Goal: Task Accomplishment & Management: Complete application form

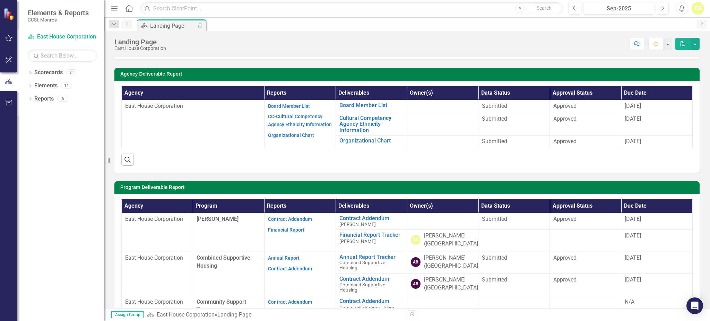
scroll to position [46, 0]
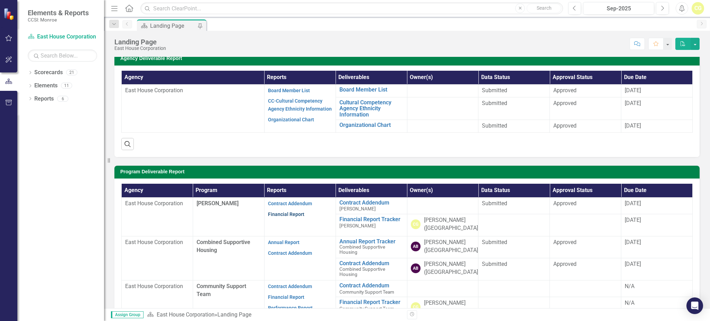
click at [291, 214] on link "Financial Report" at bounding box center [286, 215] width 36 height 6
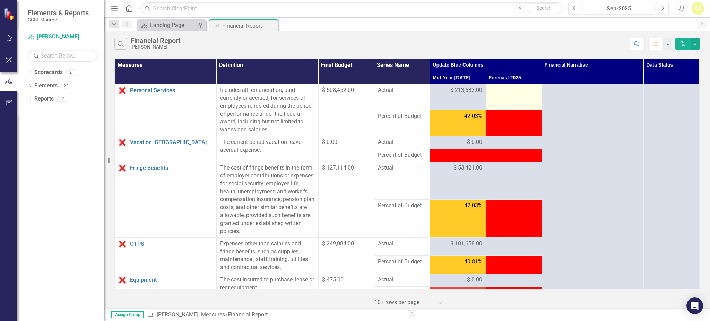
drag, startPoint x: 525, startPoint y: 105, endPoint x: 520, endPoint y: 100, distance: 6.9
click at [357, 105] on td at bounding box center [514, 97] width 56 height 26
click at [357, 93] on div at bounding box center [514, 90] width 49 height 8
click at [357, 90] on div at bounding box center [514, 90] width 49 height 8
click at [357, 89] on div at bounding box center [514, 90] width 49 height 8
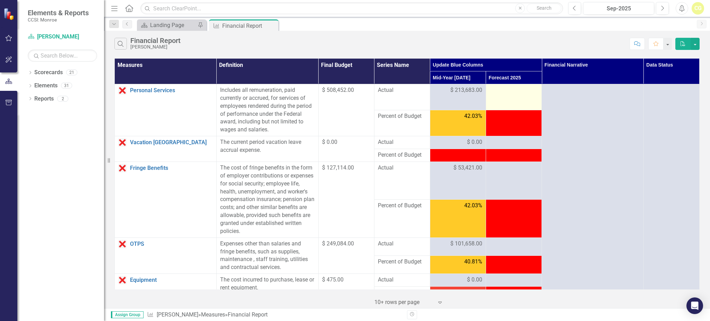
click at [357, 89] on div at bounding box center [514, 90] width 49 height 8
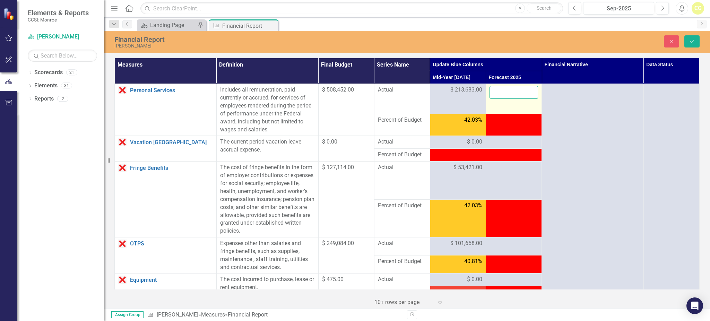
click at [357, 89] on input "number" at bounding box center [514, 92] width 49 height 13
type input "437606"
click button "Save" at bounding box center [692, 41] width 15 height 12
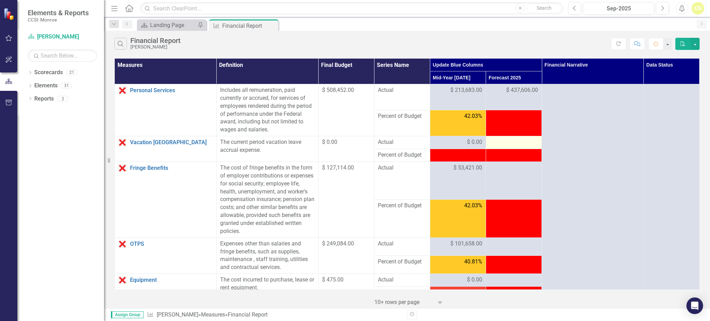
click at [357, 145] on div at bounding box center [514, 142] width 49 height 8
click at [357, 143] on div at bounding box center [514, 142] width 49 height 8
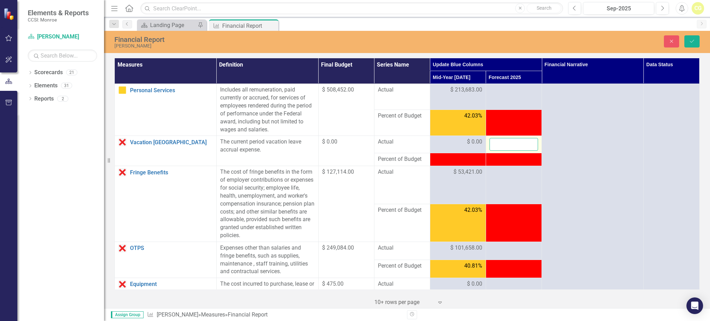
click at [357, 143] on input "number" at bounding box center [514, 144] width 49 height 13
type input "0"
click button "Save" at bounding box center [692, 41] width 15 height 12
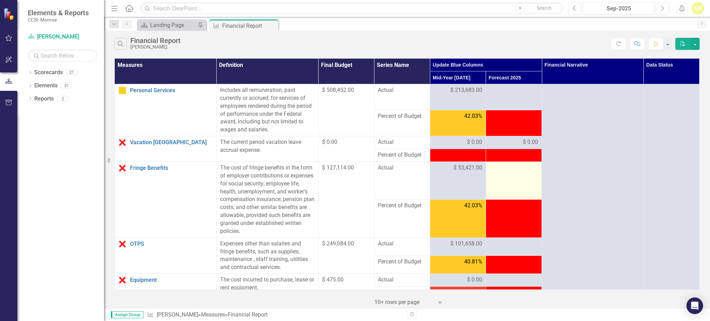
click at [357, 181] on td at bounding box center [514, 181] width 56 height 38
click at [357, 177] on td at bounding box center [514, 181] width 56 height 38
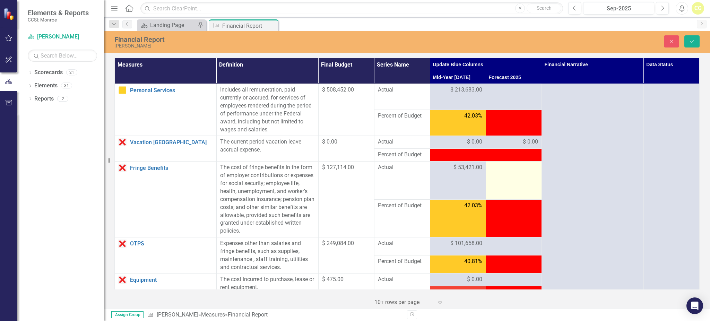
click at [357, 176] on td at bounding box center [514, 181] width 56 height 38
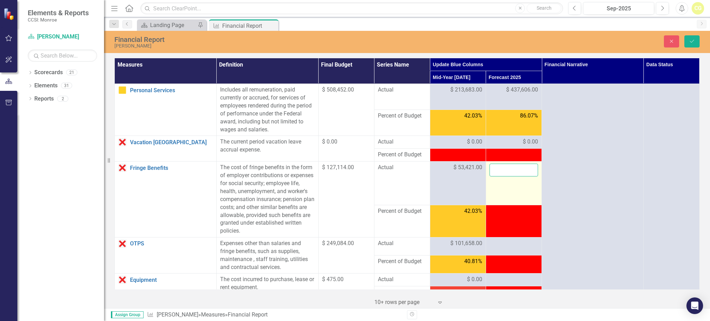
click at [357, 169] on input "number" at bounding box center [514, 170] width 49 height 13
type input "109402"
click button "Save" at bounding box center [692, 41] width 15 height 12
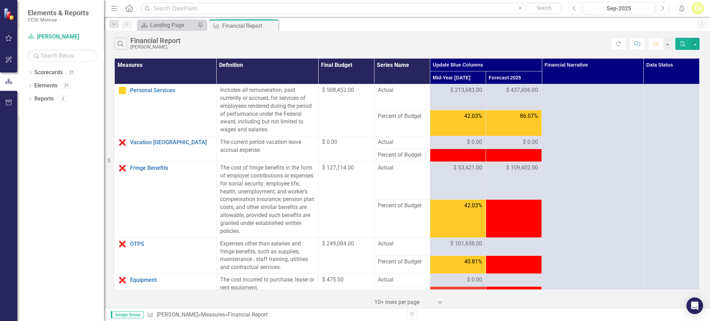
click at [357, 219] on td at bounding box center [514, 219] width 56 height 38
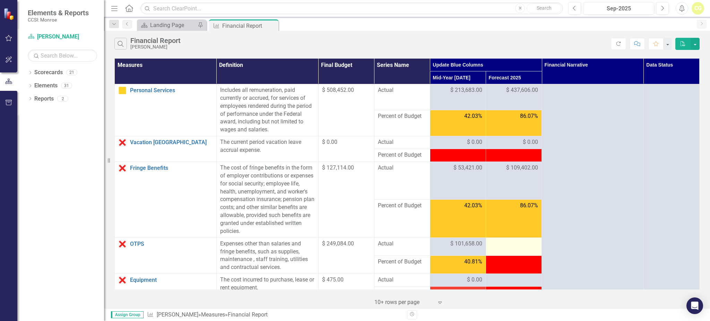
click at [357, 248] on div at bounding box center [514, 244] width 49 height 8
click at [357, 247] on div at bounding box center [514, 244] width 49 height 8
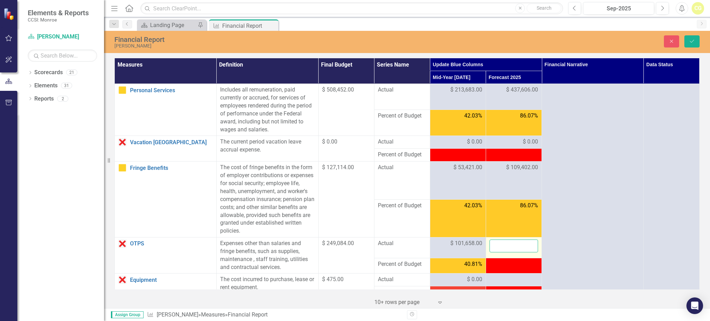
click at [357, 243] on input "number" at bounding box center [514, 246] width 49 height 13
type input "186299"
click button "Save" at bounding box center [692, 41] width 15 height 12
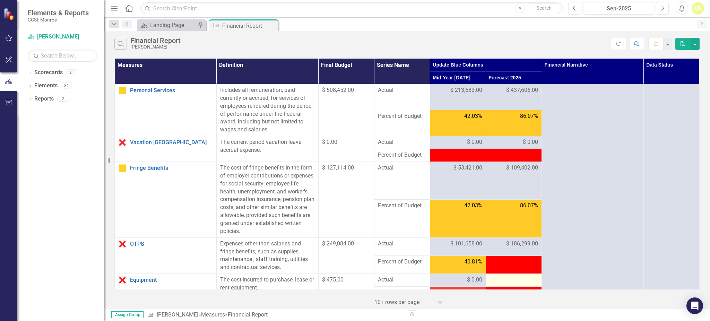
click at [357, 252] on div at bounding box center [514, 280] width 49 height 8
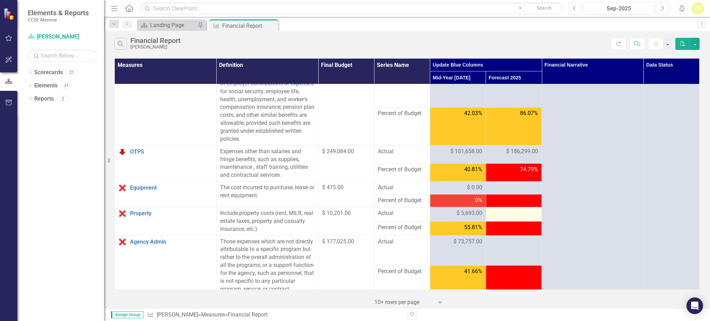
click at [357, 220] on td at bounding box center [514, 214] width 56 height 14
click at [357, 186] on div at bounding box center [514, 188] width 49 height 8
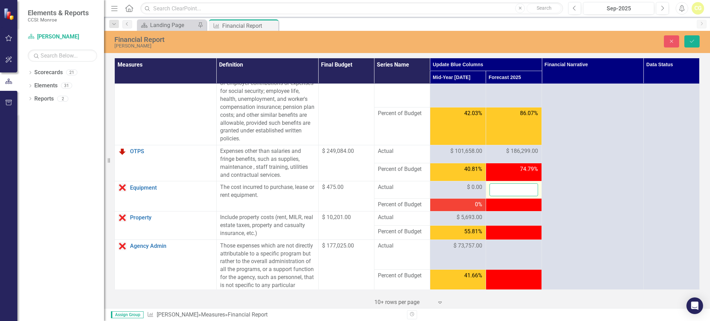
click at [357, 186] on input "number" at bounding box center [514, 190] width 49 height 13
type input "0"
click at [357, 224] on td at bounding box center [514, 219] width 56 height 14
click at [357, 222] on div at bounding box center [514, 218] width 49 height 8
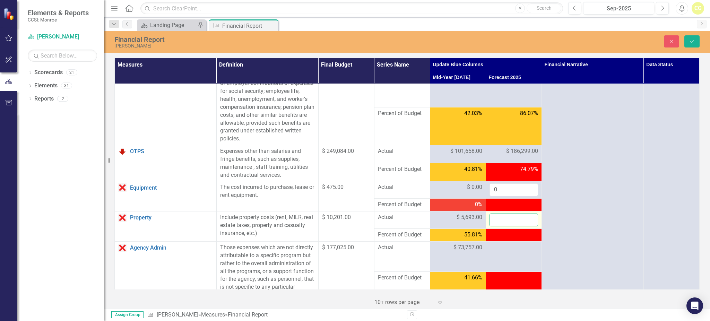
click at [357, 222] on input "number" at bounding box center [514, 220] width 49 height 13
type input "26268"
click button "Save" at bounding box center [692, 41] width 15 height 12
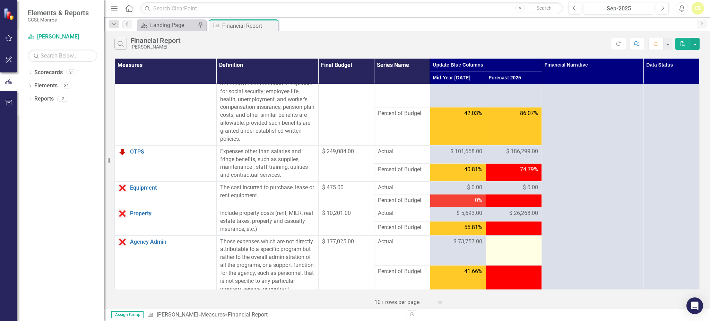
click at [357, 239] on div at bounding box center [514, 242] width 49 height 8
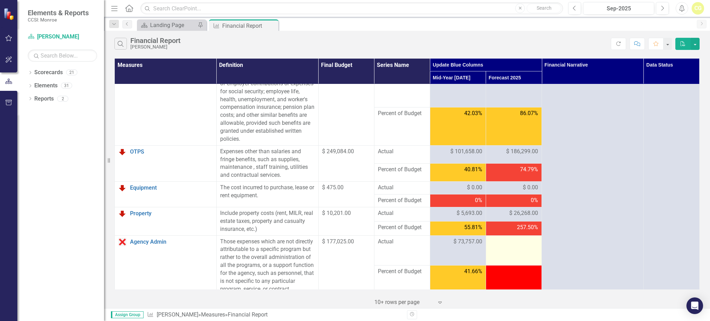
click at [357, 244] on div at bounding box center [514, 242] width 49 height 8
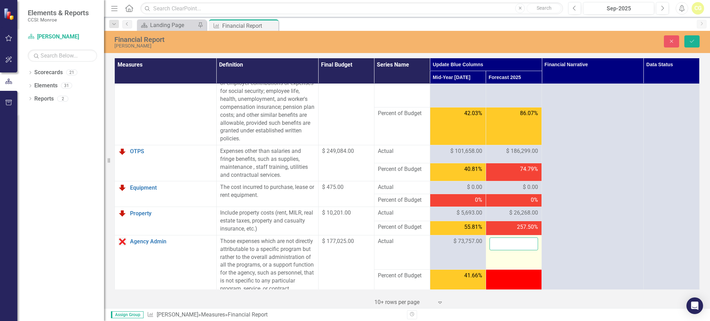
click at [357, 244] on input "number" at bounding box center [514, 244] width 49 height 13
type input "131989"
click button "Save" at bounding box center [692, 41] width 15 height 12
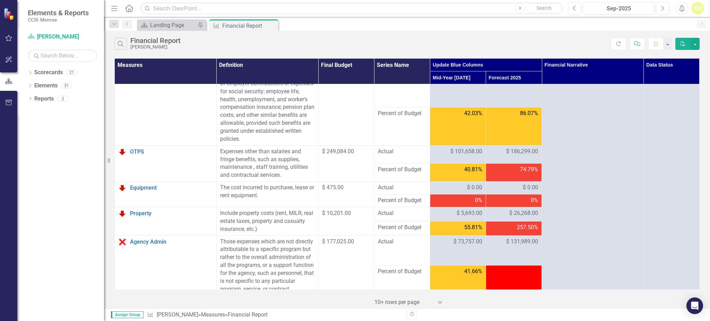
scroll to position [185, 0]
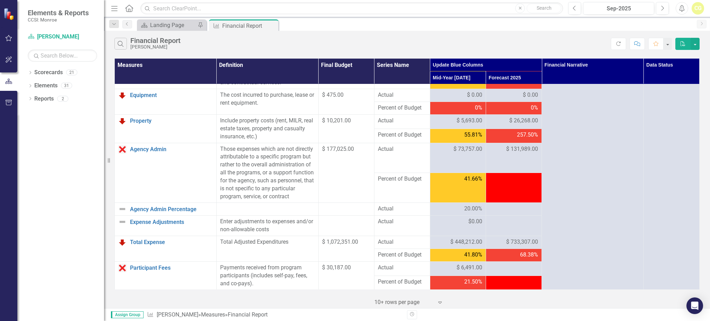
click at [357, 213] on div at bounding box center [514, 209] width 49 height 8
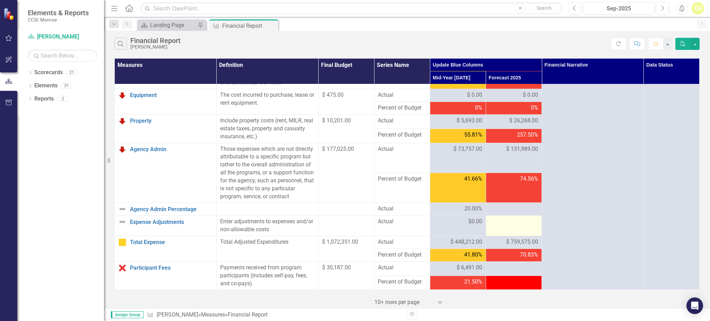
click at [357, 226] on div at bounding box center [514, 222] width 49 height 8
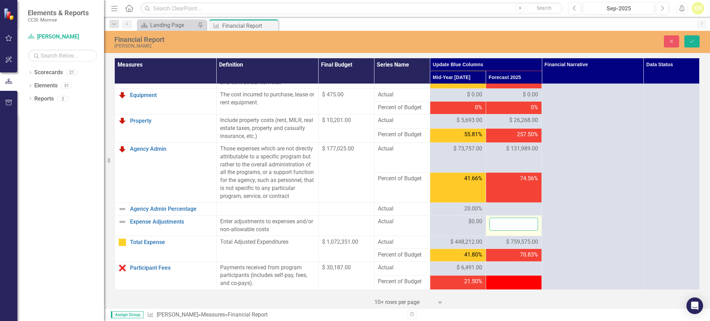
click at [357, 231] on input "number" at bounding box center [514, 224] width 49 height 13
type input "0"
click button "Save" at bounding box center [692, 41] width 15 height 12
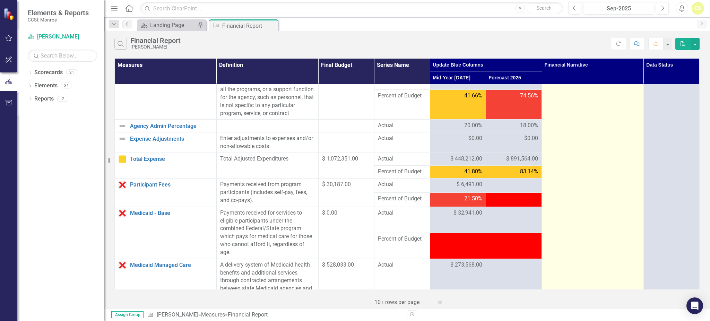
scroll to position [278, 0]
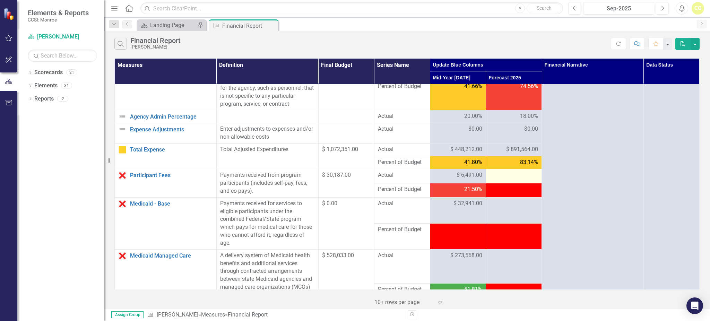
click at [357, 180] on div at bounding box center [514, 175] width 49 height 8
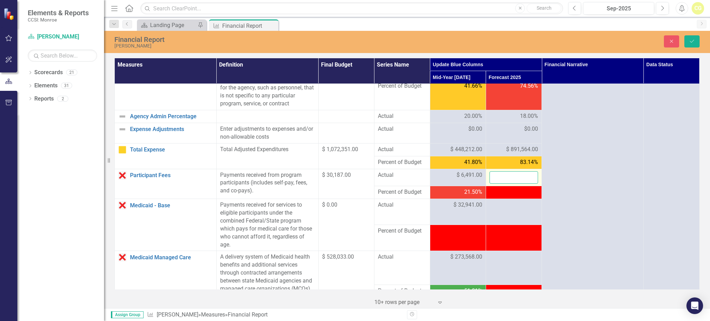
click at [357, 184] on input "number" at bounding box center [514, 177] width 49 height 13
type input "182504"
click button "Save" at bounding box center [692, 41] width 15 height 12
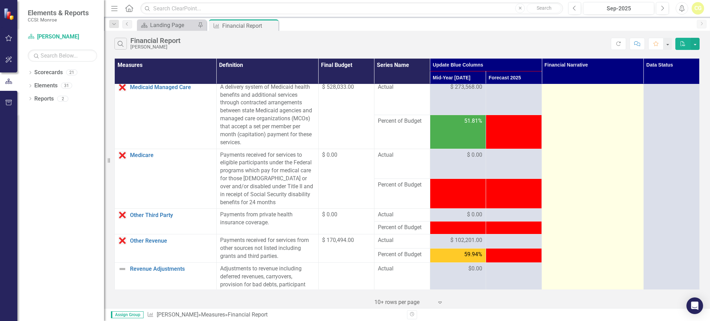
scroll to position [462, 0]
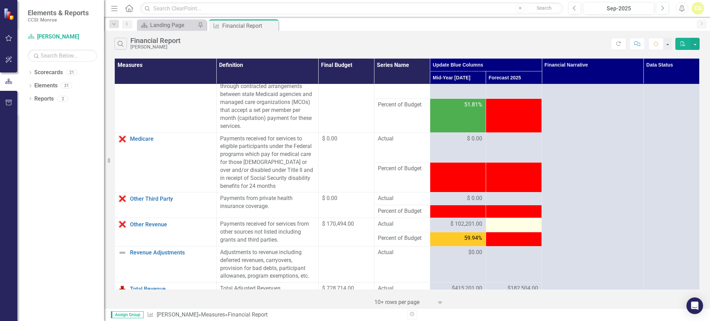
click at [357, 229] on div at bounding box center [514, 224] width 49 height 8
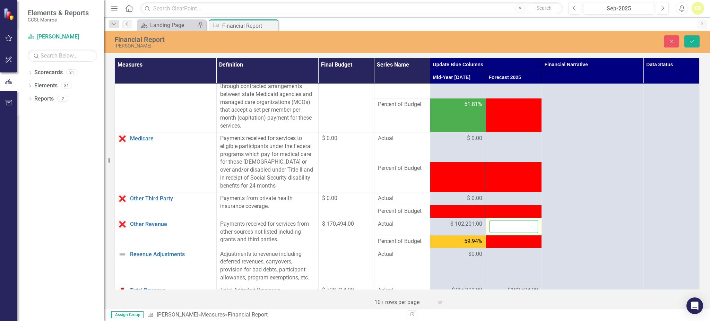
click at [357, 230] on input "number" at bounding box center [514, 226] width 49 height 13
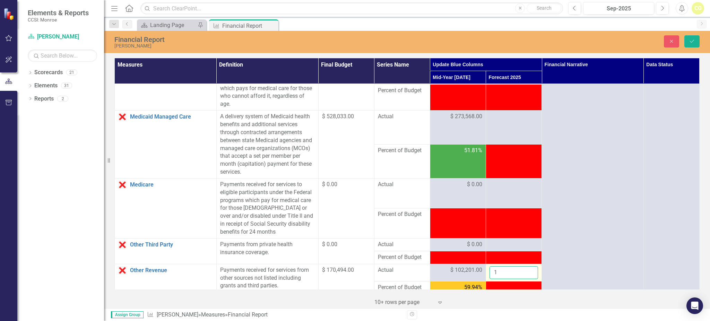
scroll to position [370, 0]
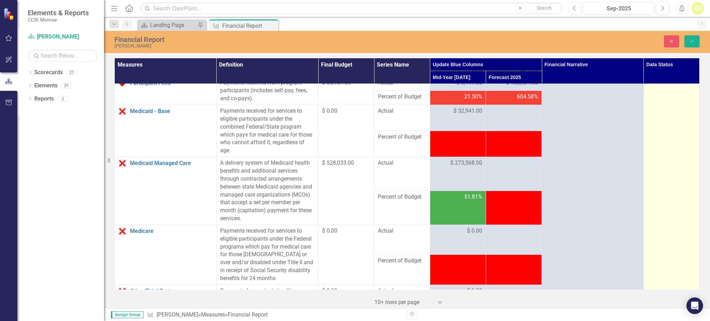
type input "1"
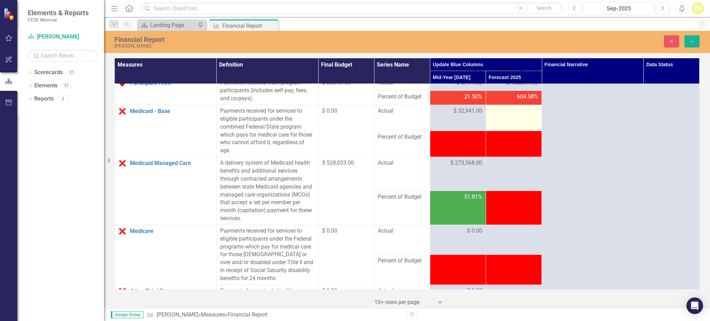
click at [357, 124] on td at bounding box center [514, 118] width 56 height 26
click at [357, 125] on td at bounding box center [514, 118] width 56 height 26
click at [357, 120] on input "number" at bounding box center [514, 113] width 49 height 13
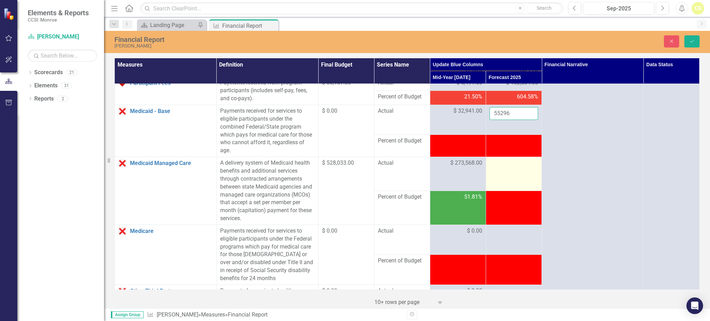
type input "55296"
click at [357, 176] on td at bounding box center [514, 174] width 56 height 34
click at [357, 177] on td at bounding box center [514, 174] width 56 height 34
click at [357, 172] on input "number" at bounding box center [514, 165] width 49 height 13
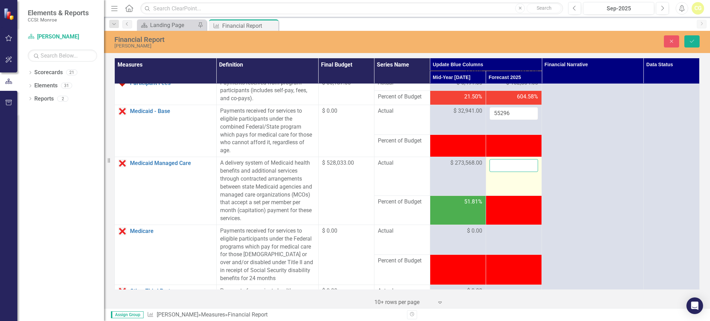
click at [357, 172] on input "number" at bounding box center [514, 165] width 49 height 13
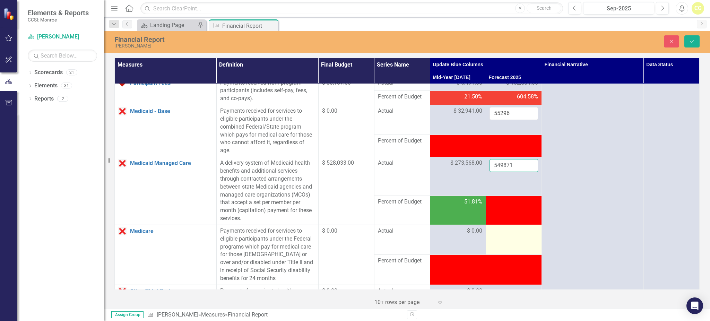
type input "549871"
click at [357, 236] on div at bounding box center [514, 231] width 49 height 8
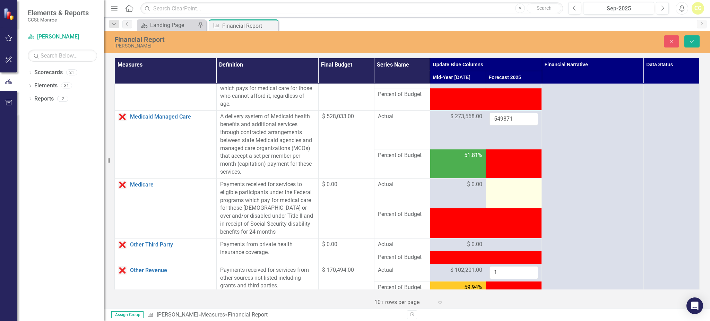
click at [357, 189] on div at bounding box center [514, 185] width 49 height 8
click at [357, 194] on input "number" at bounding box center [514, 187] width 49 height 13
type input "0"
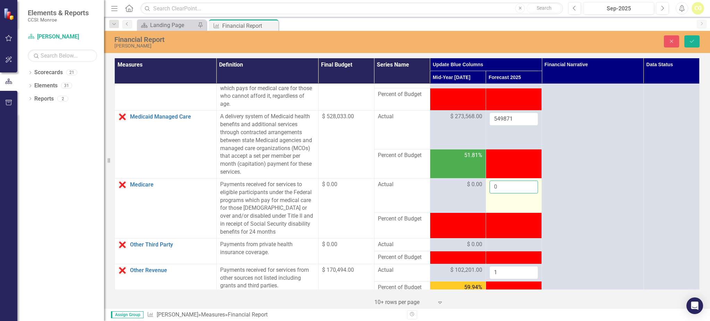
click button "Save" at bounding box center [692, 41] width 15 height 12
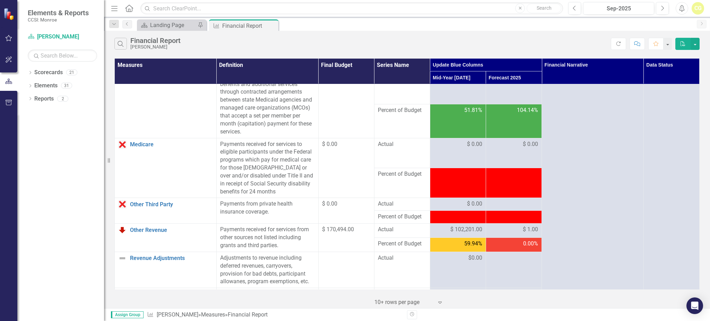
scroll to position [462, 0]
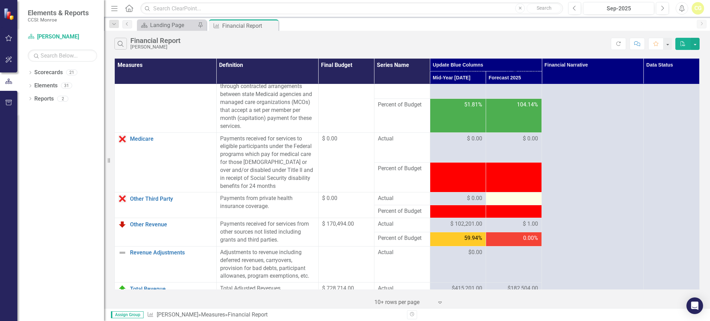
click at [357, 203] on div at bounding box center [514, 199] width 49 height 8
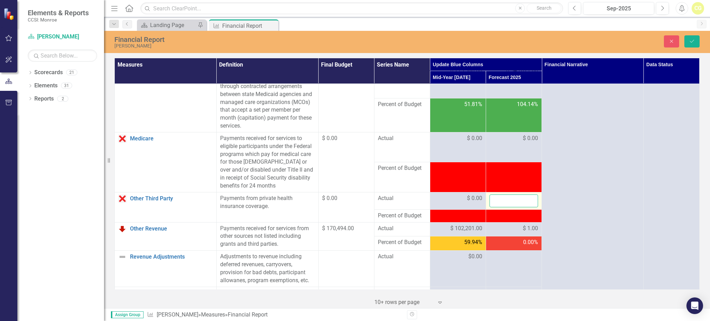
click at [357, 207] on input "number" at bounding box center [514, 201] width 49 height 13
type input "0"
click button "Save" at bounding box center [692, 41] width 15 height 12
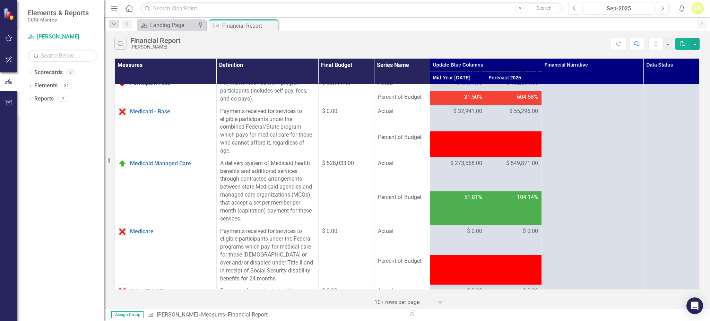
scroll to position [509, 0]
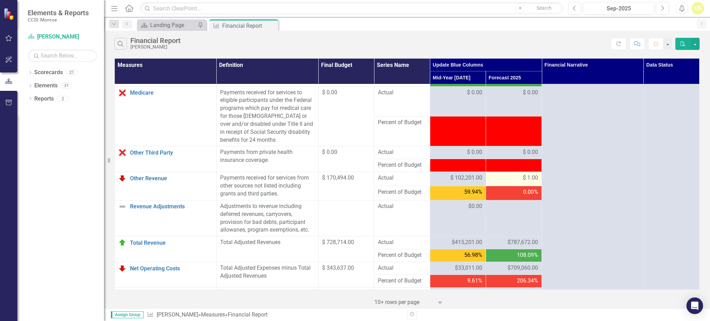
click at [357, 182] on div "$ 1.00" at bounding box center [514, 178] width 49 height 8
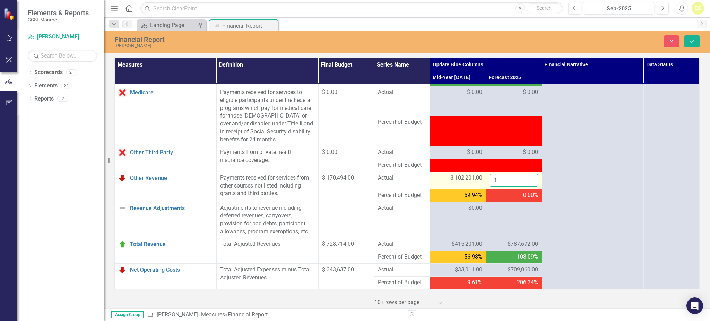
drag, startPoint x: 505, startPoint y: 185, endPoint x: 480, endPoint y: 188, distance: 25.6
click at [357, 188] on tr "Other Revenue Link Open Element Payments received for services from other sourc…" at bounding box center [407, 180] width 585 height 17
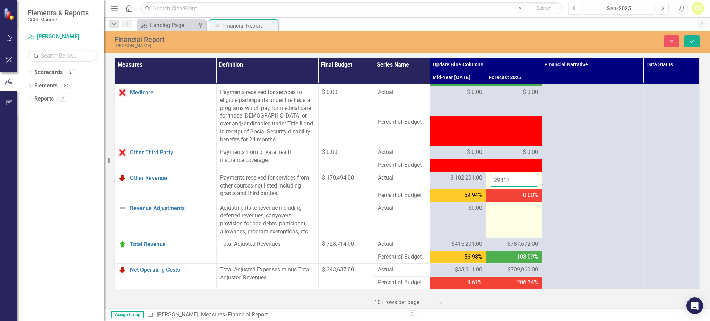
type input "29317"
click at [357, 230] on td at bounding box center [514, 220] width 56 height 36
click at [357, 248] on span "$787,672.00" at bounding box center [523, 244] width 31 height 8
click at [357, 41] on icon "Save" at bounding box center [692, 41] width 6 height 5
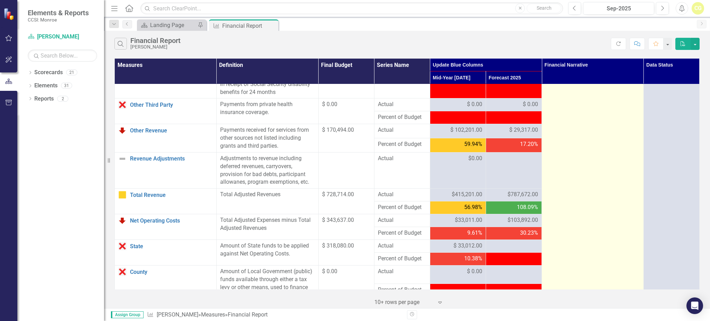
scroll to position [555, 0]
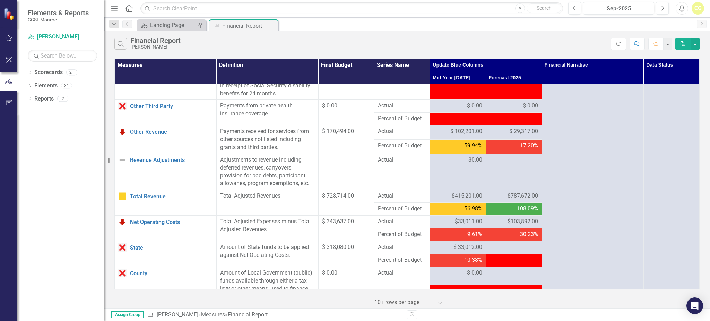
click at [357, 200] on span "$787,672.00" at bounding box center [523, 196] width 31 height 8
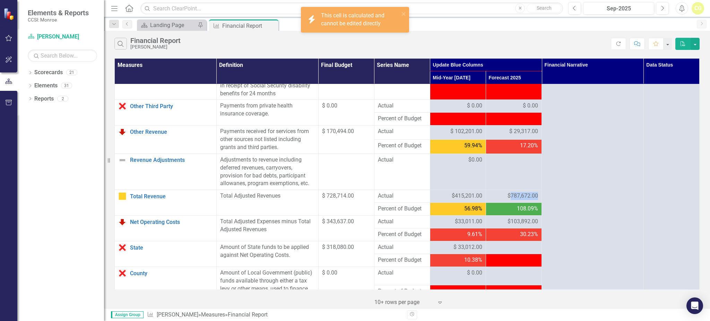
click at [357, 200] on span "$787,672.00" at bounding box center [523, 196] width 31 height 8
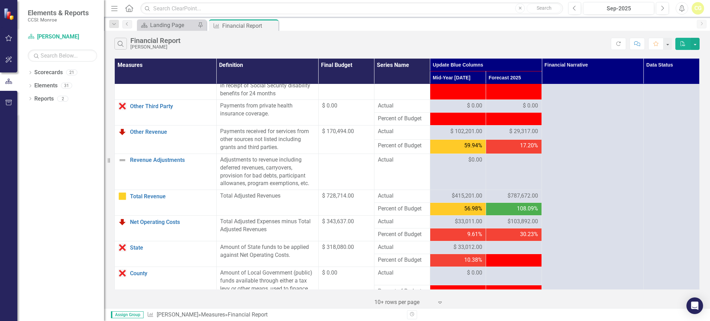
drag, startPoint x: 501, startPoint y: 225, endPoint x: 552, endPoint y: 189, distance: 62.9
click at [357, 226] on td "$103,892.00" at bounding box center [514, 222] width 56 height 13
click at [357, 45] on button "button" at bounding box center [695, 44] width 9 height 12
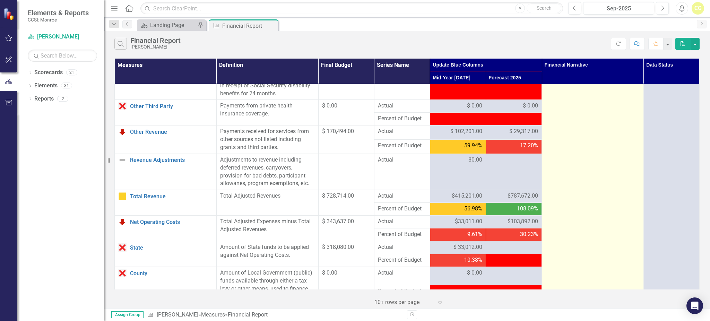
click at [357, 144] on td at bounding box center [593, 17] width 102 height 977
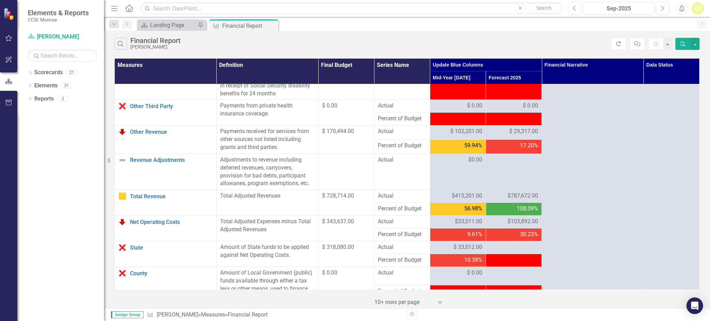
click at [357, 41] on button "Refresh" at bounding box center [618, 44] width 15 height 12
click at [357, 241] on td "30.23%" at bounding box center [514, 235] width 56 height 13
click at [357, 200] on span "$816,988.00" at bounding box center [523, 196] width 31 height 8
click at [357, 226] on span "$103,892.00" at bounding box center [523, 222] width 31 height 8
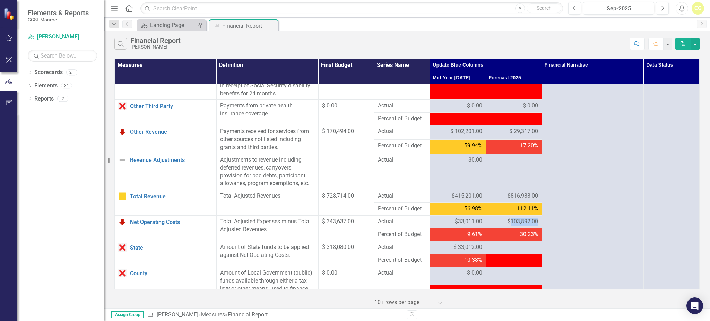
click at [357, 226] on span "$103,892.00" at bounding box center [523, 222] width 31 height 8
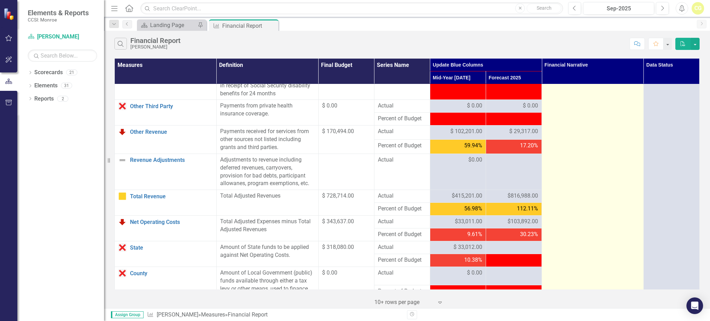
click at [357, 163] on td at bounding box center [593, 17] width 102 height 977
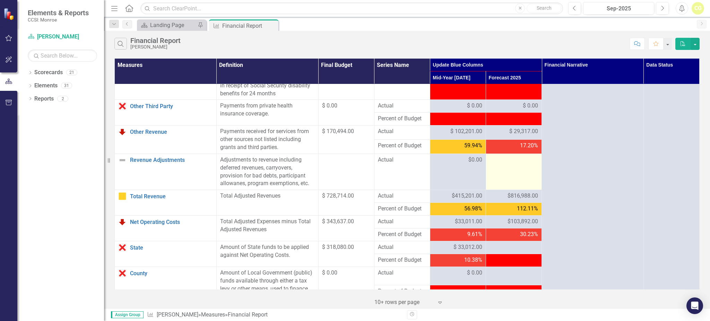
click at [357, 190] on td at bounding box center [514, 172] width 56 height 36
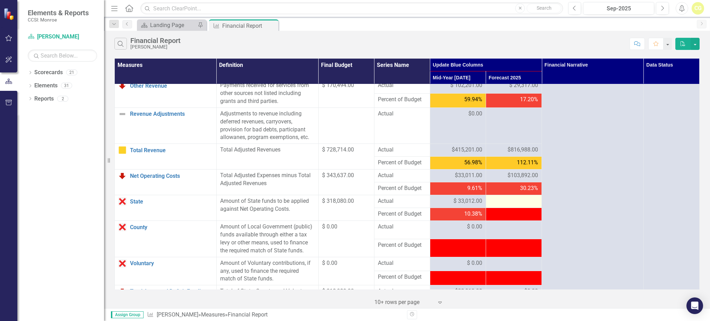
click at [357, 206] on div at bounding box center [514, 201] width 49 height 8
click at [357, 221] on td at bounding box center [514, 214] width 56 height 13
click at [357, 206] on div at bounding box center [514, 201] width 49 height 8
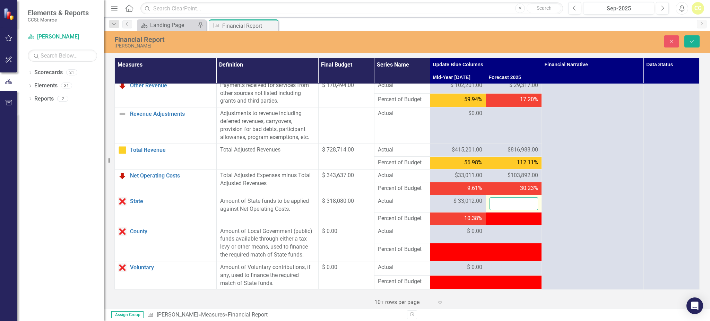
click at [357, 210] on input "number" at bounding box center [514, 203] width 49 height 13
type input "74577"
click button "Save" at bounding box center [692, 41] width 15 height 12
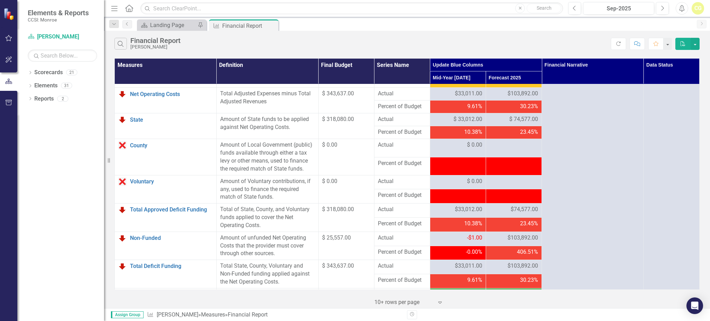
scroll to position [694, 0]
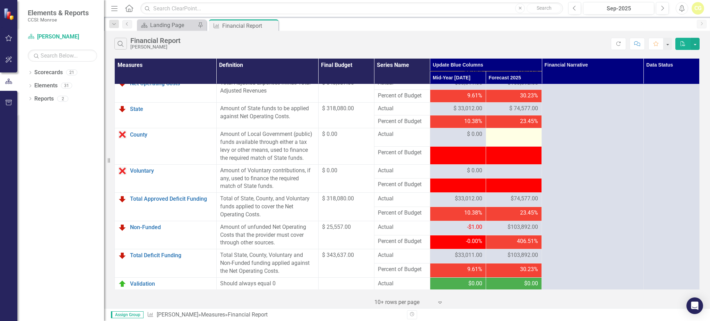
click at [357, 146] on td at bounding box center [514, 137] width 56 height 18
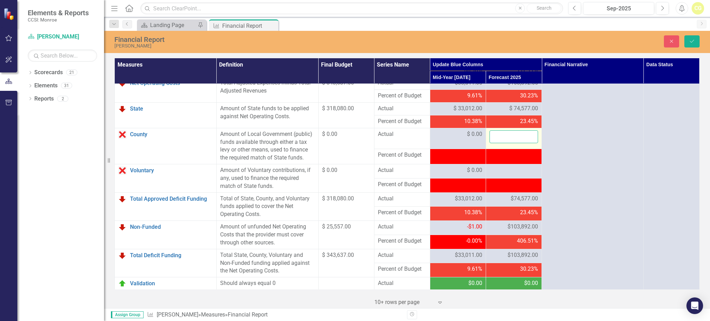
click at [357, 143] on input "number" at bounding box center [514, 136] width 49 height 13
type input "0"
click button "Save" at bounding box center [692, 41] width 15 height 12
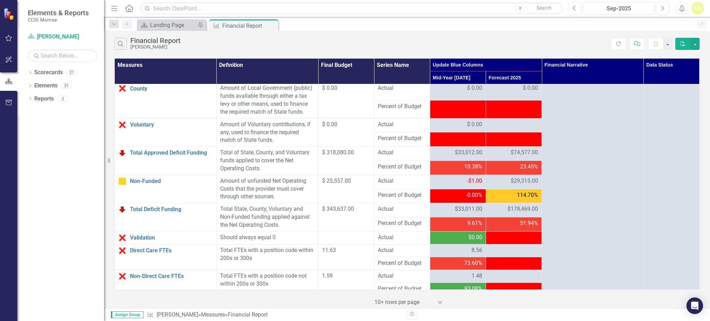
scroll to position [781, 0]
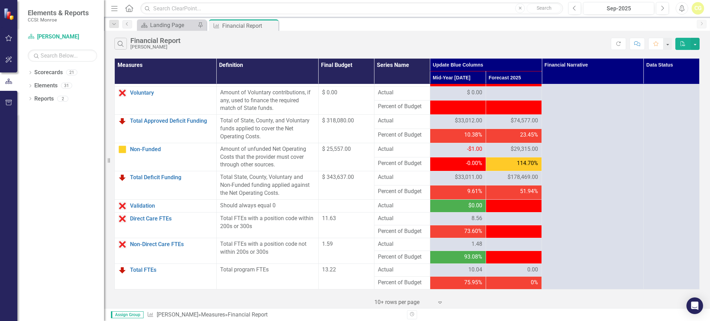
click at [357, 191] on div "51.94%" at bounding box center [514, 192] width 49 height 8
click at [357, 202] on span "-$74,577.00" at bounding box center [524, 206] width 29 height 8
click at [357, 150] on div "$29,315.00" at bounding box center [514, 149] width 49 height 8
click at [357, 216] on div at bounding box center [514, 219] width 49 height 8
click at [357, 215] on div at bounding box center [514, 219] width 49 height 8
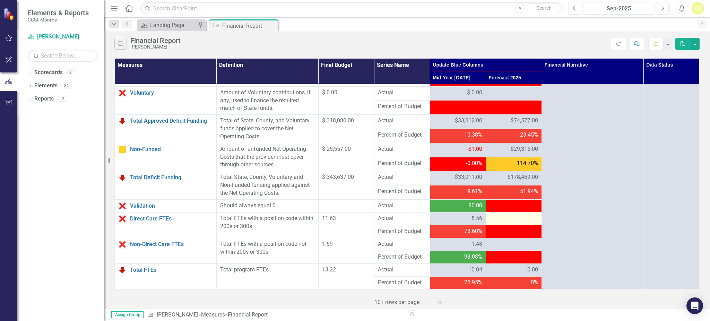
click at [357, 216] on div at bounding box center [514, 219] width 49 height 8
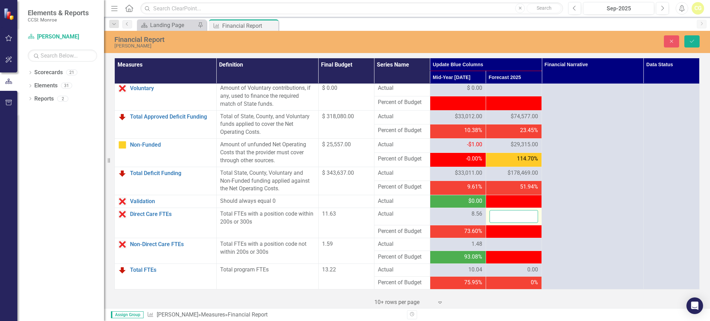
click at [357, 219] on input "number" at bounding box center [514, 216] width 49 height 13
type input "8.87"
click at [357, 247] on div at bounding box center [514, 244] width 49 height 8
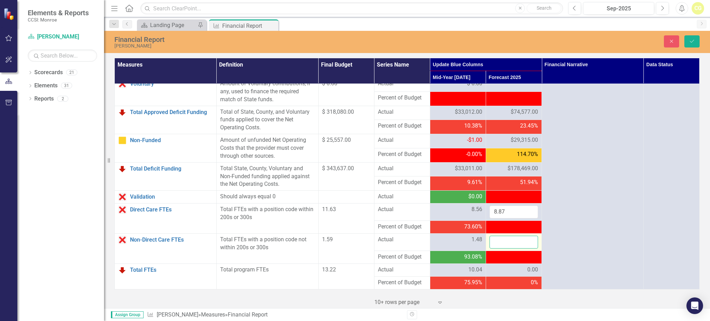
click at [357, 247] on input "number" at bounding box center [514, 242] width 49 height 13
type input "1.45"
click at [357, 252] on div "0.00" at bounding box center [514, 270] width 49 height 8
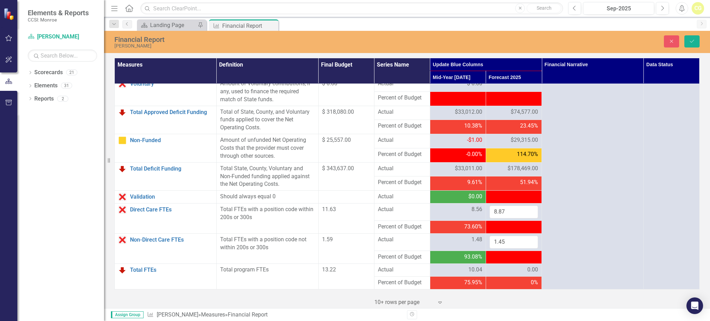
click at [357, 252] on div "0.00" at bounding box center [514, 270] width 49 height 8
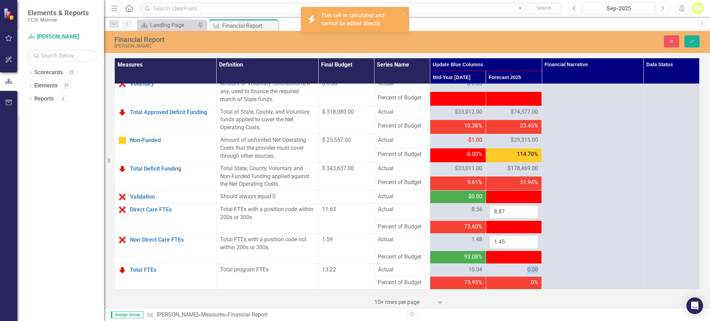
click at [357, 252] on div "0.00" at bounding box center [514, 270] width 49 height 8
click at [357, 42] on icon "Save" at bounding box center [692, 41] width 6 height 5
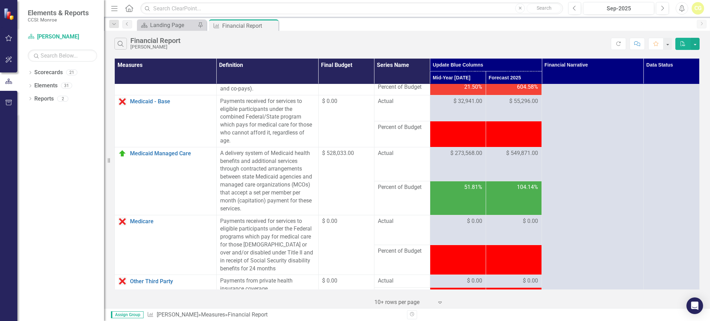
scroll to position [364, 0]
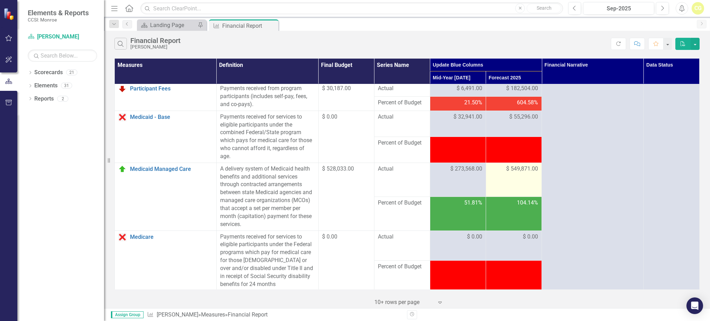
drag, startPoint x: 623, startPoint y: 41, endPoint x: 502, endPoint y: 186, distance: 189.2
click at [357, 41] on button "Refresh" at bounding box center [618, 44] width 15 height 12
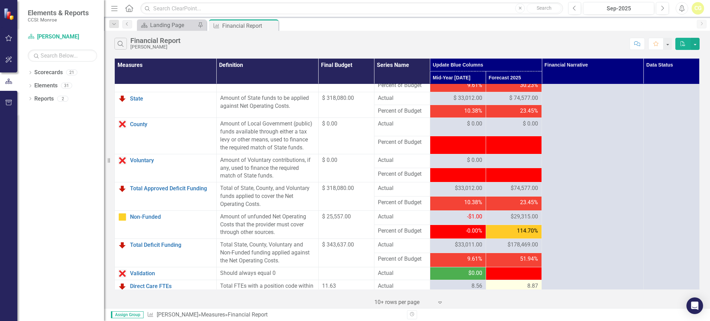
scroll to position [781, 0]
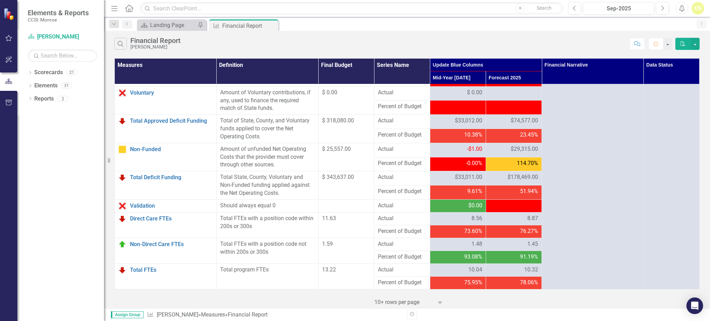
click at [357, 169] on td "114.70%" at bounding box center [514, 164] width 56 height 14
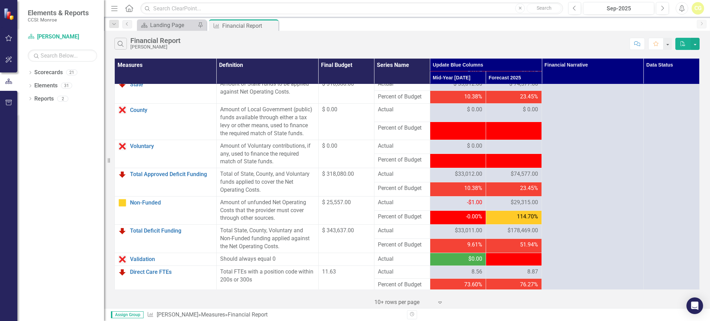
scroll to position [688, 0]
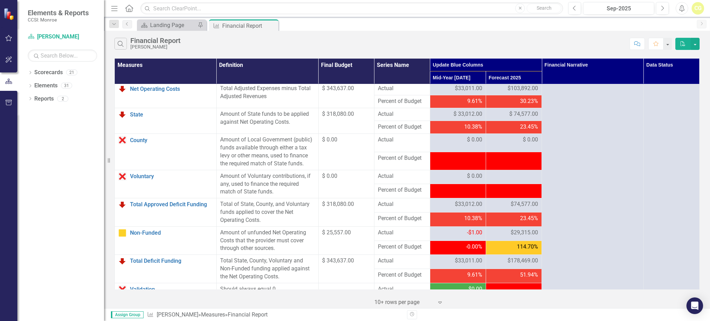
click at [357, 208] on div "$74,577.00" at bounding box center [514, 205] width 49 height 8
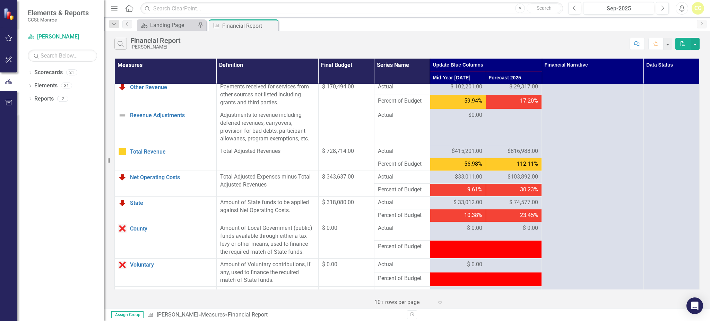
scroll to position [596, 0]
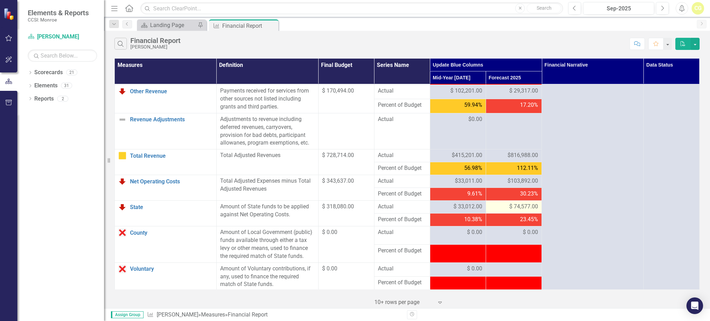
click at [357, 211] on td "$ 74,577.00" at bounding box center [514, 207] width 56 height 13
click at [357, 185] on div "$103,892.00" at bounding box center [514, 181] width 49 height 8
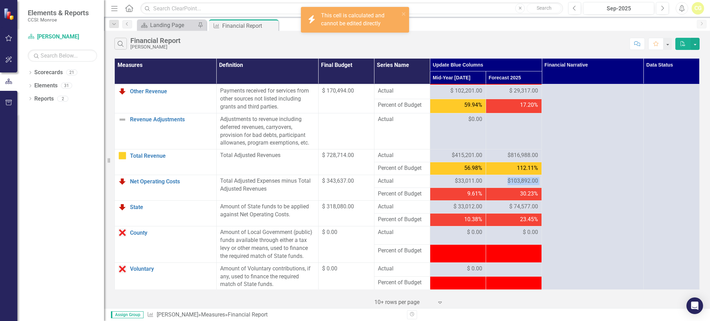
click at [357, 185] on div "$103,892.00" at bounding box center [514, 181] width 49 height 8
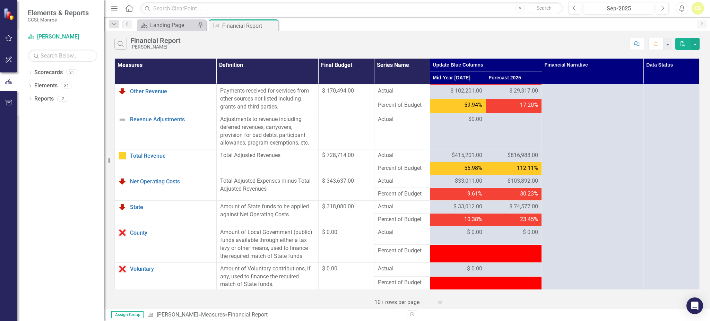
click at [357, 160] on span "$816,988.00" at bounding box center [523, 156] width 31 height 8
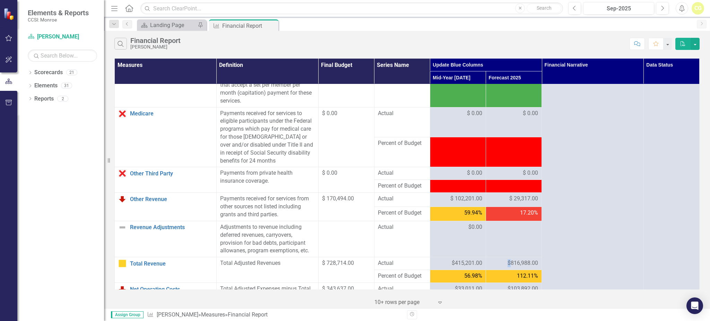
scroll to position [509, 0]
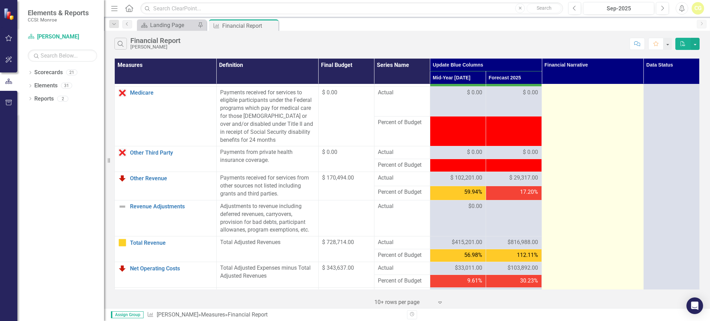
click at [357, 233] on td at bounding box center [593, 64] width 102 height 977
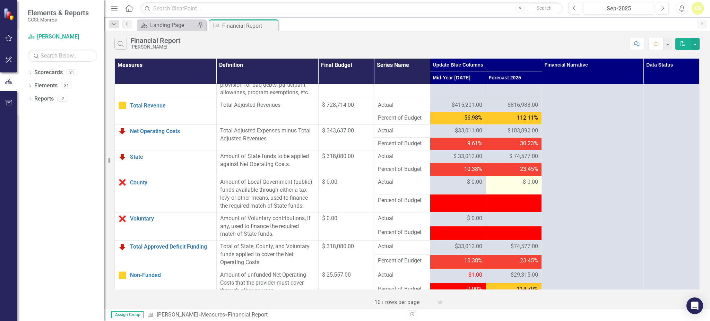
scroll to position [647, 0]
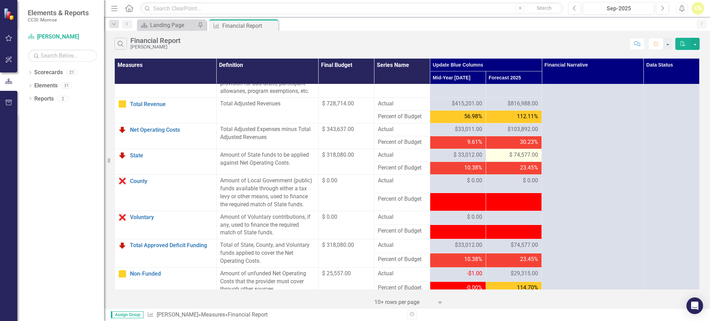
click at [357, 159] on span "$ 74,577.00" at bounding box center [524, 155] width 29 height 8
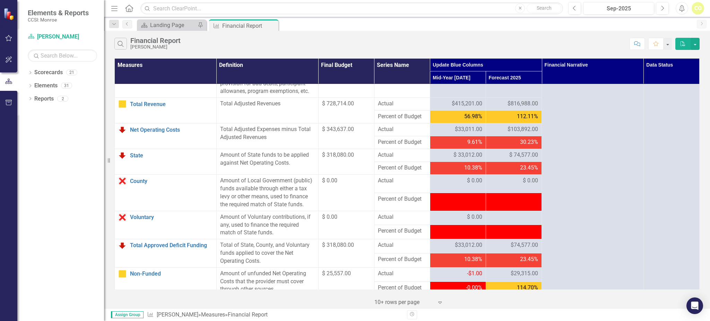
click at [357, 46] on div "Search Financial Report Cody House" at bounding box center [370, 44] width 512 height 12
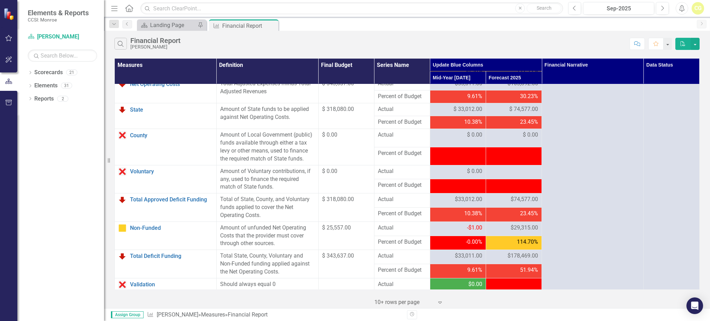
scroll to position [740, 0]
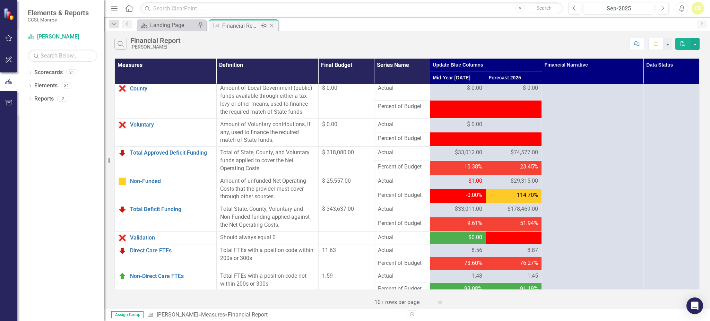
click at [274, 26] on icon "Close" at bounding box center [272, 26] width 7 height 6
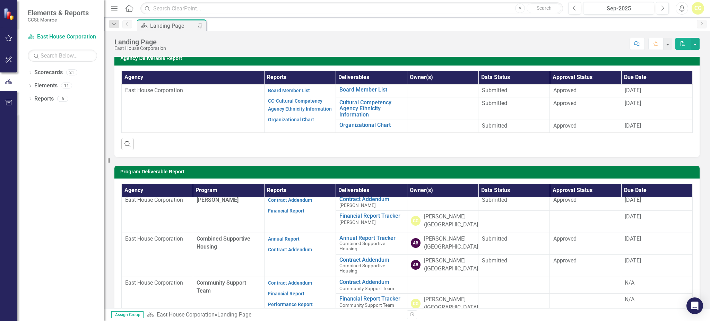
scroll to position [15, 0]
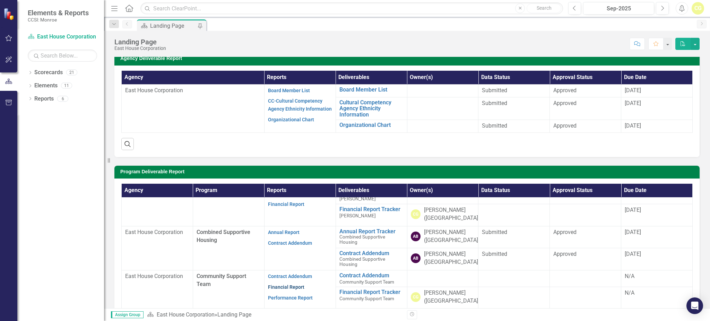
click at [278, 252] on link "Financial Report" at bounding box center [286, 287] width 36 height 6
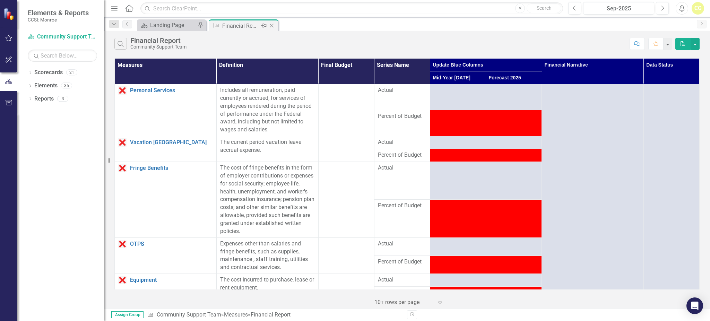
click at [273, 24] on icon "Close" at bounding box center [272, 26] width 7 height 6
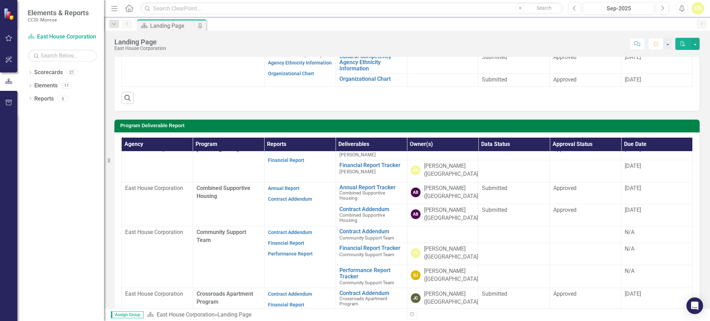
scroll to position [15, 0]
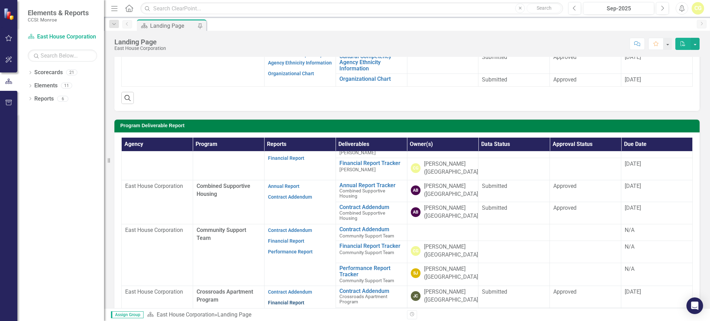
click at [279, 252] on link "Financial Report" at bounding box center [286, 303] width 36 height 6
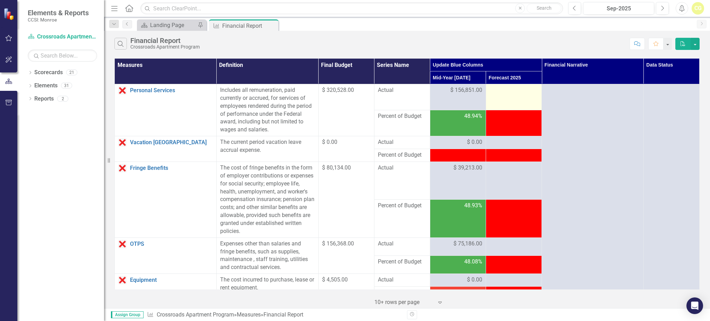
click at [357, 100] on td at bounding box center [514, 97] width 56 height 26
click at [357, 91] on div at bounding box center [514, 90] width 49 height 8
click at [357, 89] on div at bounding box center [514, 90] width 49 height 8
click at [357, 91] on div at bounding box center [514, 90] width 49 height 8
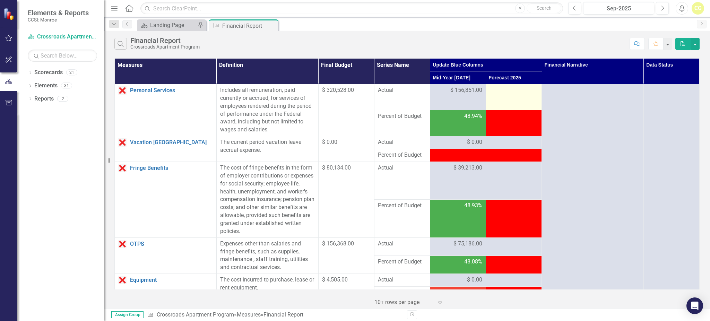
click at [357, 91] on div at bounding box center [514, 90] width 49 height 8
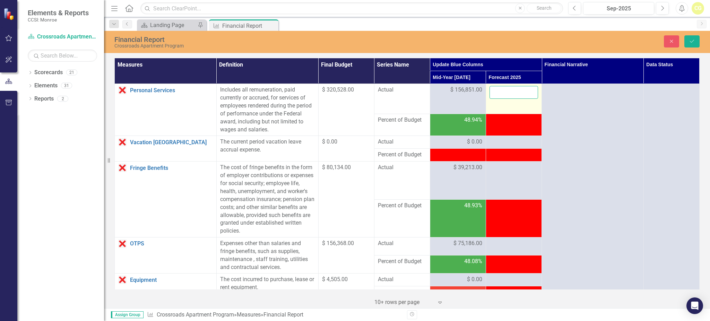
click at [357, 91] on input "number" at bounding box center [514, 92] width 49 height 13
type input "455503"
click button "Save" at bounding box center [692, 41] width 15 height 12
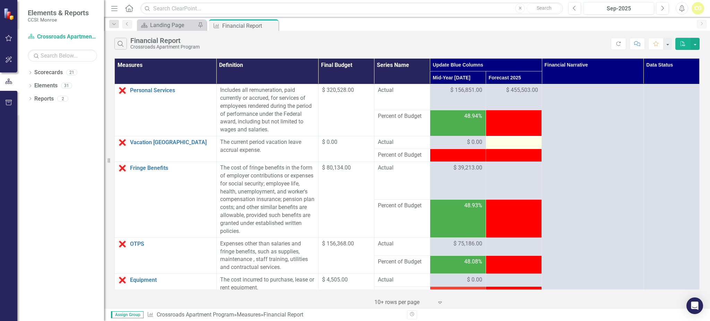
click at [357, 143] on div at bounding box center [514, 142] width 49 height 8
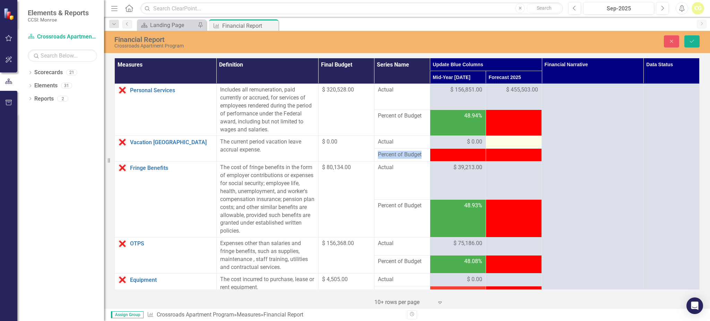
click at [357, 143] on div at bounding box center [514, 142] width 49 height 8
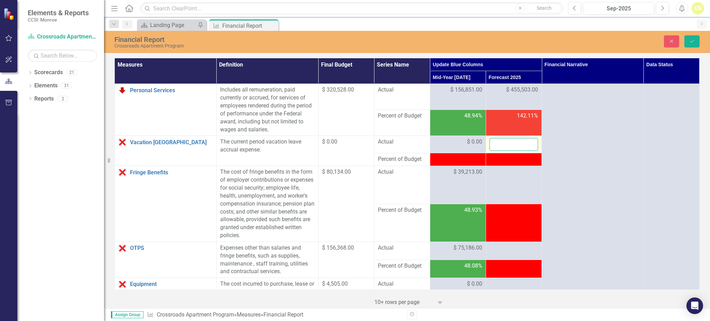
click at [357, 143] on input "number" at bounding box center [514, 144] width 49 height 13
type input "0"
click button "Save" at bounding box center [692, 41] width 15 height 12
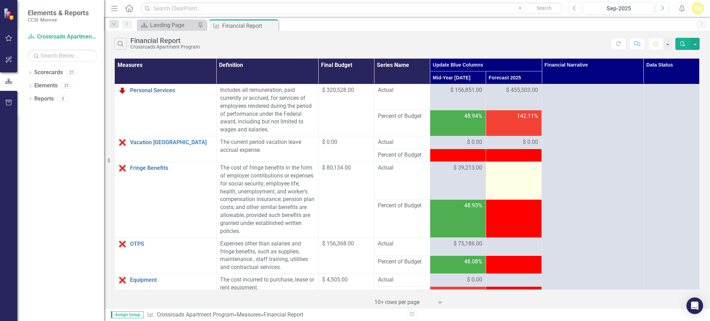
click at [357, 179] on td at bounding box center [514, 181] width 56 height 38
click at [357, 172] on div at bounding box center [514, 168] width 49 height 8
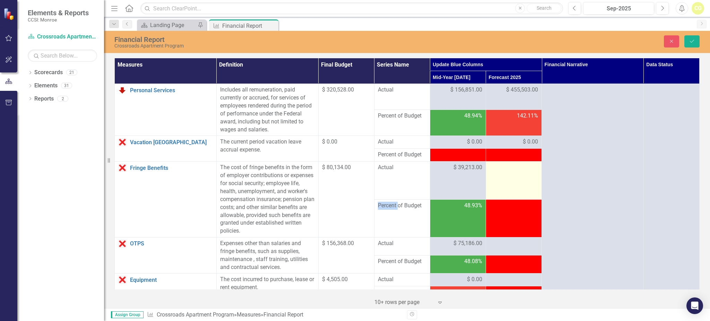
click at [357, 167] on div at bounding box center [514, 168] width 49 height 8
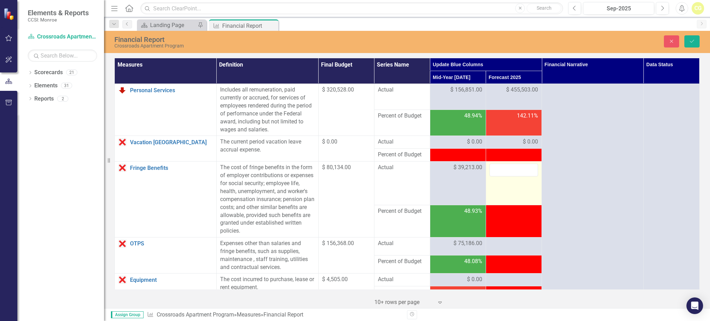
click at [357, 193] on td at bounding box center [514, 183] width 56 height 43
click at [357, 183] on td at bounding box center [514, 183] width 56 height 43
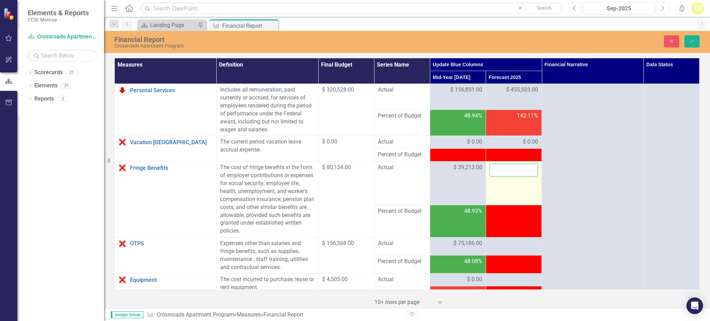
click at [357, 172] on input "number" at bounding box center [514, 170] width 49 height 13
type input "113876"
click button "Save" at bounding box center [692, 41] width 15 height 12
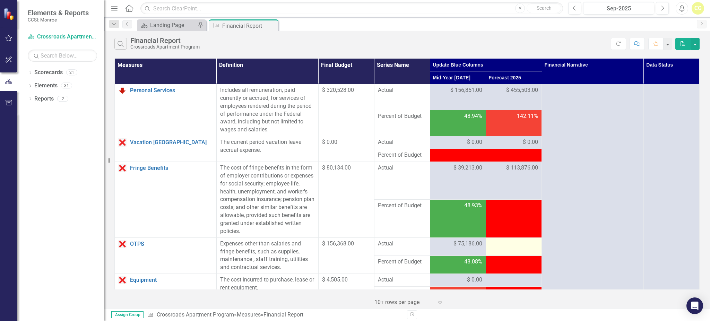
click at [357, 246] on div at bounding box center [514, 244] width 49 height 8
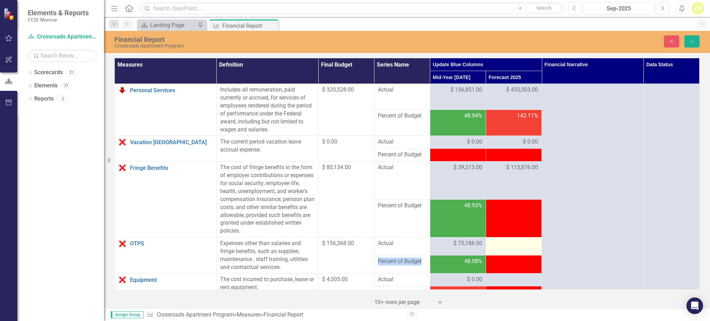
click at [357, 246] on div at bounding box center [514, 244] width 49 height 8
click at [357, 244] on div at bounding box center [514, 244] width 49 height 8
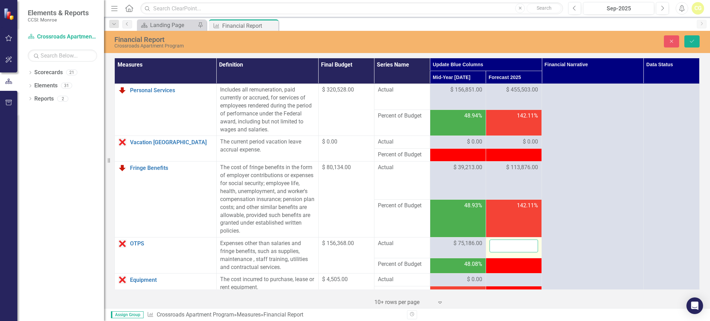
click at [357, 244] on input "number" at bounding box center [514, 246] width 49 height 13
type input "126716"
click button "Save" at bounding box center [692, 41] width 15 height 12
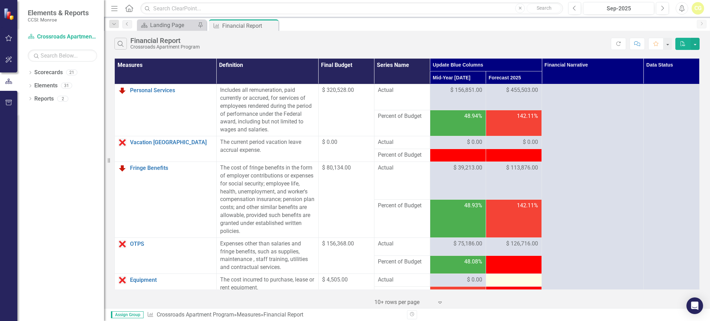
click at [357, 252] on td at bounding box center [514, 280] width 56 height 13
click at [357, 252] on div at bounding box center [514, 280] width 49 height 8
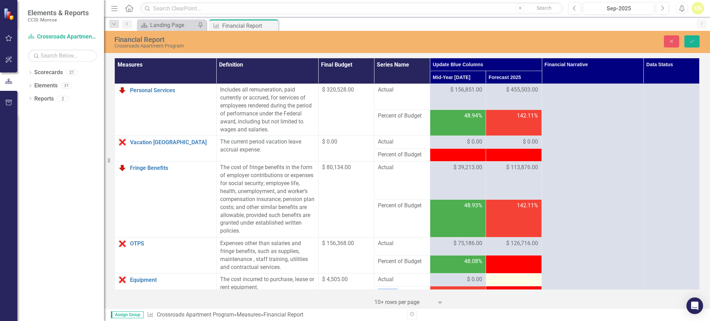
click at [357, 252] on div at bounding box center [514, 280] width 49 height 8
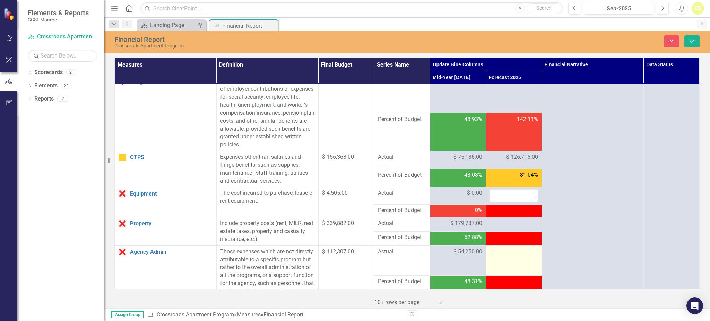
scroll to position [92, 0]
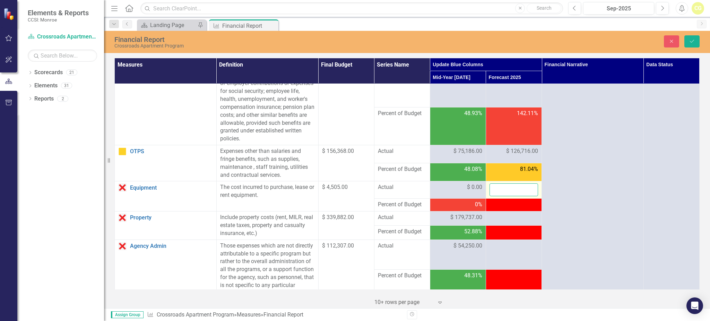
click at [357, 187] on input "number" at bounding box center [514, 190] width 49 height 13
type input "6990"
click button "Save" at bounding box center [692, 41] width 15 height 12
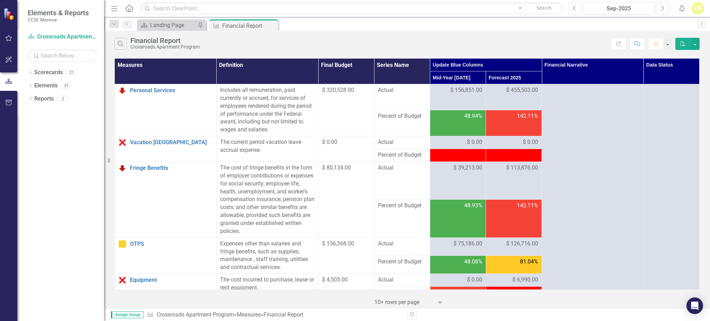
scroll to position [139, 0]
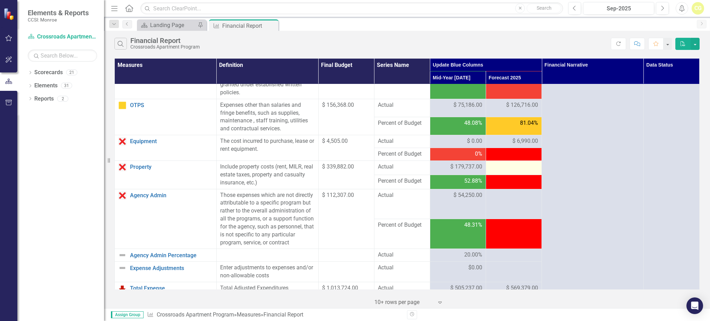
click at [357, 166] on div at bounding box center [514, 167] width 49 height 8
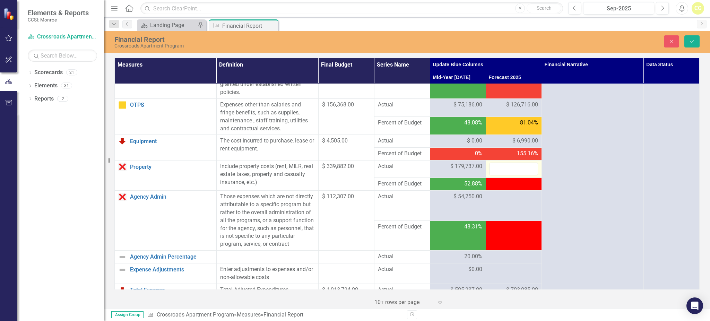
click at [357, 166] on div at bounding box center [514, 169] width 49 height 13
click at [357, 166] on input "number" at bounding box center [514, 169] width 49 height 13
type input "31204"
click button "Save" at bounding box center [692, 41] width 15 height 12
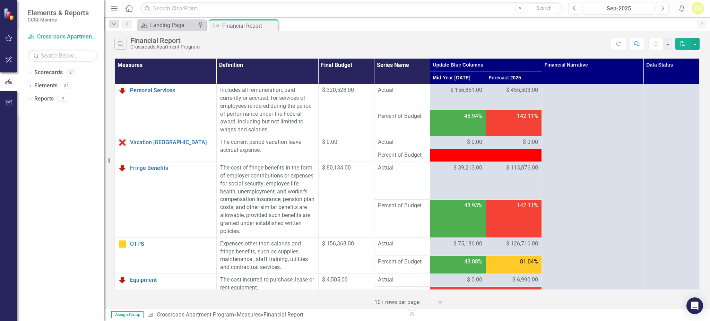
scroll to position [185, 0]
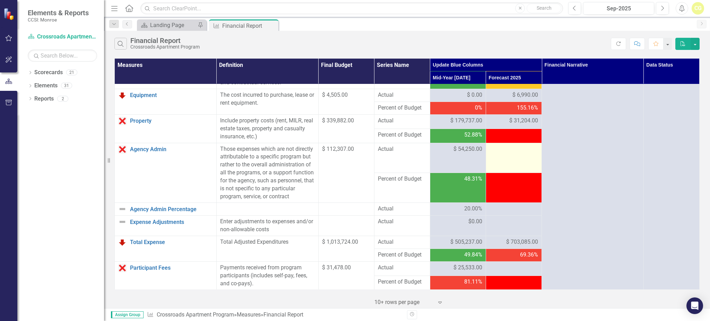
click at [357, 159] on td at bounding box center [514, 158] width 56 height 30
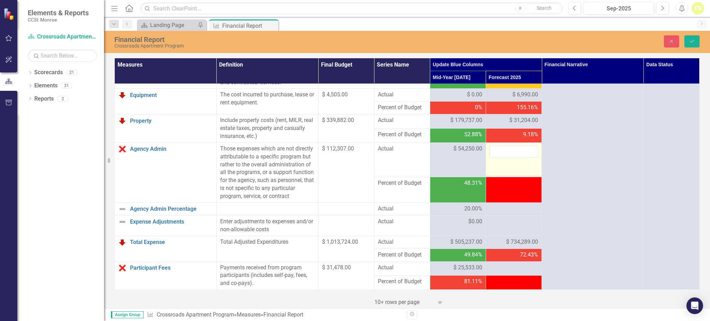
click at [357, 159] on td at bounding box center [514, 160] width 56 height 34
click at [357, 152] on input "number" at bounding box center [514, 151] width 49 height 13
type input "125297"
click button "Save" at bounding box center [692, 41] width 15 height 12
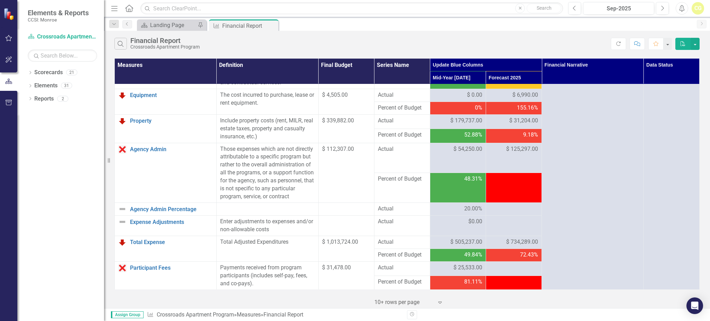
click at [357, 203] on td at bounding box center [514, 188] width 56 height 30
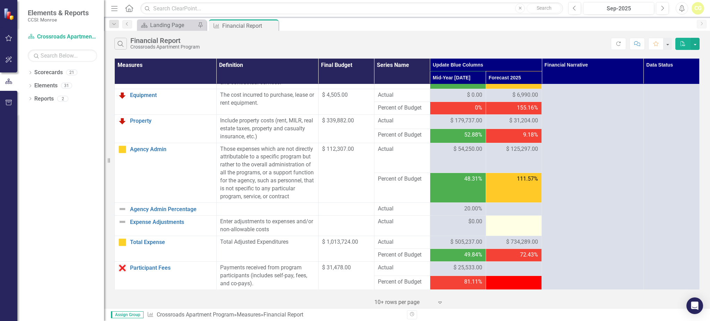
click at [357, 226] on div at bounding box center [514, 222] width 49 height 8
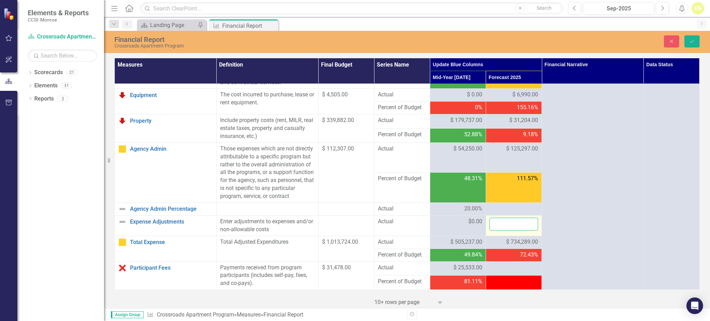
click at [357, 228] on input "number" at bounding box center [514, 224] width 49 height 13
type input "0"
click button "Save" at bounding box center [692, 41] width 15 height 12
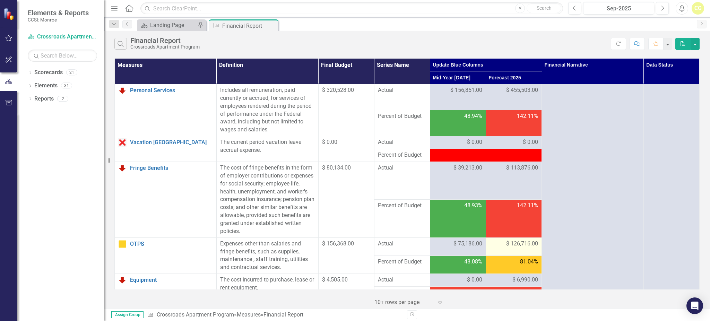
click at [357, 252] on td "$ 126,716.00" at bounding box center [514, 247] width 56 height 18
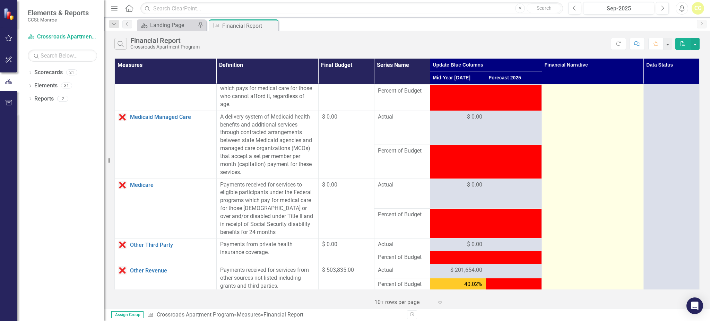
scroll to position [462, 0]
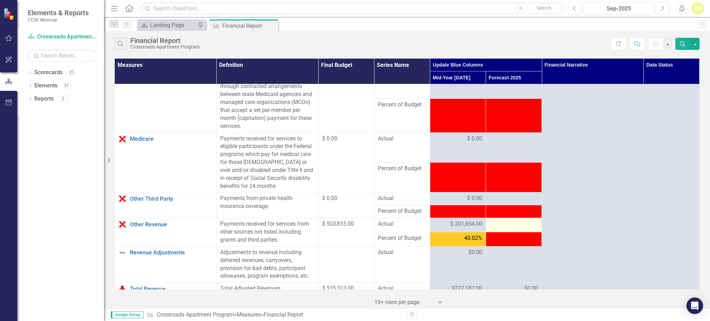
click at [504, 229] on div at bounding box center [514, 224] width 49 height 8
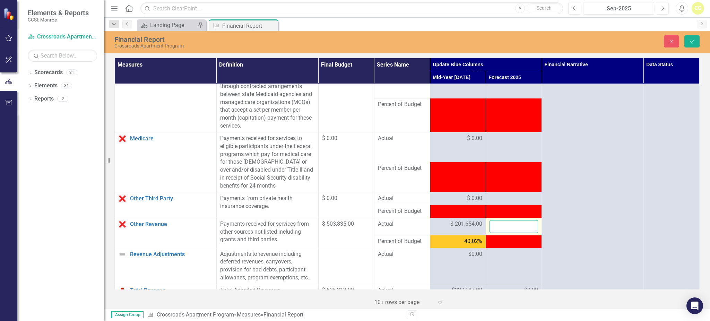
click at [504, 231] on input "number" at bounding box center [514, 226] width 49 height 13
type input "620403"
click at [502, 203] on div at bounding box center [514, 199] width 49 height 8
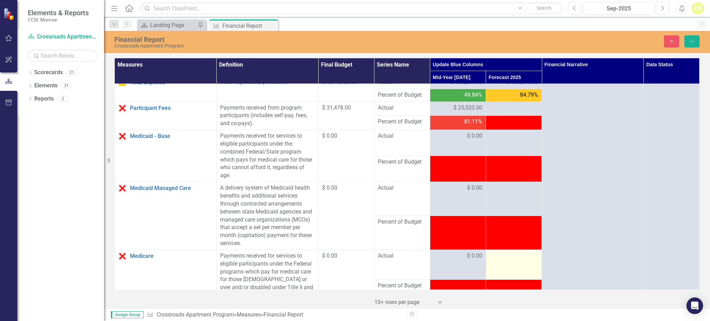
scroll to position [324, 0]
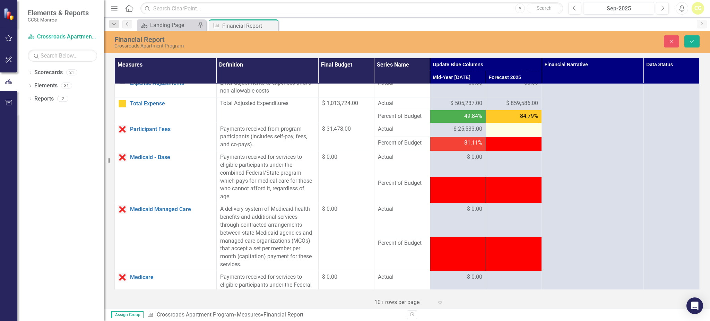
click at [505, 134] on div at bounding box center [514, 129] width 49 height 8
click at [491, 134] on div at bounding box center [514, 129] width 49 height 8
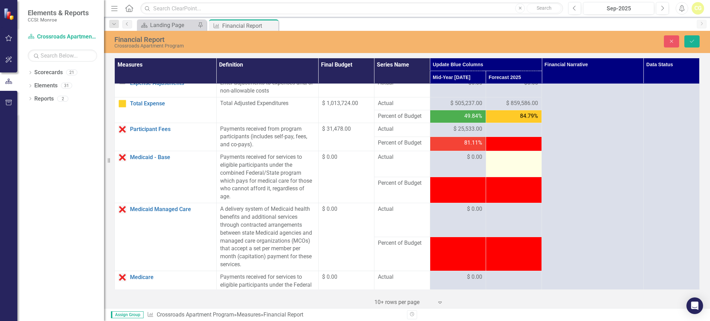
click at [514, 177] on td at bounding box center [514, 164] width 56 height 26
click at [509, 172] on td at bounding box center [514, 164] width 56 height 26
click at [511, 166] on input "number" at bounding box center [514, 159] width 49 height 13
type input "0"
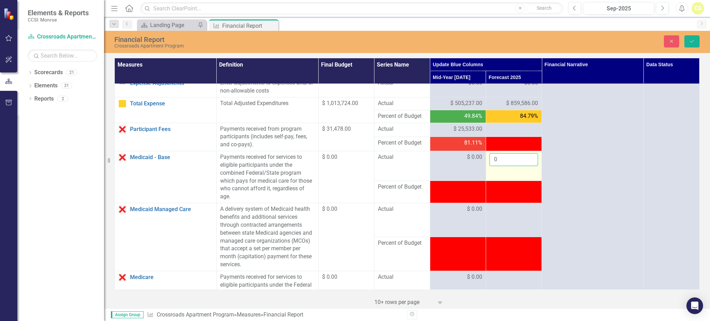
click button "Save" at bounding box center [692, 41] width 15 height 12
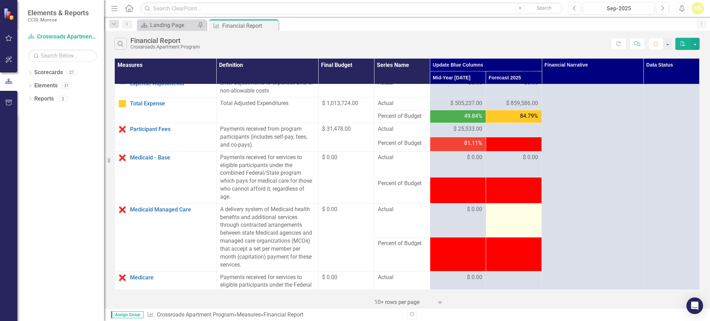
click at [516, 227] on td at bounding box center [514, 220] width 56 height 34
click at [510, 214] on div at bounding box center [514, 210] width 49 height 8
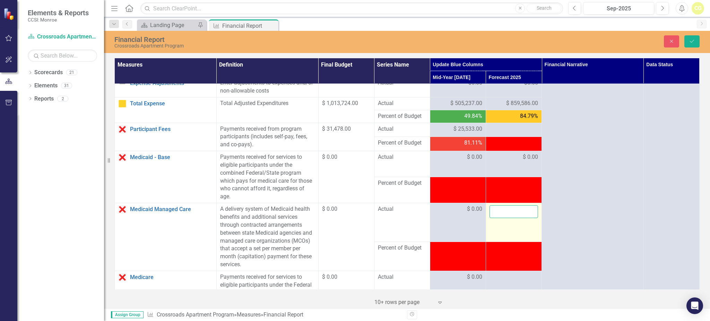
click at [510, 217] on input "number" at bounding box center [514, 211] width 49 height 13
type input "0"
click button "Save" at bounding box center [692, 41] width 15 height 12
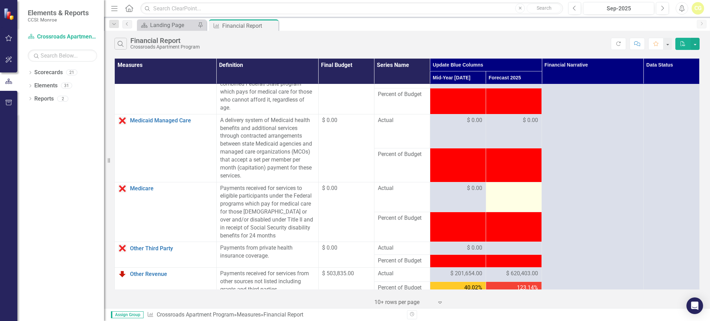
scroll to position [416, 0]
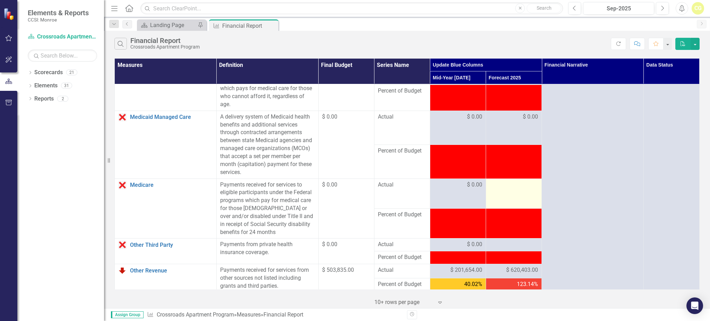
click at [507, 189] on div at bounding box center [514, 185] width 49 height 8
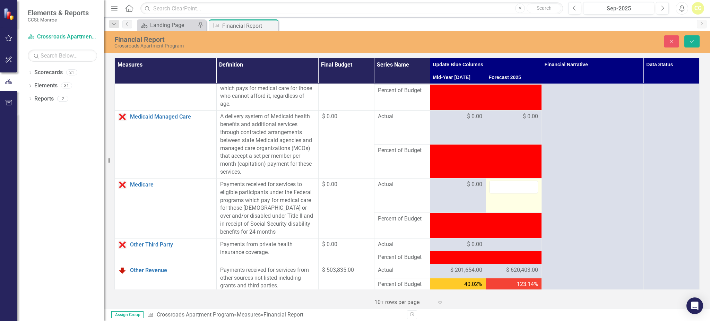
click at [507, 191] on input "number" at bounding box center [514, 187] width 49 height 13
type input "0"
click button "Save" at bounding box center [692, 41] width 15 height 12
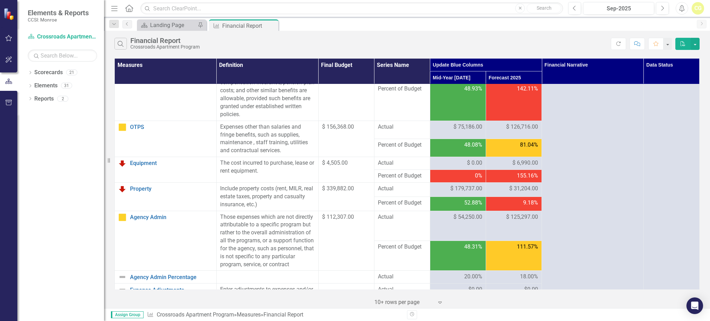
scroll to position [139, 0]
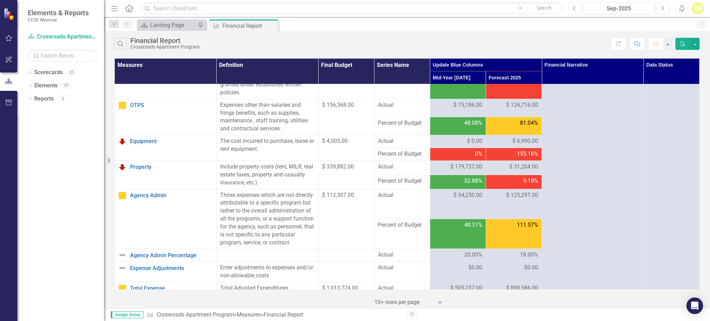
click at [519, 235] on td "111.57%" at bounding box center [514, 234] width 56 height 30
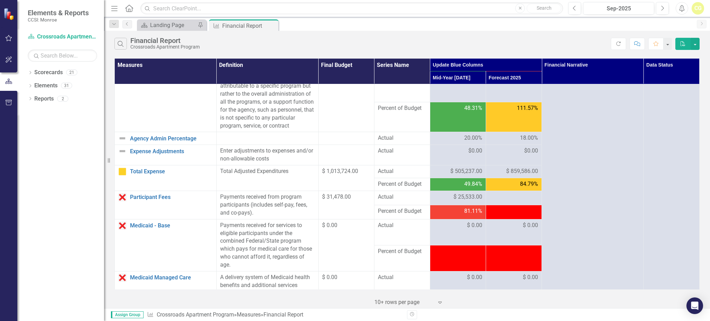
scroll to position [278, 0]
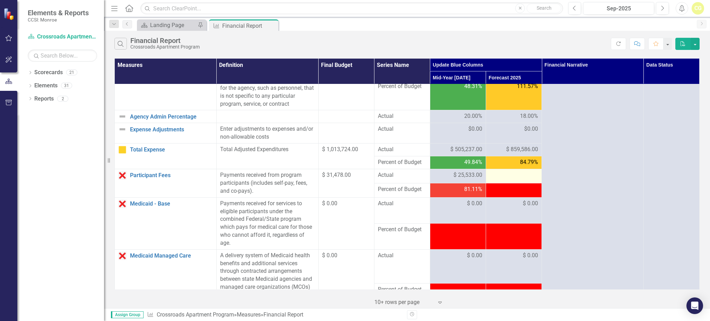
click at [525, 184] on td at bounding box center [514, 176] width 56 height 14
click at [525, 180] on div at bounding box center [514, 175] width 49 height 8
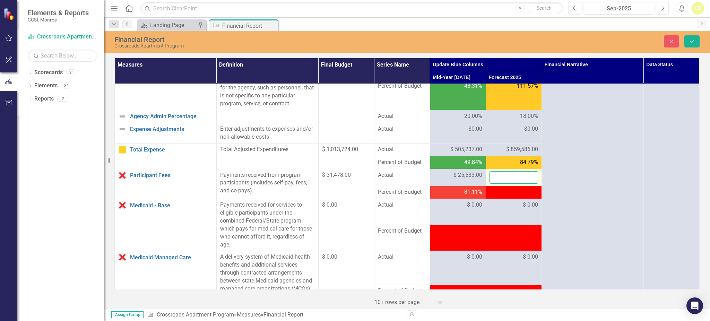
click at [520, 183] on input "number" at bounding box center [514, 177] width 49 height 13
type input "0"
click button "Save" at bounding box center [692, 41] width 15 height 12
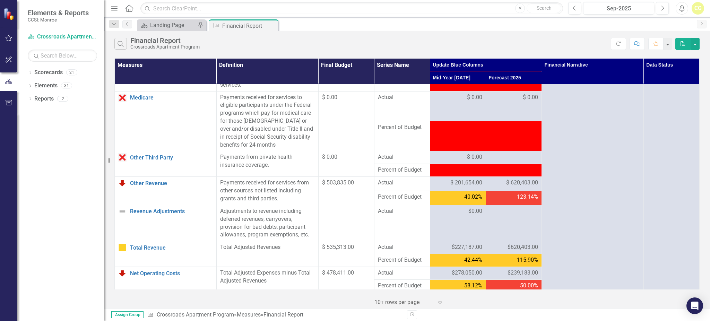
scroll to position [509, 0]
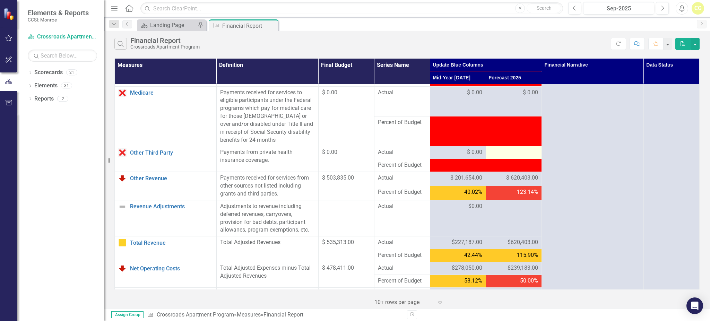
click at [512, 157] on div at bounding box center [514, 152] width 49 height 8
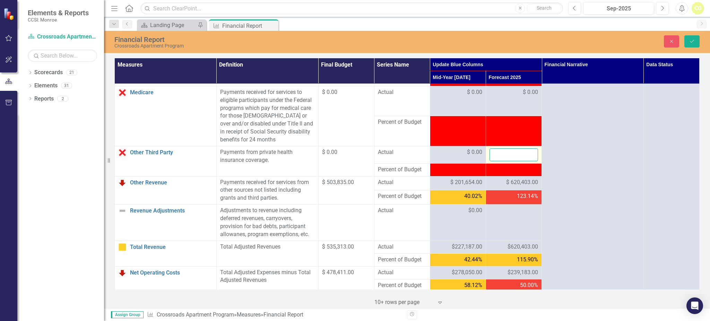
click at [509, 161] on input "number" at bounding box center [514, 154] width 49 height 13
type input "0"
click button "Save" at bounding box center [692, 41] width 15 height 12
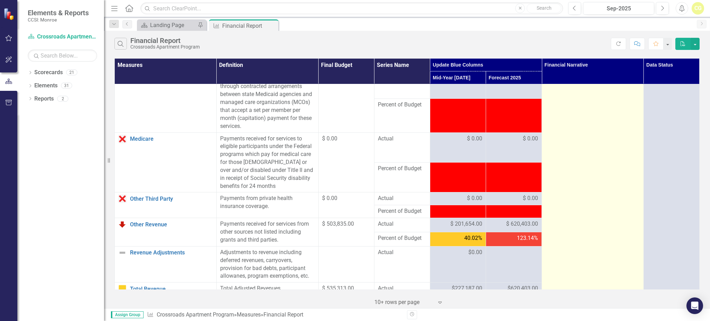
scroll to position [555, 0]
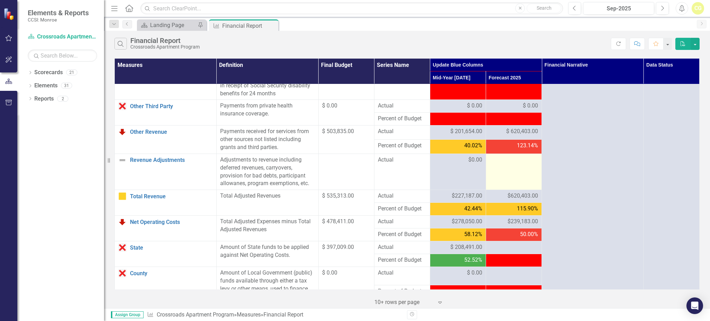
click at [504, 164] on div at bounding box center [514, 160] width 49 height 8
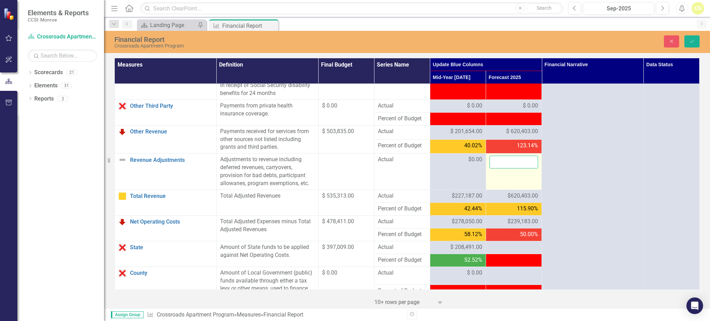
click at [504, 169] on input "number" at bounding box center [514, 162] width 49 height 13
type input "13144"
click button "Save" at bounding box center [692, 41] width 15 height 12
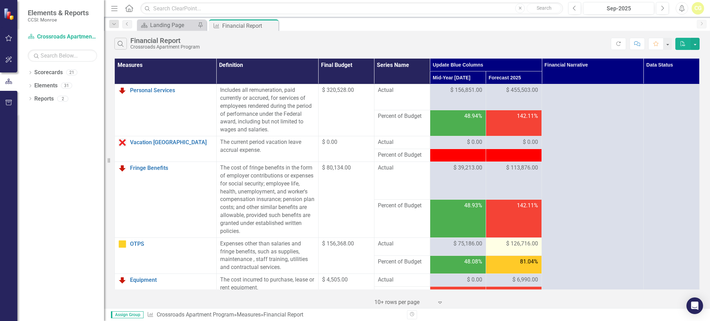
click at [532, 241] on span "$ 126,716.00" at bounding box center [523, 244] width 32 height 8
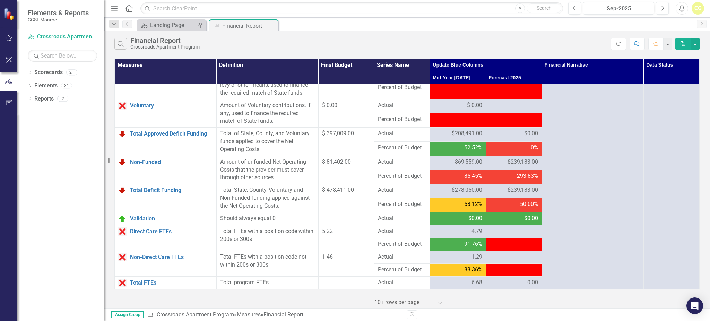
scroll to position [781, 0]
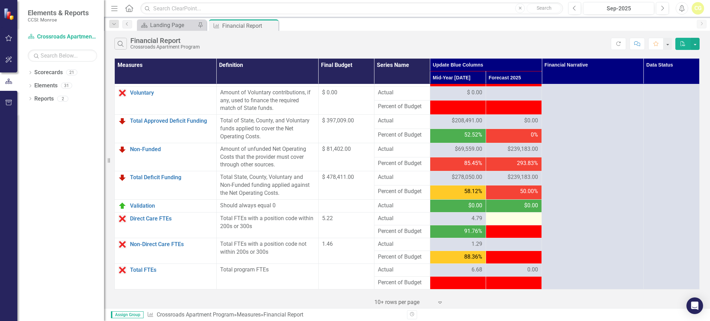
click at [500, 218] on div at bounding box center [514, 219] width 49 height 8
click at [500, 219] on div at bounding box center [514, 219] width 49 height 8
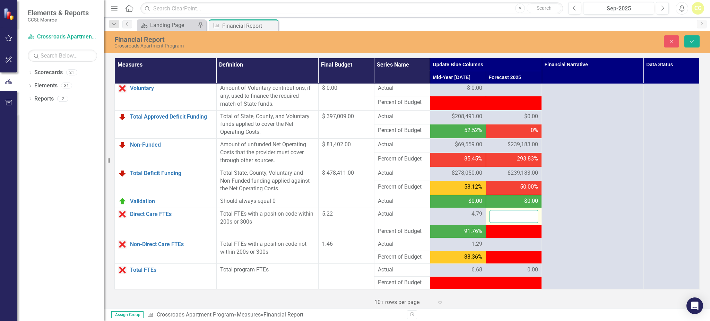
click at [500, 219] on input "number" at bounding box center [514, 216] width 49 height 13
type input "8.81"
click at [509, 245] on div at bounding box center [514, 244] width 49 height 8
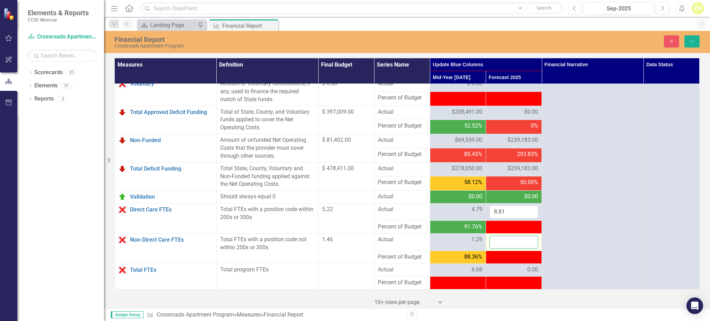
click at [507, 247] on input "number" at bounding box center [514, 242] width 49 height 13
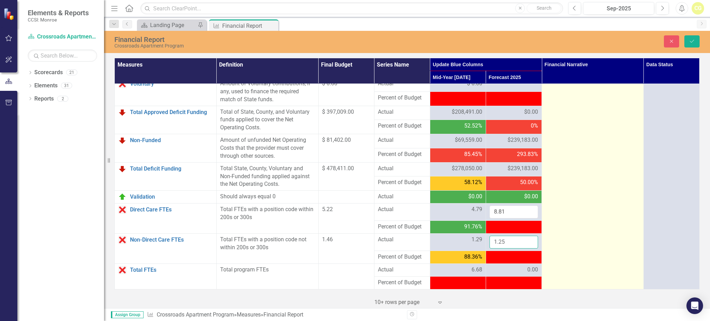
type input "1.25"
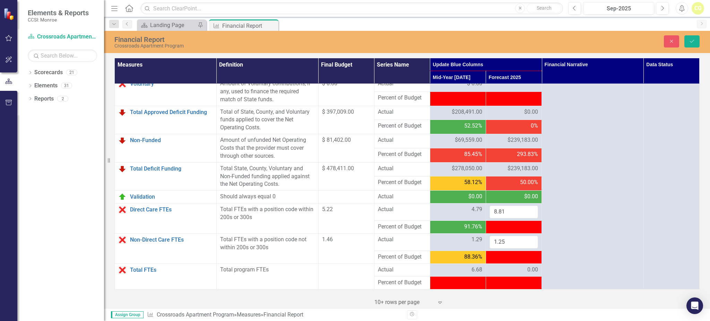
click at [518, 274] on div "0.00" at bounding box center [514, 270] width 49 height 8
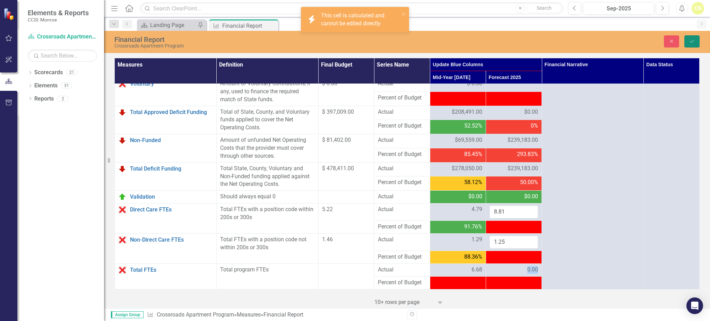
click at [695, 39] on icon "Save" at bounding box center [692, 41] width 6 height 5
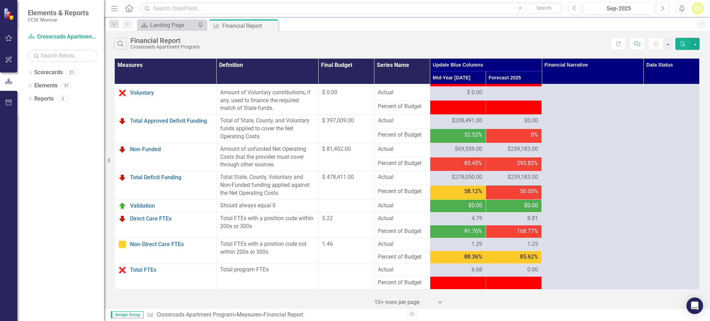
click at [508, 269] on div "0.00" at bounding box center [514, 270] width 49 height 8
click at [509, 269] on div "0.00" at bounding box center [514, 270] width 49 height 8
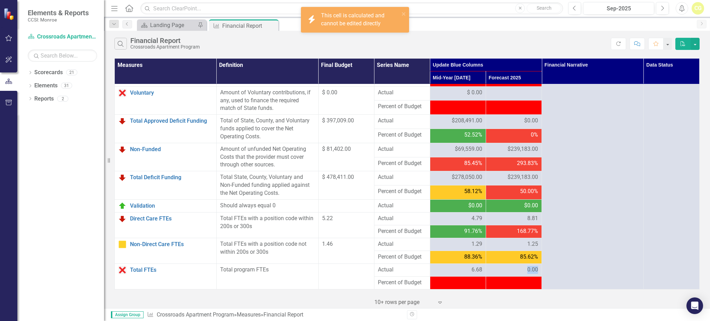
click at [509, 269] on div "0.00" at bounding box center [514, 270] width 49 height 8
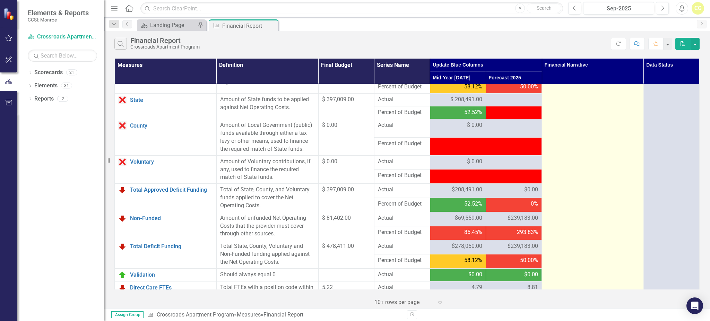
scroll to position [688, 0]
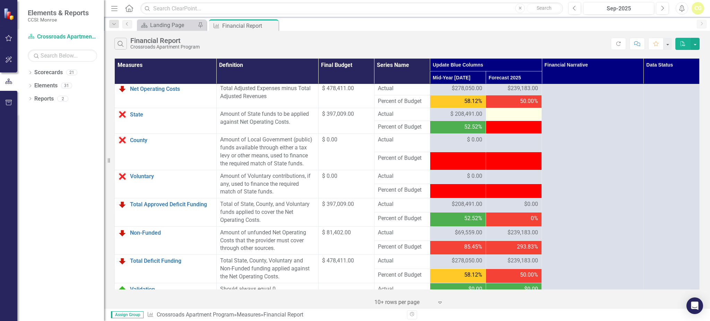
click at [516, 119] on div at bounding box center [514, 114] width 49 height 8
click at [507, 119] on div at bounding box center [514, 114] width 49 height 8
click at [509, 119] on div at bounding box center [514, 114] width 49 height 8
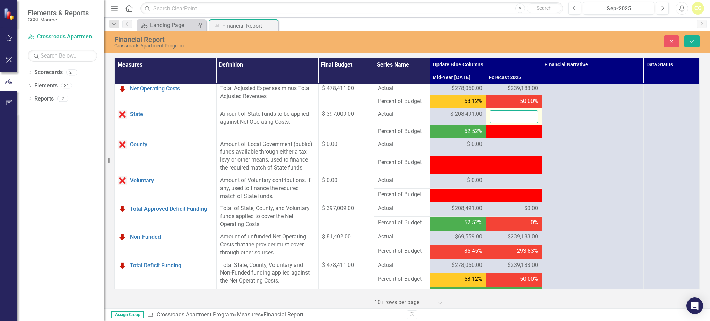
click at [509, 123] on input "number" at bounding box center [514, 116] width 49 height 13
click at [514, 184] on td at bounding box center [514, 181] width 56 height 14
click at [506, 121] on input "number" at bounding box center [514, 116] width 49 height 13
click at [504, 123] on input "number" at bounding box center [514, 116] width 49 height 13
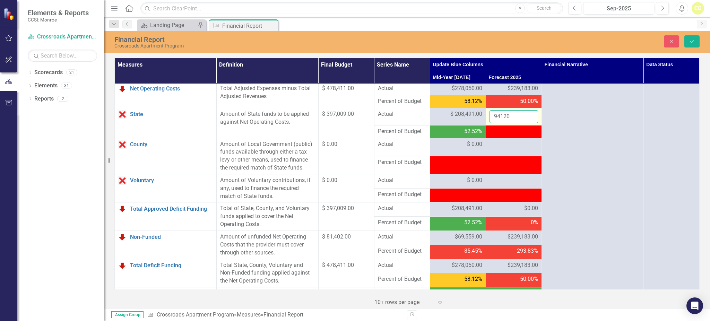
type input "94120"
click button "Save" at bounding box center [692, 41] width 15 height 12
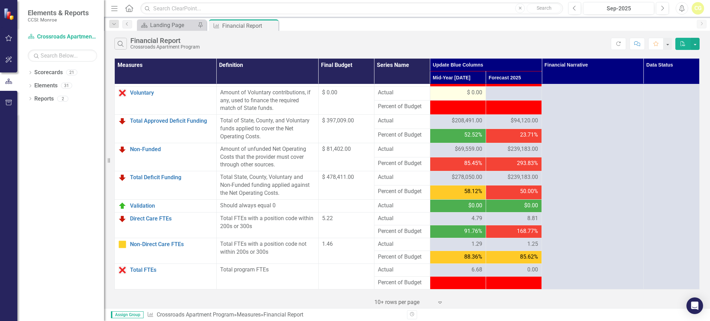
scroll to position [781, 0]
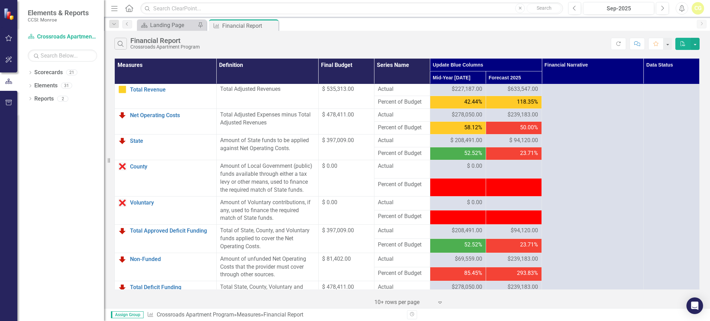
scroll to position [596, 0]
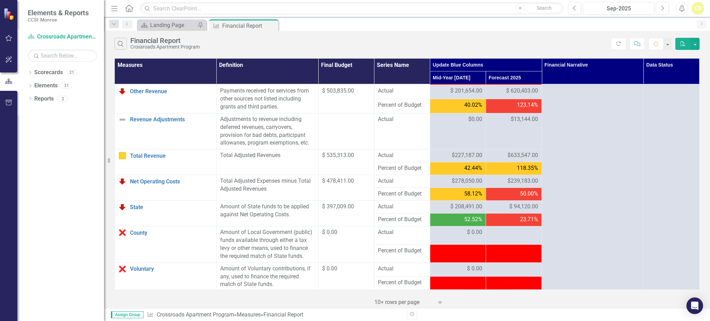
click at [0, 0] on icon "Close" at bounding box center [0, 0] width 0 height 0
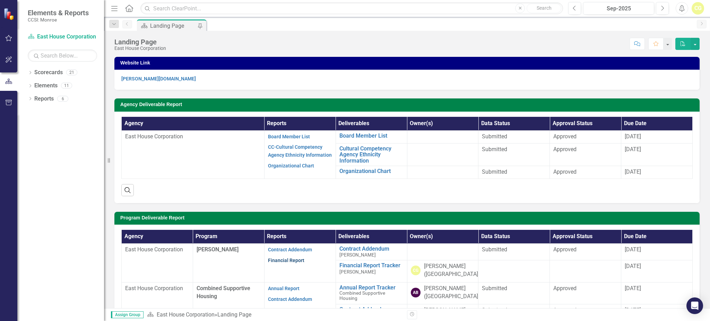
click at [278, 262] on link "Financial Report" at bounding box center [286, 261] width 36 height 6
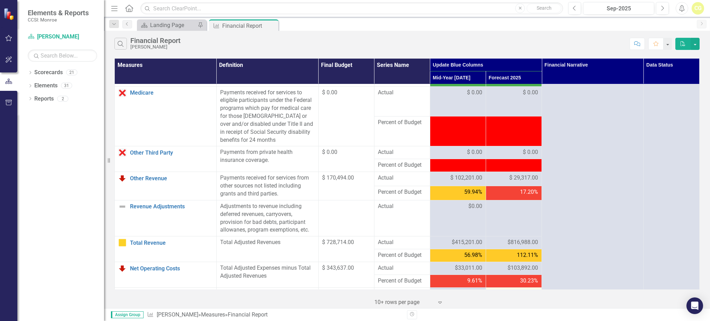
scroll to position [781, 0]
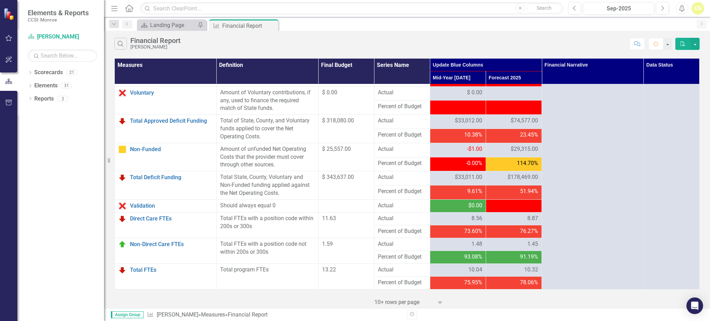
click at [508, 177] on span "$178,469.00" at bounding box center [523, 177] width 31 height 8
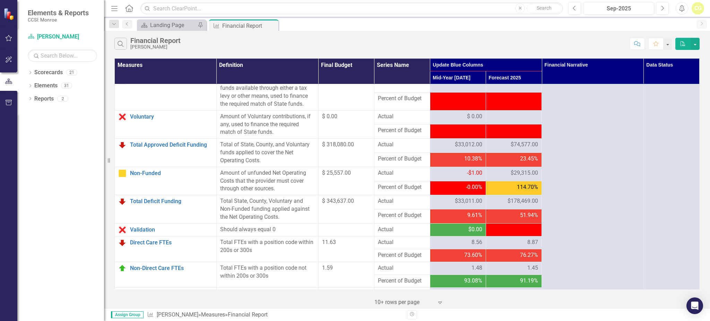
scroll to position [688, 0]
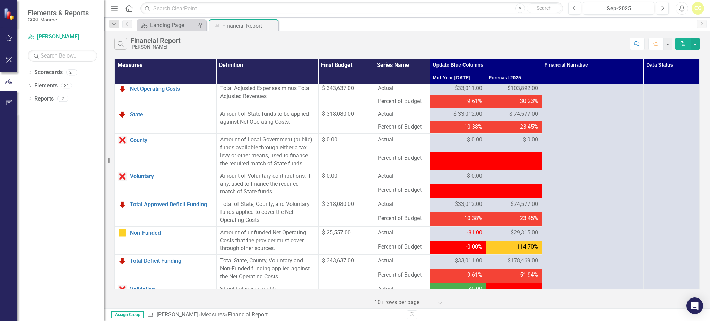
click at [511, 209] on td "$74,577.00" at bounding box center [514, 205] width 56 height 14
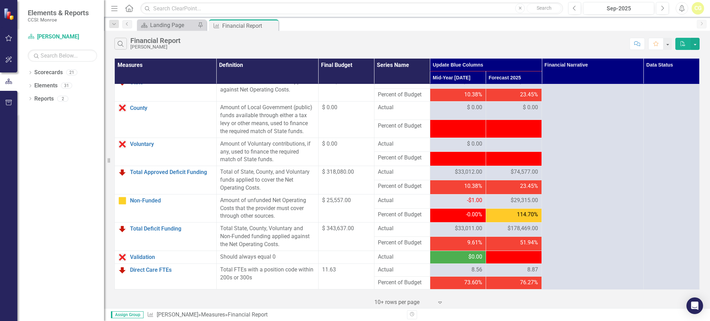
scroll to position [734, 0]
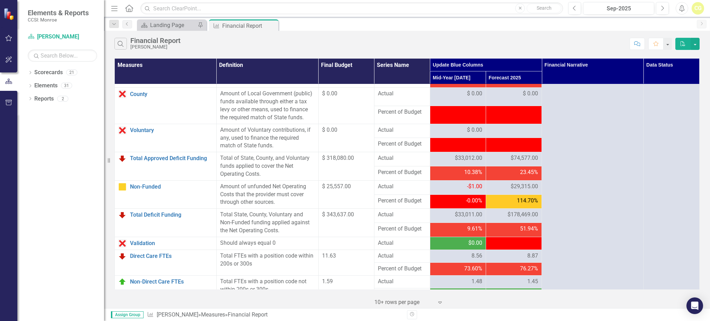
click at [496, 180] on td "23.45%" at bounding box center [514, 173] width 56 height 14
click at [502, 191] on div "$29,315.00" at bounding box center [514, 187] width 49 height 8
click at [504, 135] on div at bounding box center [514, 130] width 49 height 8
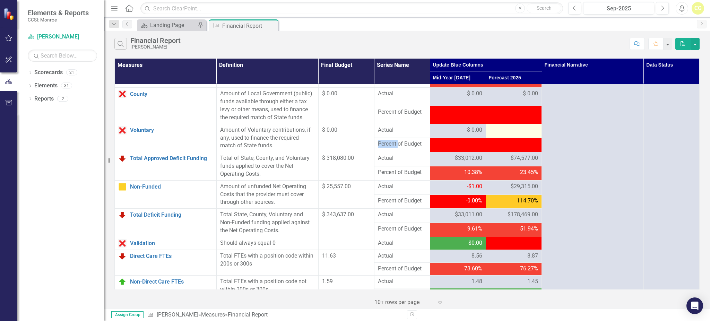
click at [504, 135] on div at bounding box center [514, 130] width 49 height 8
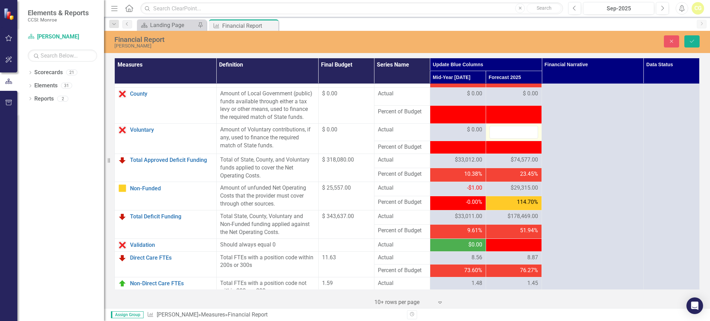
click at [504, 137] on input "number" at bounding box center [514, 132] width 49 height 13
type input "0"
click button "Save" at bounding box center [692, 41] width 15 height 12
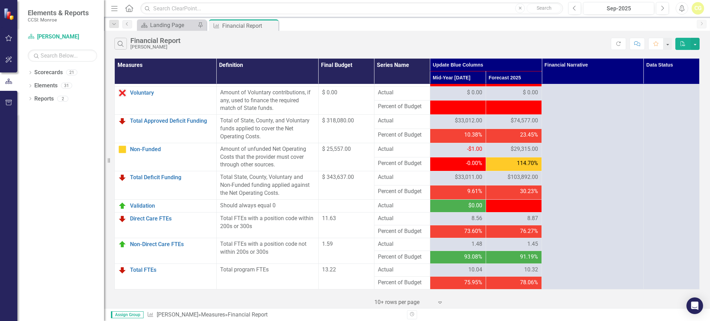
scroll to position [781, 0]
click at [511, 147] on span "$29,315.00" at bounding box center [524, 149] width 27 height 8
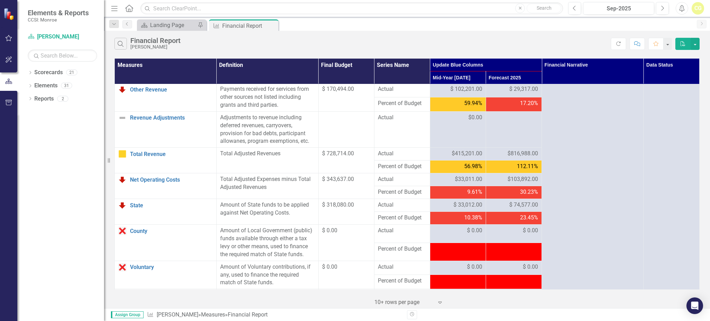
scroll to position [596, 0]
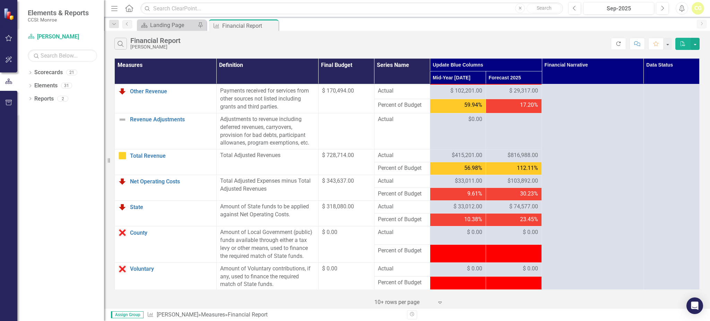
click at [619, 47] on button "Refresh" at bounding box center [618, 44] width 15 height 12
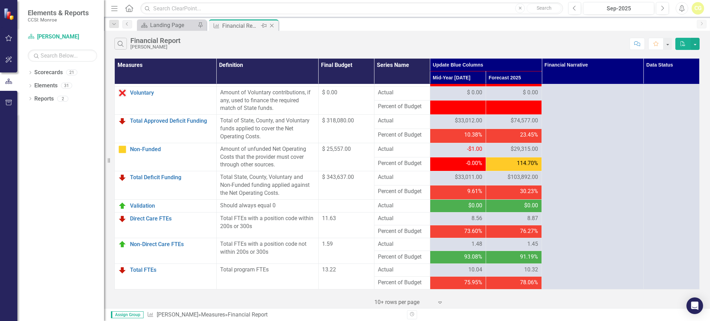
click at [272, 23] on icon "Close" at bounding box center [272, 26] width 7 height 6
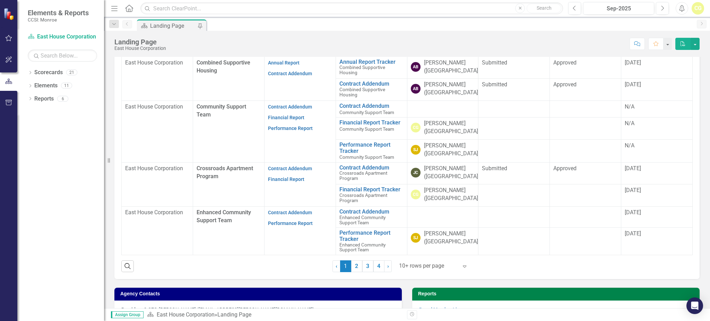
scroll to position [231, 0]
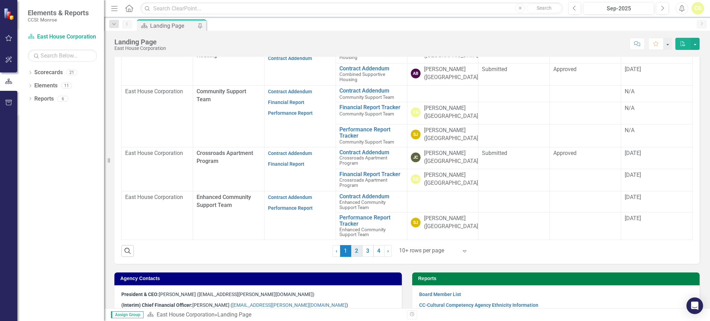
click at [354, 250] on link "2" at bounding box center [356, 251] width 11 height 12
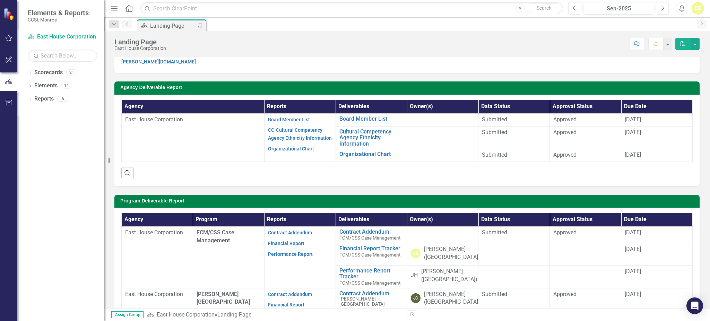
scroll to position [46, 0]
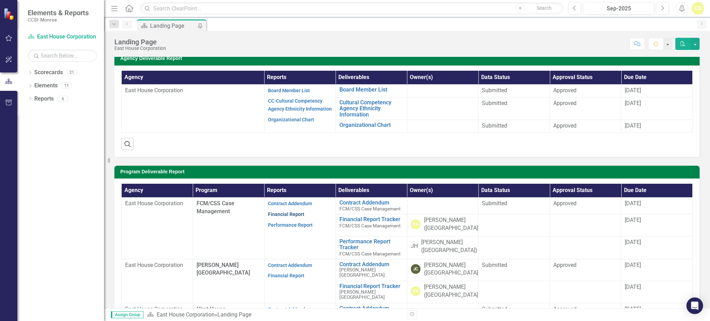
click at [291, 212] on link "Financial Report" at bounding box center [286, 215] width 36 height 6
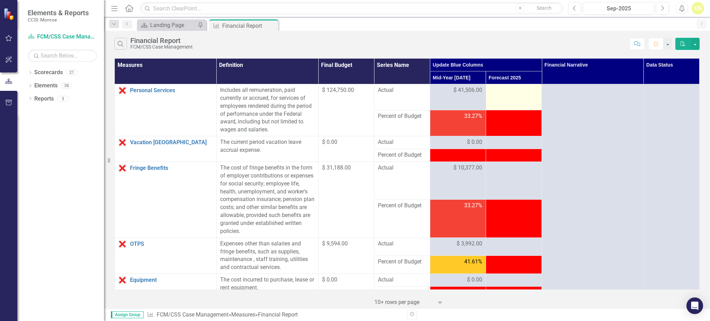
click at [490, 94] on div at bounding box center [514, 90] width 49 height 8
click at [490, 92] on div at bounding box center [514, 90] width 49 height 8
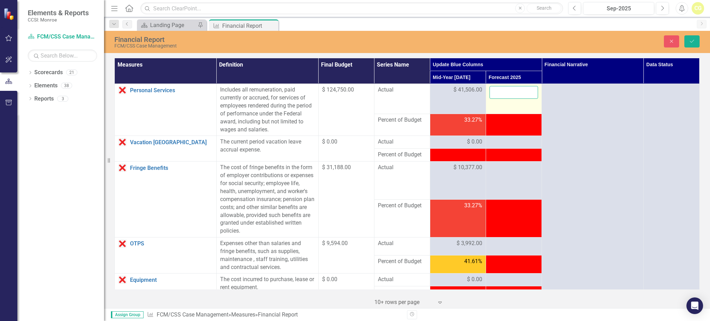
click at [490, 92] on input "number" at bounding box center [514, 92] width 49 height 13
type input "88818"
click button "Save" at bounding box center [692, 41] width 15 height 12
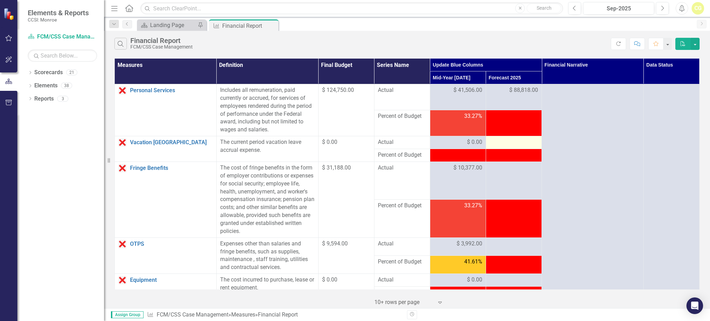
click at [496, 139] on div at bounding box center [514, 142] width 49 height 8
click at [496, 142] on div at bounding box center [514, 142] width 49 height 8
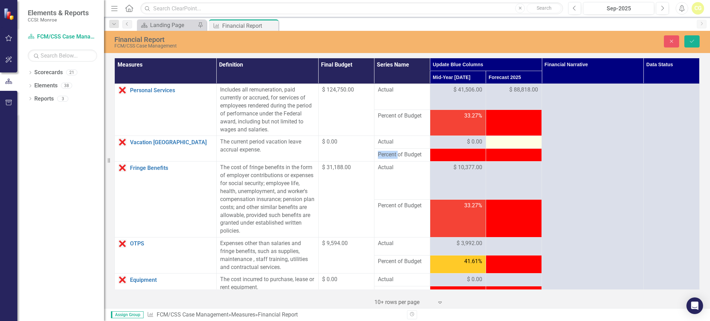
click at [496, 142] on div at bounding box center [514, 142] width 49 height 8
click at [500, 142] on div at bounding box center [514, 142] width 49 height 8
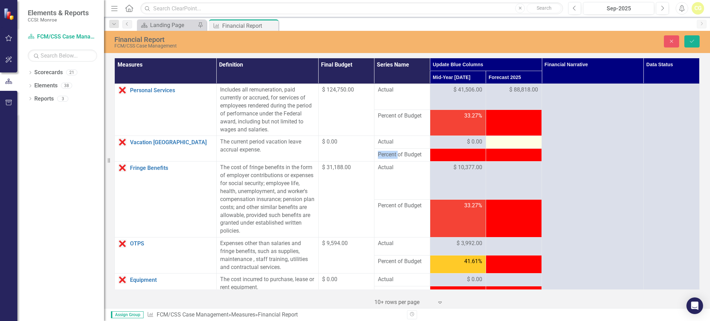
click at [500, 142] on div at bounding box center [514, 142] width 49 height 8
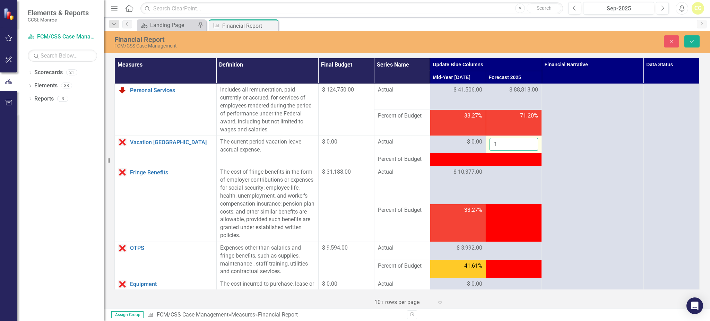
type input "1"
click at [528, 142] on input "1" at bounding box center [514, 144] width 49 height 13
type input "0"
click button "Save" at bounding box center [692, 41] width 15 height 12
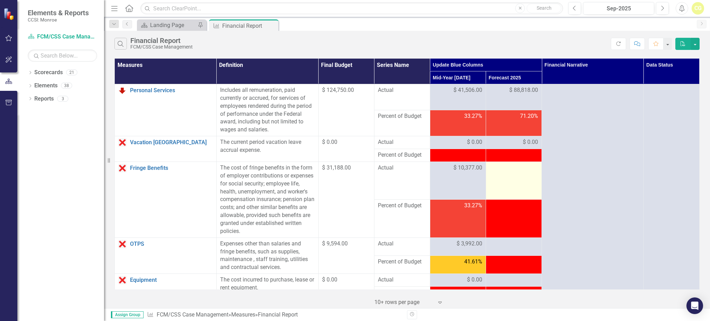
click at [502, 192] on td at bounding box center [514, 181] width 56 height 38
click at [500, 168] on div at bounding box center [514, 168] width 49 height 8
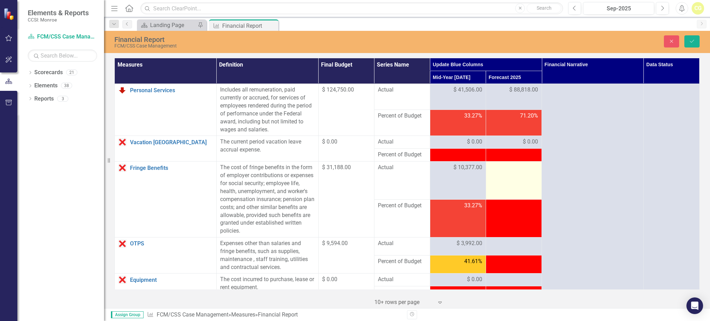
click at [500, 168] on div at bounding box center [514, 168] width 49 height 8
click at [501, 163] on td at bounding box center [514, 181] width 56 height 38
click at [501, 163] on td at bounding box center [514, 183] width 56 height 43
click at [502, 169] on input "number" at bounding box center [514, 170] width 49 height 13
click at [502, 169] on input "6" at bounding box center [514, 170] width 49 height 13
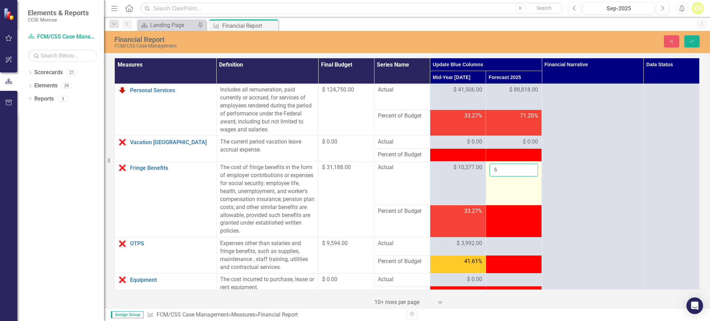
drag, startPoint x: 501, startPoint y: 169, endPoint x: 483, endPoint y: 169, distance: 18.4
click at [486, 169] on td "6" at bounding box center [514, 183] width 56 height 43
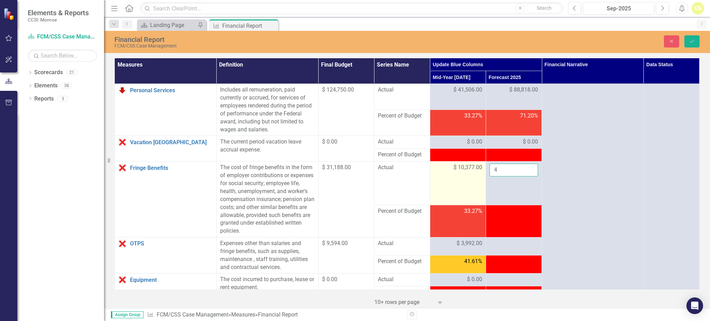
type input "3"
click button "Save" at bounding box center [692, 41] width 15 height 12
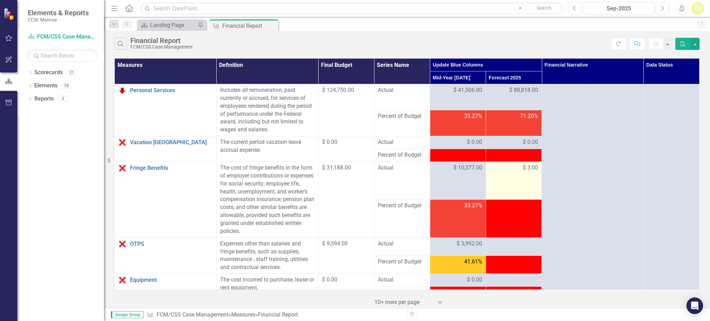
click at [497, 176] on td "$ 3.00" at bounding box center [514, 181] width 56 height 38
click at [503, 169] on div "$ 3.00" at bounding box center [514, 168] width 49 height 8
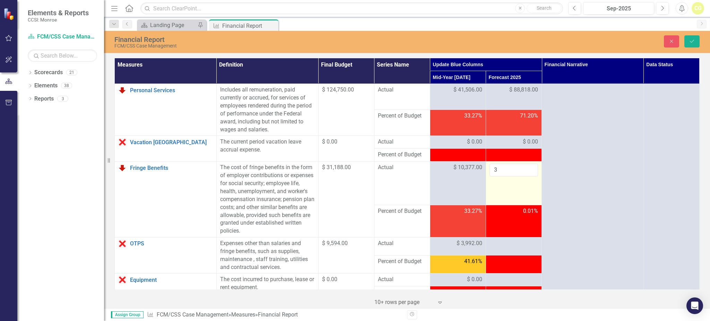
drag, startPoint x: 496, startPoint y: 181, endPoint x: 504, endPoint y: 173, distance: 11.3
click at [498, 179] on td "3" at bounding box center [514, 183] width 56 height 43
click at [490, 172] on input "3" at bounding box center [514, 170] width 49 height 13
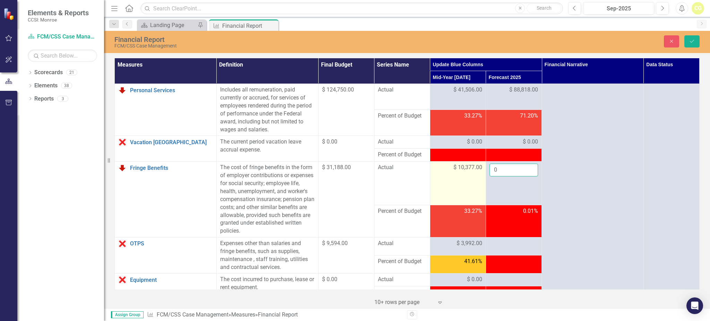
drag, startPoint x: 495, startPoint y: 168, endPoint x: 474, endPoint y: 172, distance: 20.8
click at [474, 172] on tr "Fringe Benefits Link Open Element The cost of fringe benefits in the form of em…" at bounding box center [407, 183] width 585 height 43
type input "-2"
type input "22205"
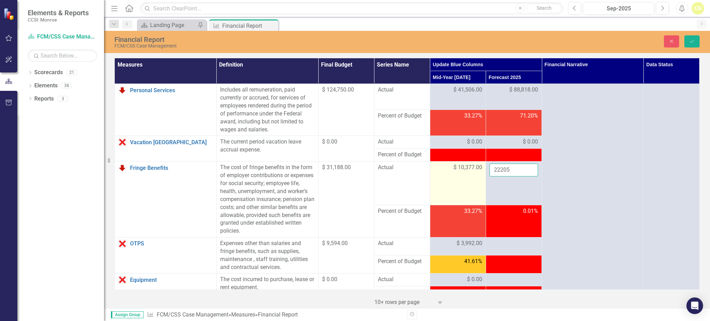
click button "Save" at bounding box center [692, 41] width 15 height 12
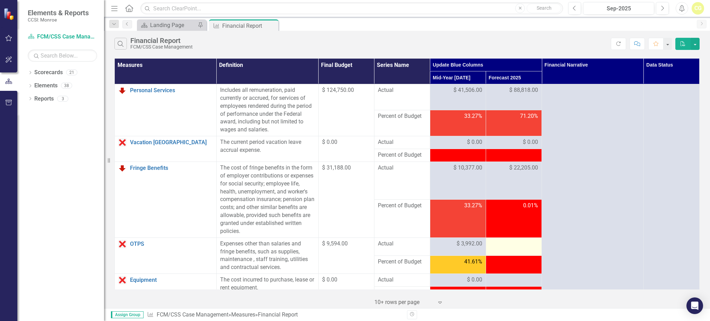
click at [494, 244] on div at bounding box center [514, 244] width 49 height 8
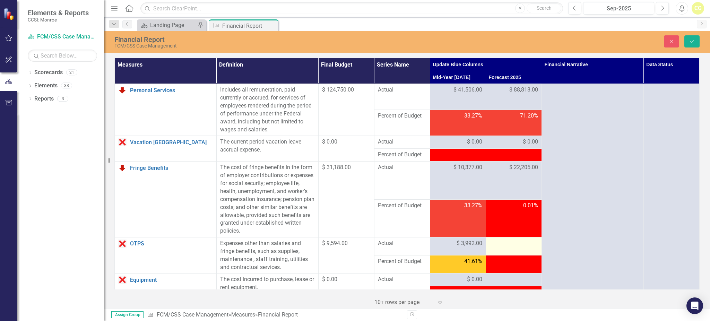
click at [498, 247] on div at bounding box center [514, 244] width 49 height 8
click at [498, 246] on div at bounding box center [514, 244] width 49 height 8
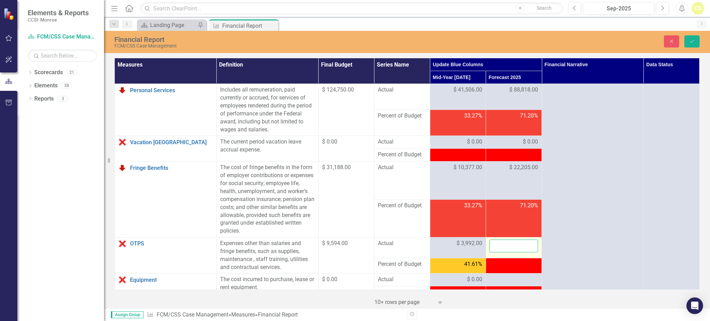
click at [498, 246] on input "number" at bounding box center [514, 246] width 49 height 13
type input "3719"
click button "Save" at bounding box center [692, 41] width 15 height 12
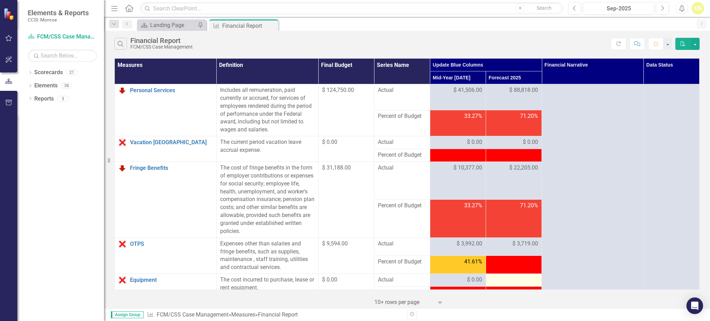
click at [504, 277] on div at bounding box center [514, 280] width 49 height 8
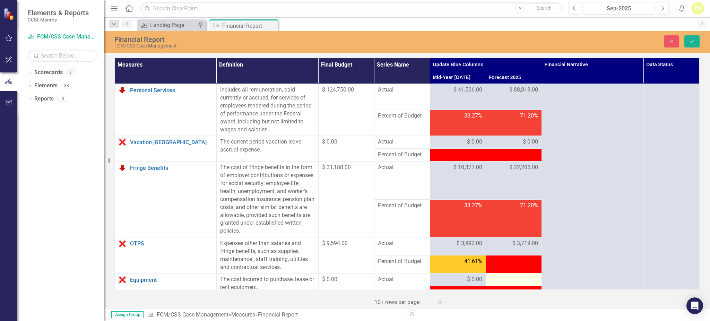
click at [504, 278] on div at bounding box center [514, 280] width 49 height 8
click at [503, 281] on div at bounding box center [514, 280] width 49 height 8
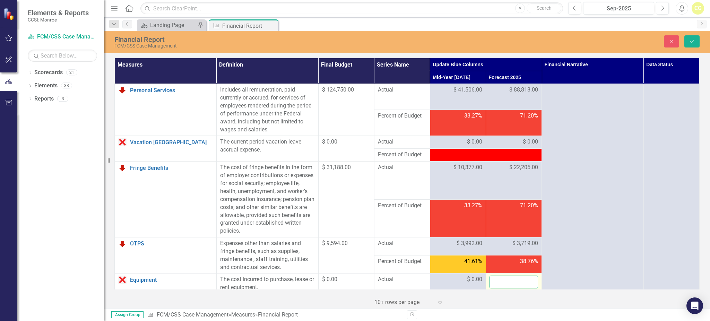
click at [503, 281] on input "number" at bounding box center [514, 282] width 49 height 13
type input "0"
click at [490, 283] on input "number" at bounding box center [514, 282] width 49 height 13
type input "0"
click button "Save" at bounding box center [692, 41] width 15 height 12
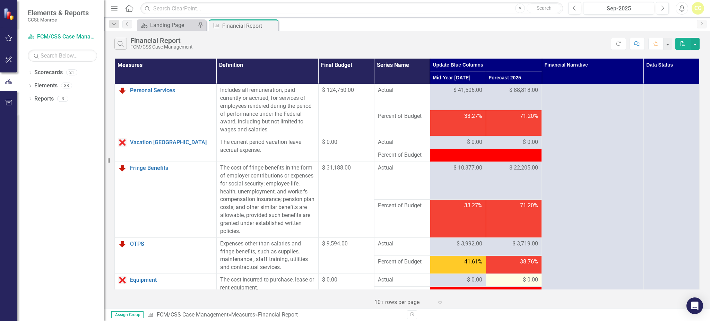
scroll to position [46, 0]
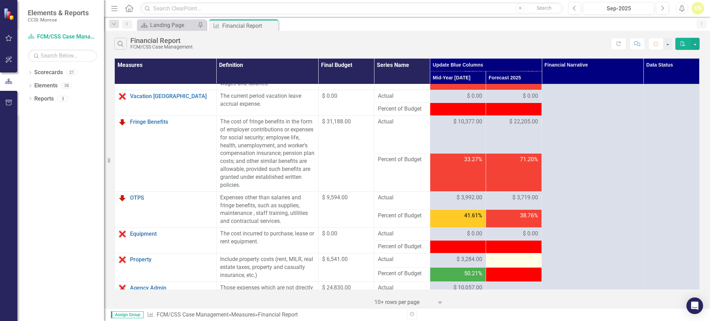
click at [514, 259] on div at bounding box center [514, 260] width 49 height 8
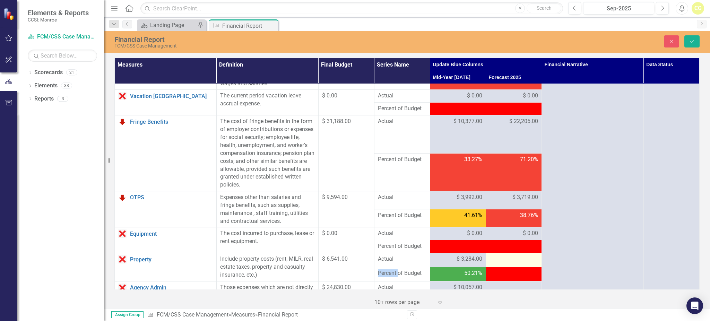
click at [514, 259] on div at bounding box center [514, 259] width 49 height 8
click at [511, 260] on div at bounding box center [514, 259] width 49 height 8
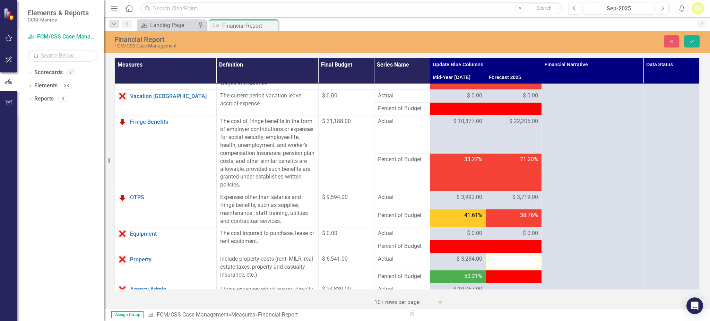
click at [511, 260] on input "number" at bounding box center [514, 261] width 49 height 13
type input "6123"
click button "Save" at bounding box center [692, 41] width 15 height 12
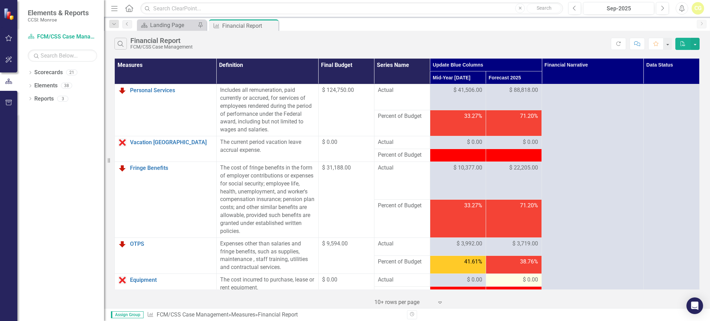
click at [503, 282] on div "$ 0.00" at bounding box center [514, 280] width 49 height 8
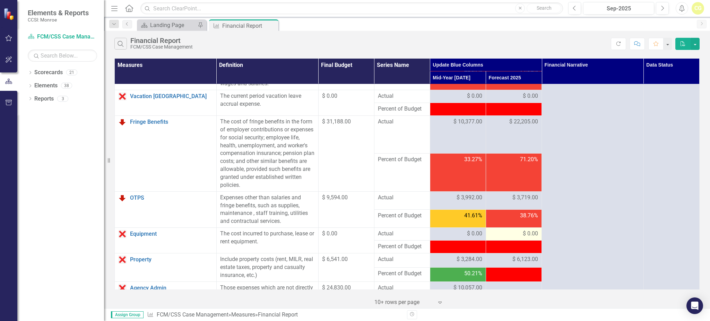
click at [498, 231] on div "$ 0.00" at bounding box center [514, 234] width 49 height 8
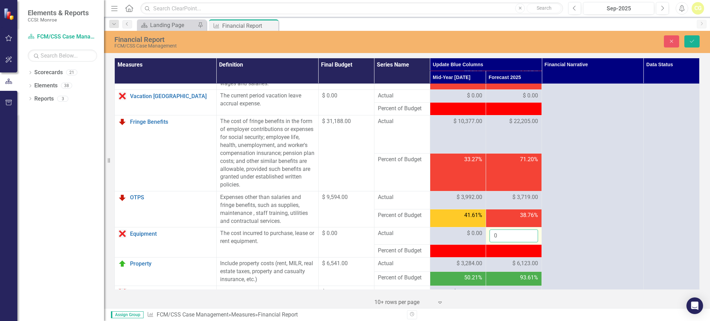
click at [499, 235] on input "0" at bounding box center [514, 236] width 49 height 13
click at [497, 242] on input "0" at bounding box center [514, 236] width 49 height 13
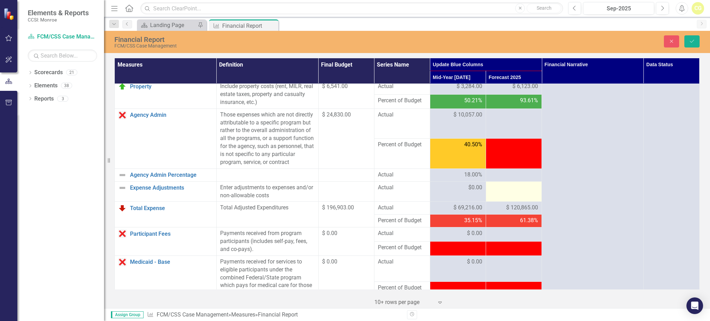
scroll to position [278, 0]
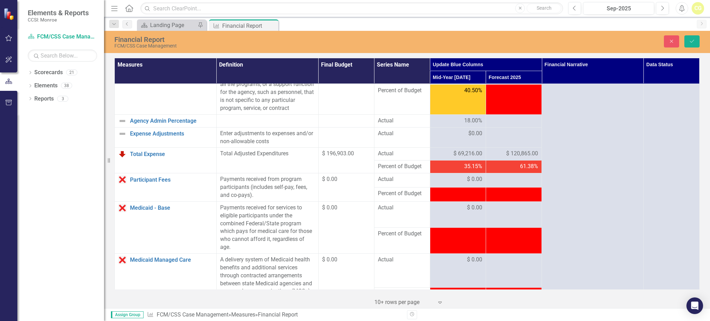
click at [526, 125] on div at bounding box center [514, 121] width 49 height 8
click at [504, 136] on td at bounding box center [514, 137] width 56 height 20
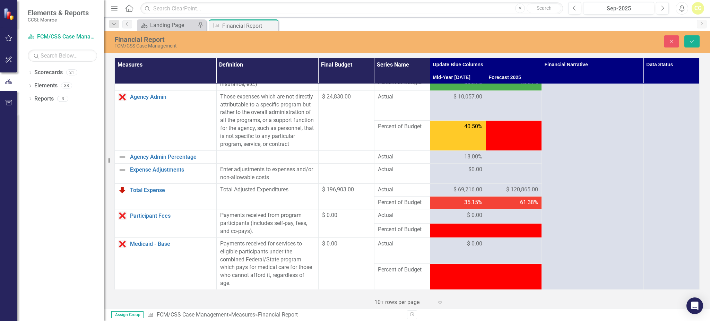
scroll to position [185, 0]
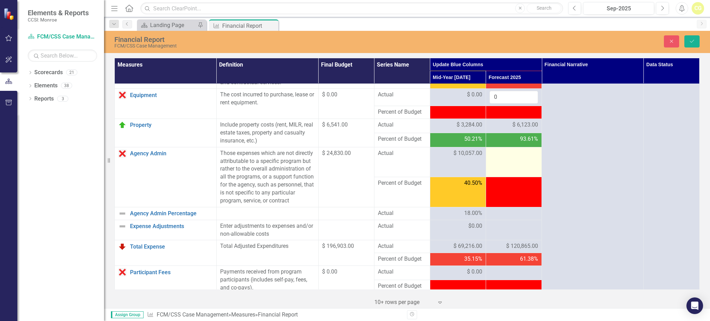
click at [501, 152] on div at bounding box center [514, 154] width 49 height 8
click at [501, 150] on div at bounding box center [514, 154] width 49 height 8
click at [501, 152] on input "number" at bounding box center [514, 156] width 49 height 13
click at [512, 159] on input "number" at bounding box center [514, 156] width 49 height 13
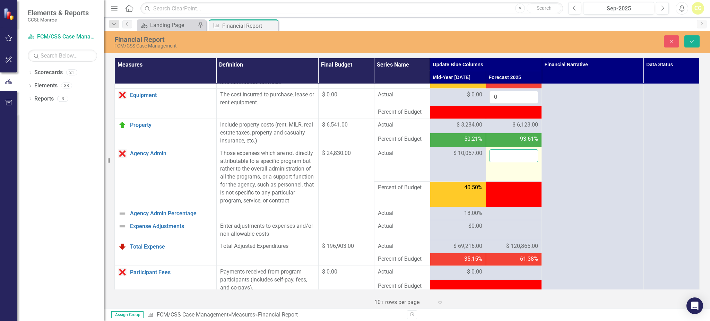
click at [511, 159] on input "number" at bounding box center [514, 156] width 49 height 13
type input "4604"
click button "Save" at bounding box center [692, 41] width 15 height 12
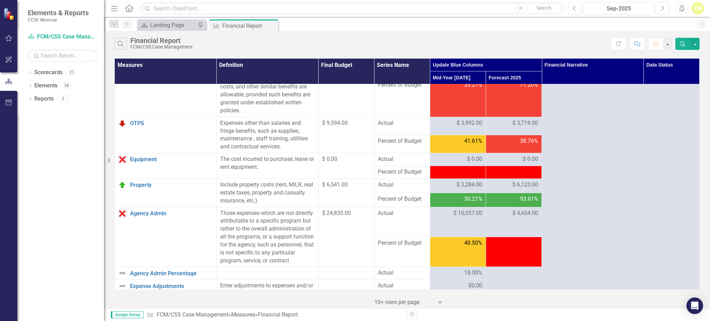
scroll to position [231, 0]
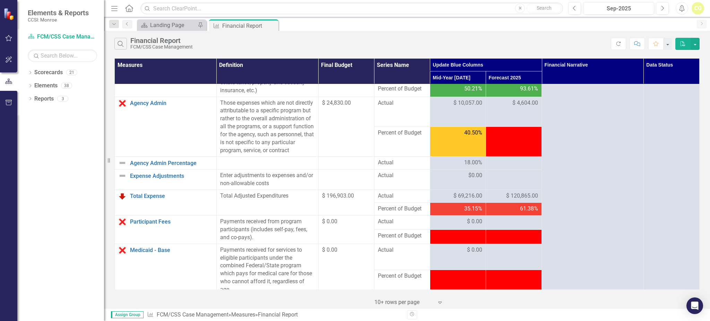
click at [511, 147] on td at bounding box center [514, 142] width 56 height 30
click at [509, 167] on div at bounding box center [514, 163] width 49 height 8
click at [507, 180] on div at bounding box center [514, 176] width 49 height 8
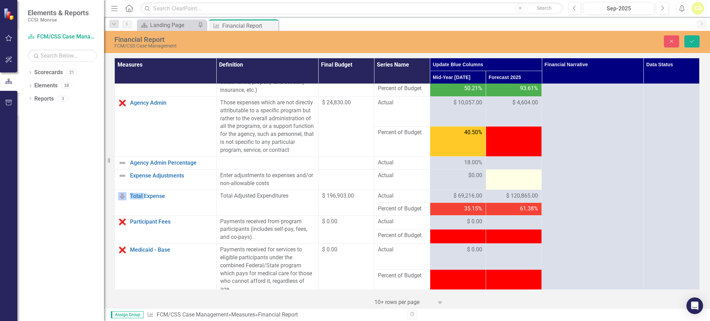
click at [505, 180] on div at bounding box center [514, 176] width 49 height 8
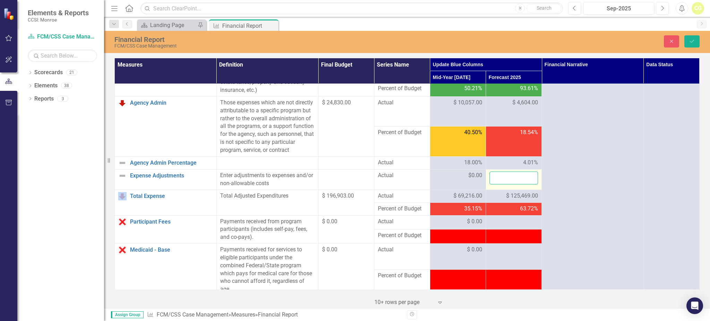
click at [494, 185] on input "number" at bounding box center [514, 178] width 49 height 13
type input "0"
click button "Save" at bounding box center [692, 41] width 15 height 12
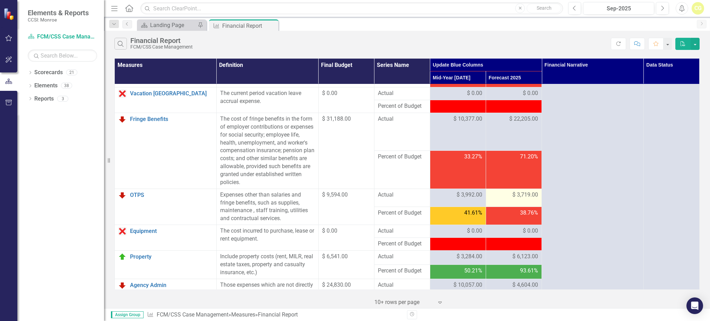
scroll to position [185, 0]
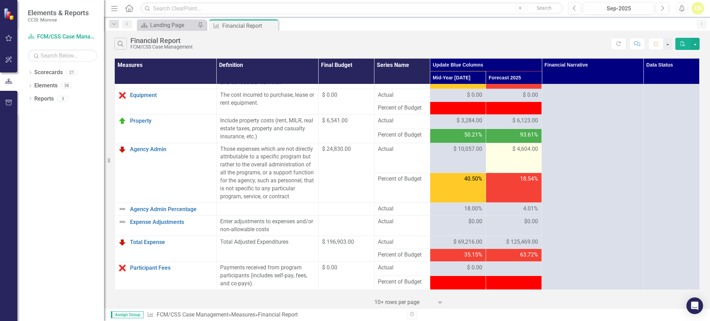
click at [511, 154] on td "$ 4,604.00" at bounding box center [514, 158] width 56 height 30
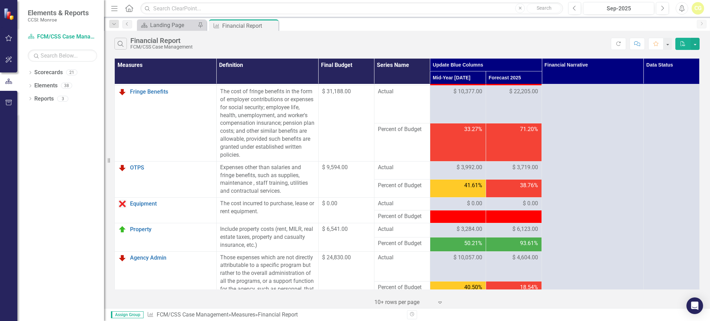
scroll to position [92, 0]
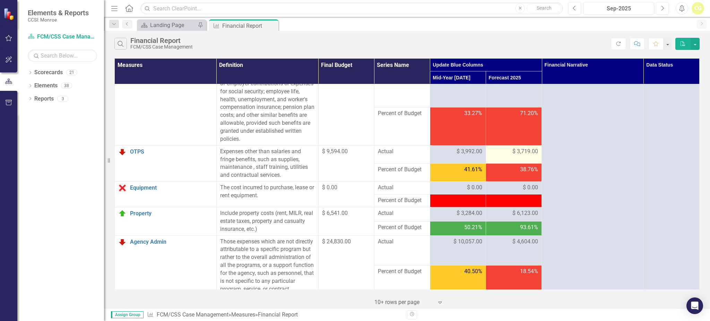
click at [513, 150] on span "$ 3,719.00" at bounding box center [526, 152] width 26 height 8
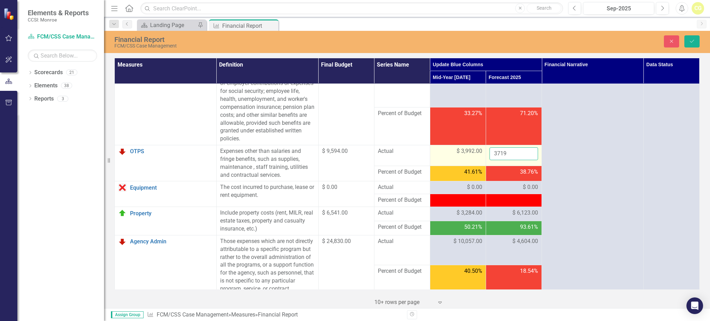
drag, startPoint x: 511, startPoint y: 150, endPoint x: 477, endPoint y: 155, distance: 34.1
click at [474, 156] on tr "OTPS Link Open Element Expenses other than salaries and fringe benefits, such a…" at bounding box center [407, 155] width 585 height 21
type input "8037"
click at [501, 213] on div "$ 6,123.00" at bounding box center [514, 213] width 49 height 8
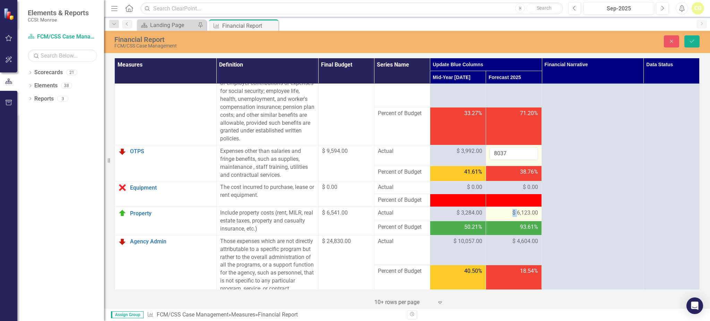
click at [501, 213] on div "$ 6,123.00" at bounding box center [514, 213] width 49 height 8
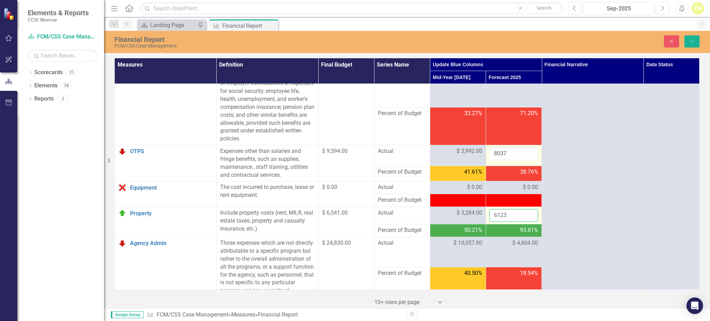
drag, startPoint x: 501, startPoint y: 213, endPoint x: 486, endPoint y: 215, distance: 14.4
click at [490, 215] on input "6123" at bounding box center [514, 215] width 49 height 13
type input "6571"
click at [497, 242] on div "$ 4,604.00" at bounding box center [514, 243] width 49 height 8
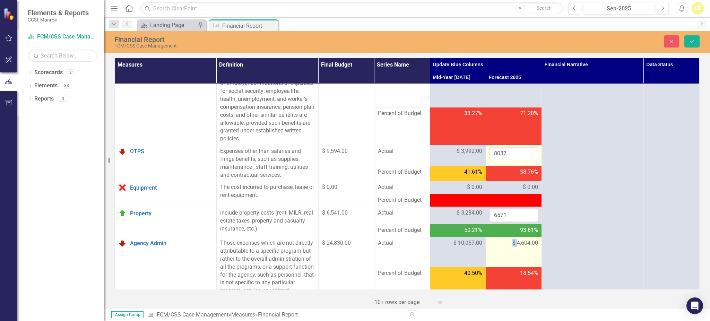
click at [497, 242] on div "$ 4,604.00" at bounding box center [514, 243] width 49 height 8
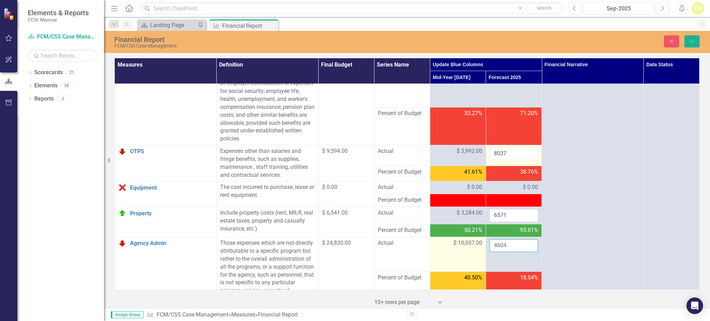
drag, startPoint x: 504, startPoint y: 246, endPoint x: 482, endPoint y: 247, distance: 22.6
click at [482, 247] on tr "Agency Admin Link Open Element Those expenses which are not directly attributab…" at bounding box center [407, 254] width 585 height 34
type input "21431"
click button "Save" at bounding box center [692, 41] width 15 height 12
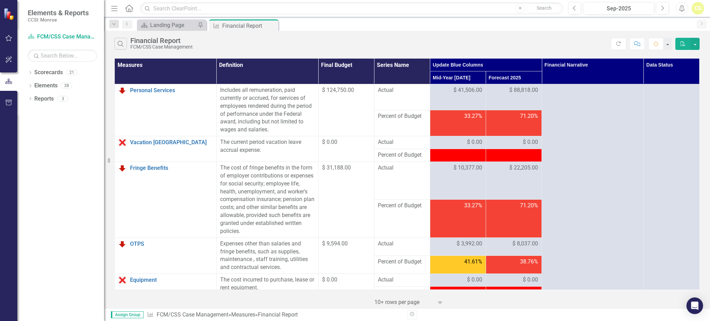
click at [507, 257] on td "38.76%" at bounding box center [514, 265] width 56 height 18
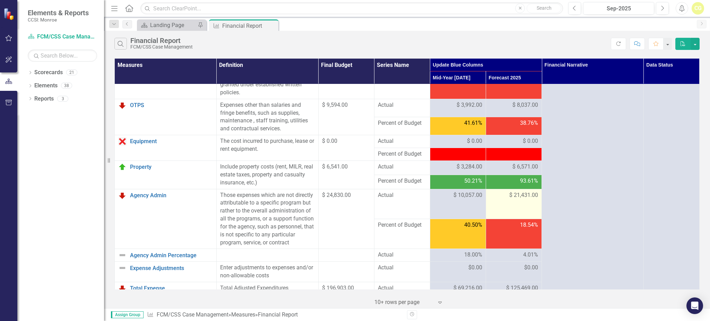
click at [516, 217] on td "$ 21,431.00" at bounding box center [514, 204] width 56 height 30
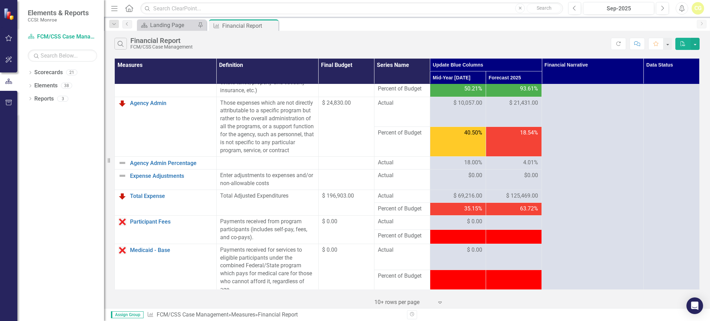
click at [511, 203] on td "$ 125,469.00" at bounding box center [514, 196] width 56 height 13
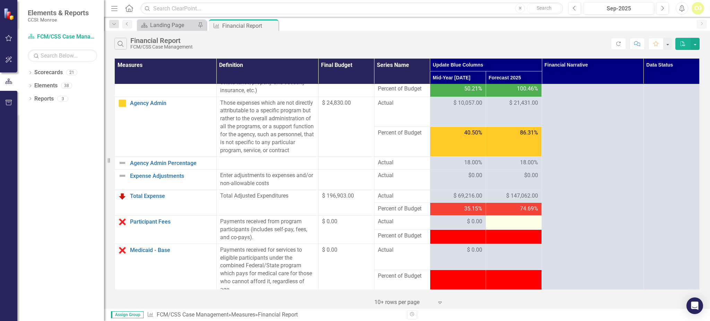
click at [513, 226] on div at bounding box center [514, 222] width 49 height 8
click at [499, 200] on div "$ 147,062.00" at bounding box center [514, 196] width 49 height 8
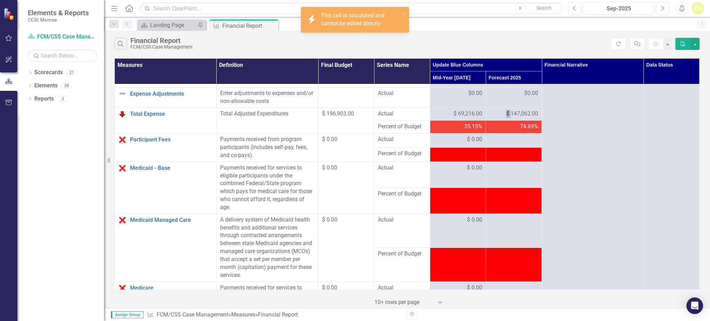
scroll to position [324, 0]
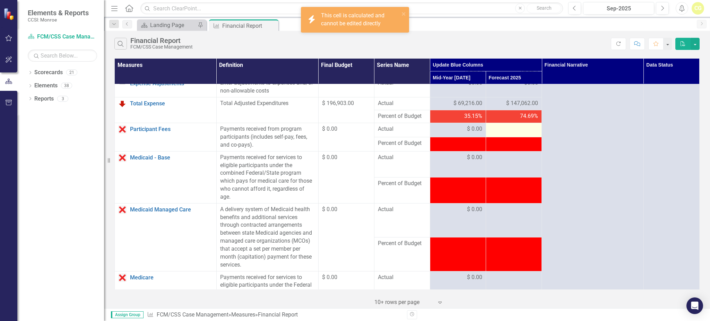
click at [514, 134] on div at bounding box center [514, 129] width 49 height 8
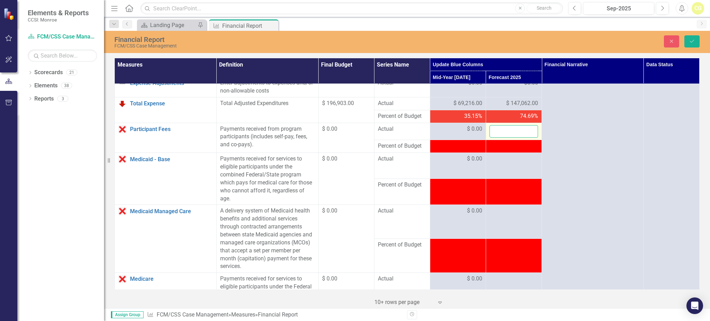
click at [514, 138] on input "number" at bounding box center [514, 131] width 49 height 13
type input "0"
click button "Save" at bounding box center [692, 41] width 15 height 12
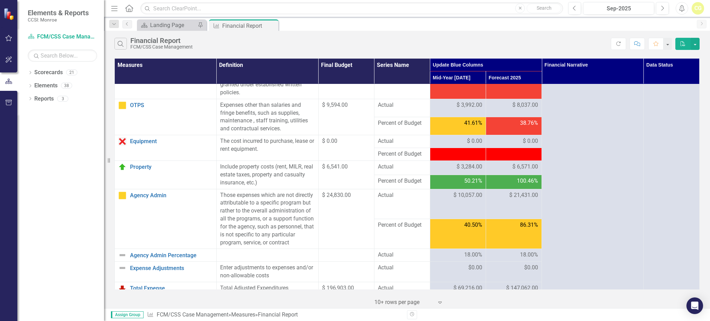
scroll to position [278, 0]
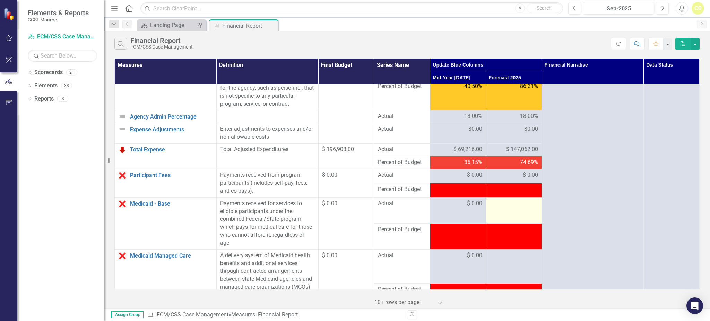
click at [513, 208] on div at bounding box center [514, 204] width 49 height 8
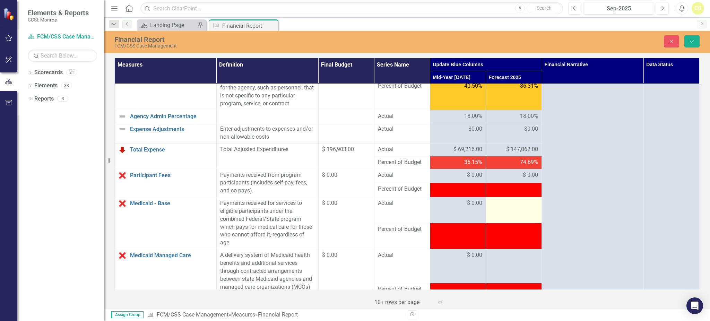
click at [513, 208] on div at bounding box center [514, 203] width 49 height 8
click at [501, 212] on input "number" at bounding box center [514, 205] width 49 height 13
type input "0"
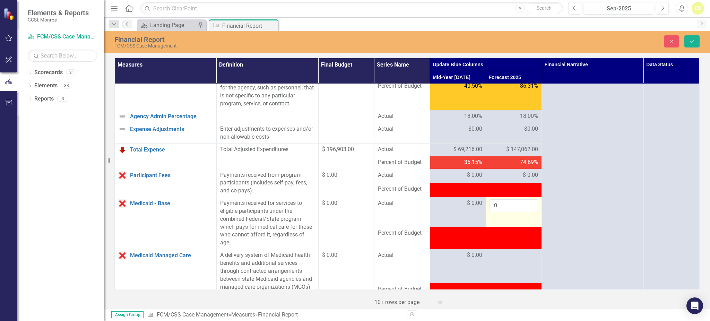
click at [504, 224] on td "0" at bounding box center [514, 212] width 56 height 30
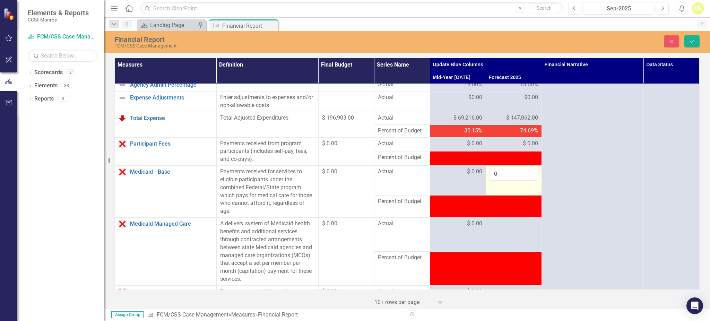
scroll to position [324, 0]
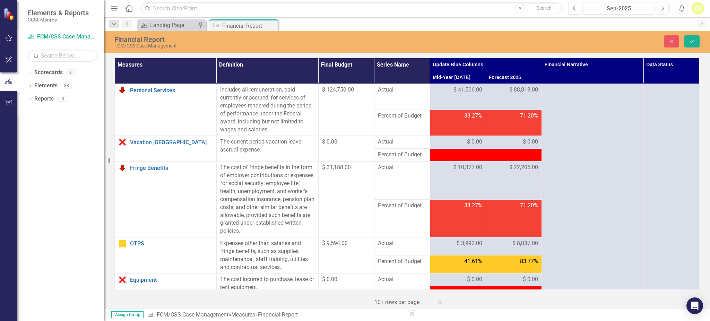
scroll to position [324, 0]
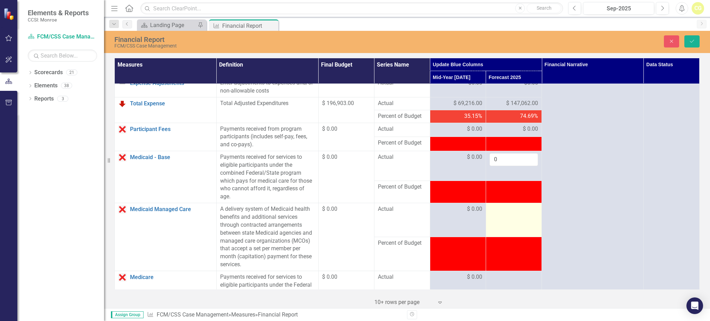
click at [502, 214] on div at bounding box center [514, 209] width 49 height 8
click at [502, 218] on input "number" at bounding box center [514, 211] width 49 height 13
type input "0"
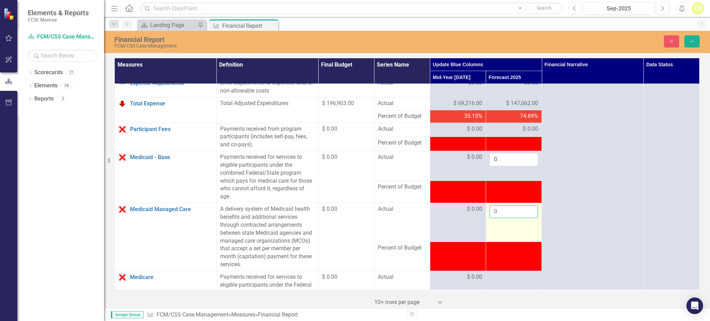
click button "Save" at bounding box center [692, 41] width 15 height 12
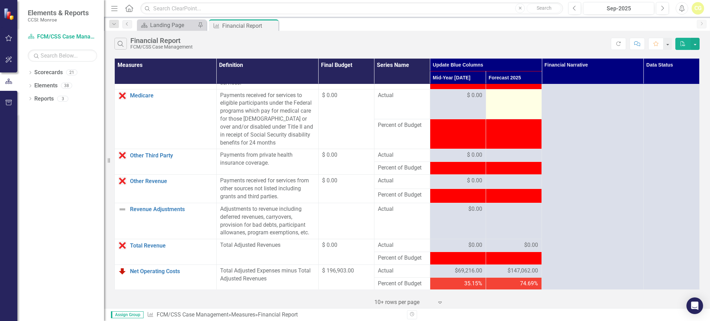
scroll to position [509, 0]
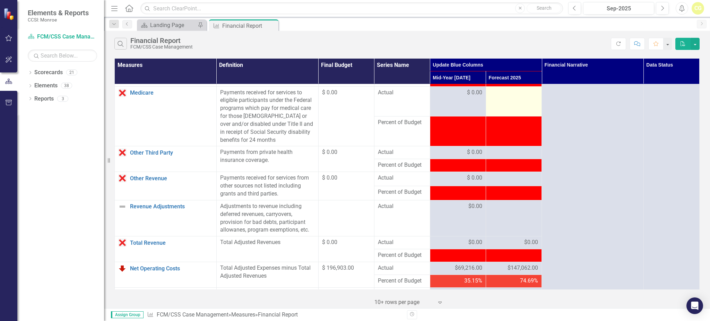
click at [502, 108] on td at bounding box center [514, 101] width 56 height 30
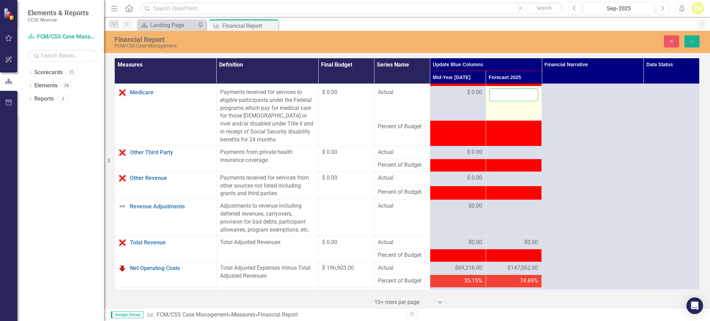
click at [502, 101] on input "number" at bounding box center [514, 94] width 49 height 13
click at [501, 101] on input "number" at bounding box center [514, 94] width 49 height 13
type input "0"
click button "Save" at bounding box center [692, 41] width 15 height 12
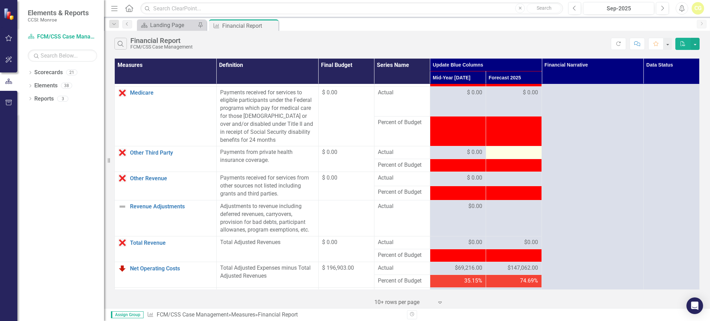
click at [504, 157] on div at bounding box center [514, 152] width 49 height 8
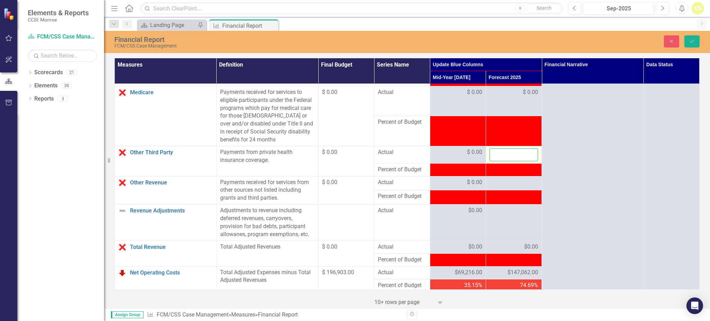
click at [504, 161] on input "number" at bounding box center [514, 154] width 49 height 13
type input "0"
click at [500, 186] on td at bounding box center [514, 183] width 56 height 14
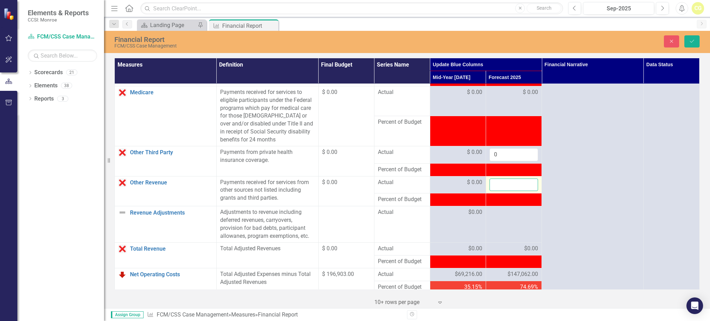
click at [499, 191] on input "number" at bounding box center [514, 185] width 49 height 13
type input "0"
click button "Save" at bounding box center [692, 41] width 15 height 12
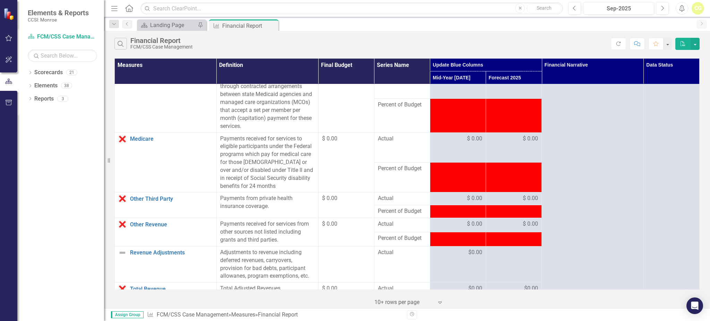
scroll to position [647, 0]
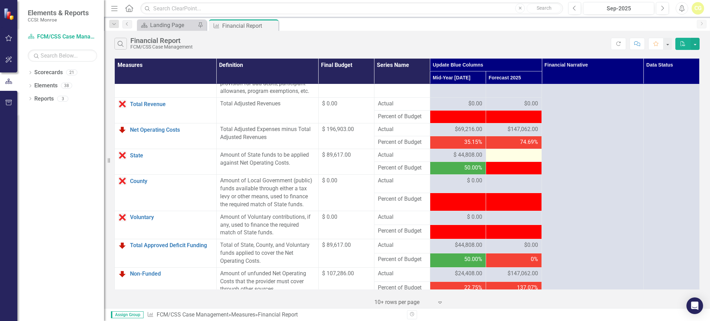
click at [502, 160] on div at bounding box center [514, 155] width 49 height 8
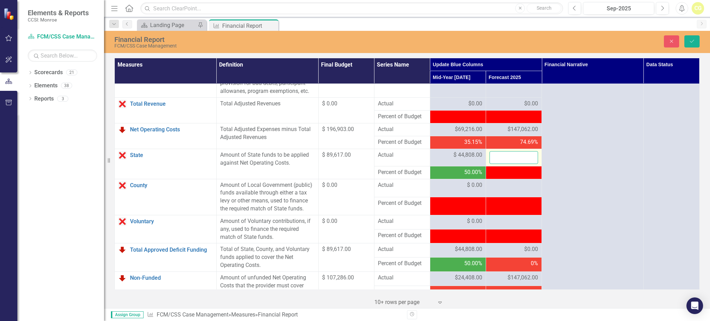
click at [502, 163] on input "number" at bounding box center [514, 157] width 49 height 13
type input "0"
click at [494, 163] on input "number" at bounding box center [514, 157] width 49 height 13
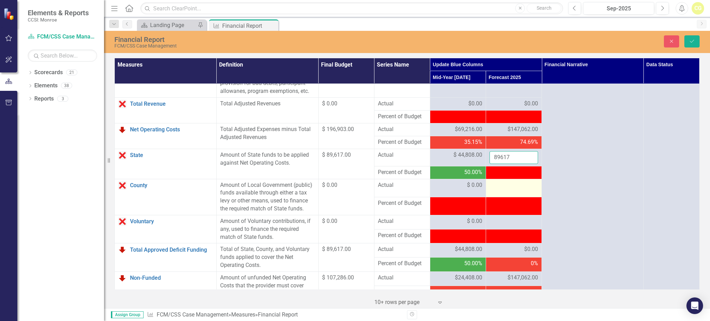
type input "89617"
click at [492, 189] on td at bounding box center [514, 188] width 56 height 18
click at [492, 189] on div at bounding box center [514, 185] width 49 height 8
click at [492, 189] on input "number" at bounding box center [514, 187] width 49 height 13
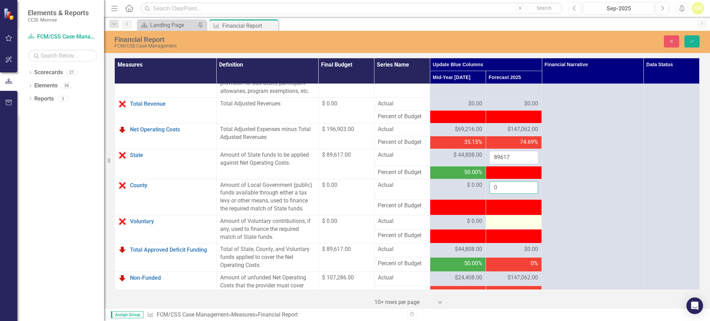
type input "0"
click at [500, 226] on div at bounding box center [514, 222] width 49 height 8
click at [497, 226] on div at bounding box center [514, 222] width 49 height 8
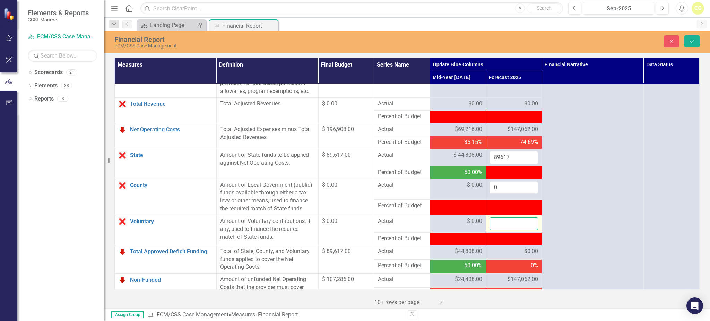
click at [497, 229] on input "number" at bounding box center [514, 224] width 49 height 13
type input "0"
click button "Save" at bounding box center [692, 41] width 15 height 12
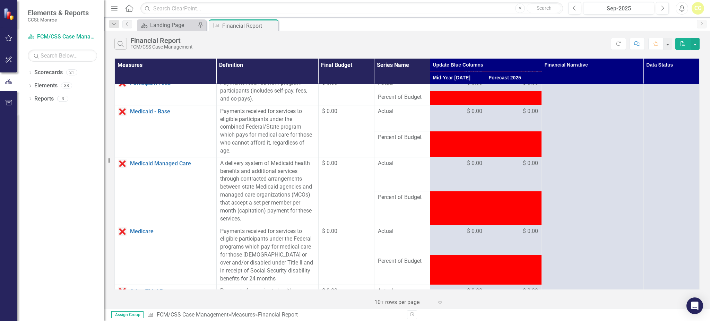
scroll to position [601, 0]
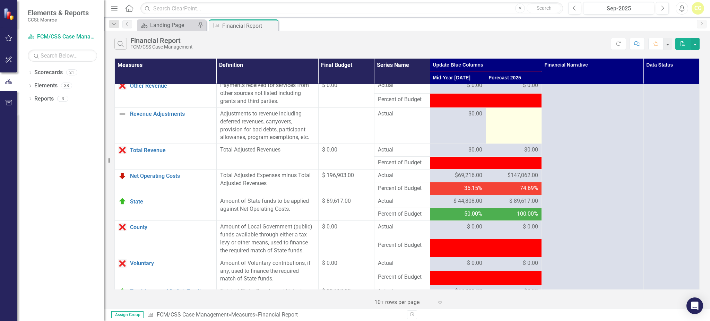
click at [503, 118] on div at bounding box center [514, 114] width 49 height 8
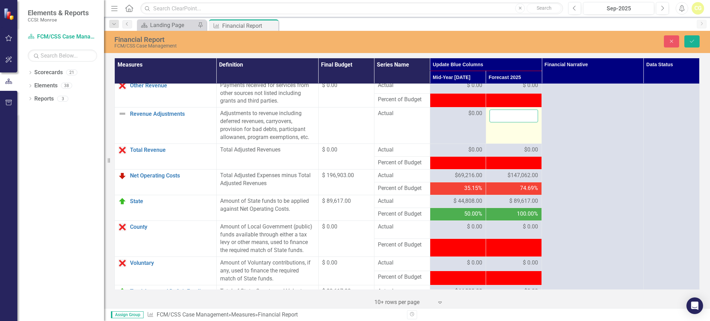
click at [503, 122] on input "number" at bounding box center [514, 116] width 49 height 13
type input "0"
click at [494, 138] on td "0" at bounding box center [514, 126] width 56 height 36
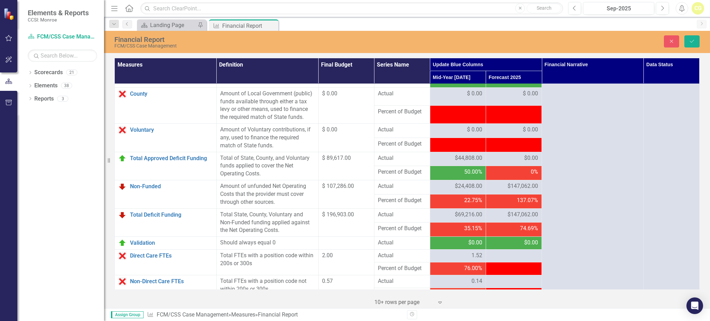
scroll to position [781, 0]
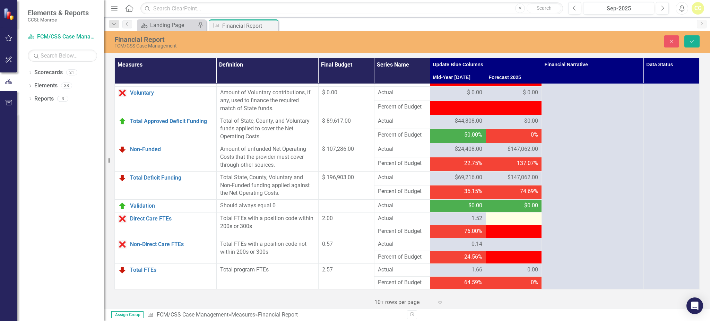
click at [496, 215] on div at bounding box center [514, 219] width 49 height 8
click at [496, 216] on div at bounding box center [514, 219] width 49 height 8
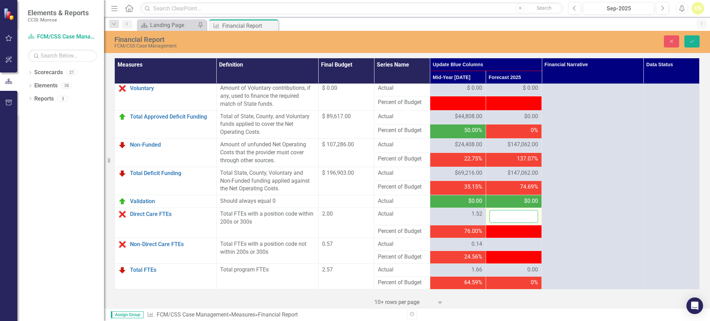
click at [496, 216] on input "number" at bounding box center [514, 216] width 49 height 13
click at [500, 247] on div at bounding box center [514, 244] width 49 height 8
click at [499, 222] on input "0" at bounding box center [514, 216] width 49 height 13
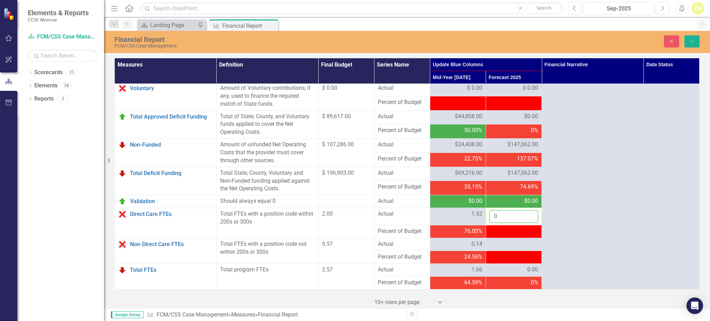
drag, startPoint x: 499, startPoint y: 222, endPoint x: 493, endPoint y: 223, distance: 5.6
click at [493, 223] on input "0" at bounding box center [514, 216] width 49 height 13
type input "1.49"
click at [503, 247] on div at bounding box center [514, 244] width 49 height 8
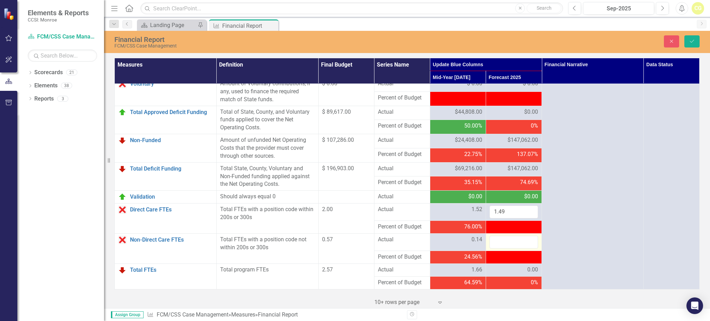
click at [503, 247] on input "number" at bounding box center [514, 242] width 49 height 13
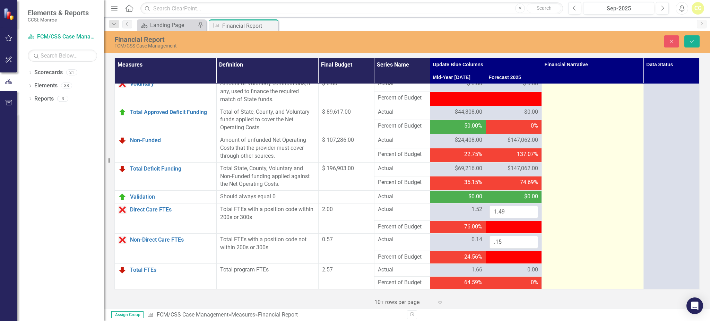
type input ".15"
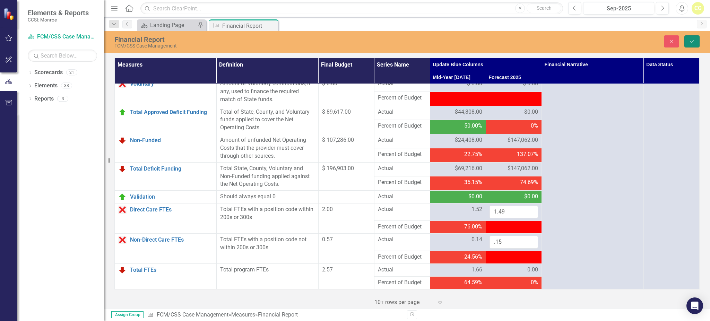
click at [688, 39] on button "Save" at bounding box center [692, 41] width 15 height 12
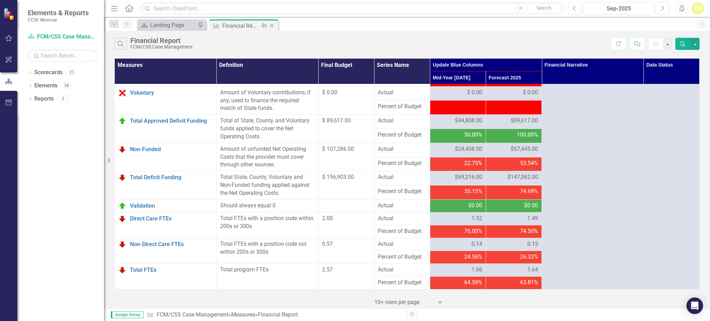
click at [274, 26] on icon "Close" at bounding box center [272, 26] width 7 height 6
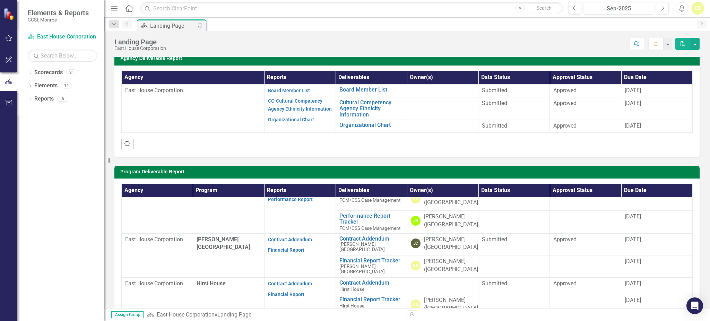
scroll to position [37, 0]
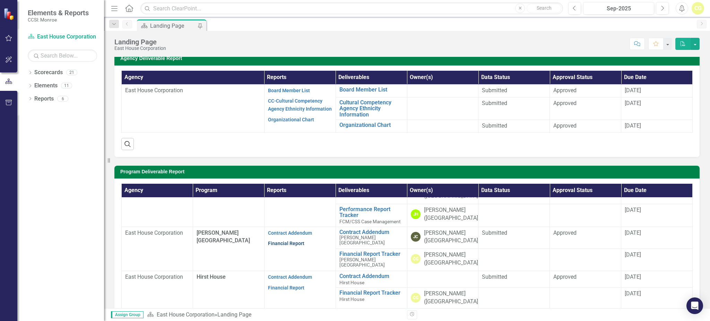
click at [278, 241] on link "Financial Report" at bounding box center [286, 244] width 36 height 6
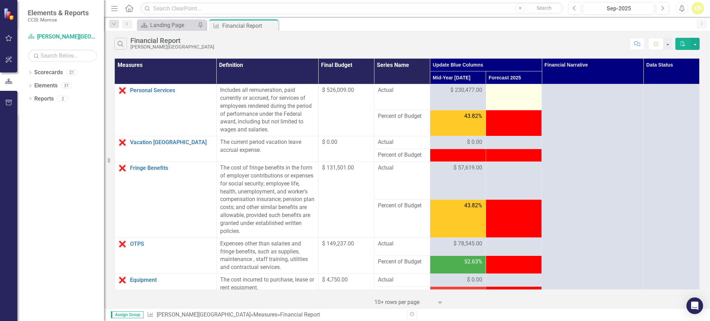
click at [537, 87] on td at bounding box center [514, 97] width 56 height 26
click at [520, 85] on td at bounding box center [514, 97] width 56 height 26
click at [504, 92] on div at bounding box center [514, 90] width 49 height 8
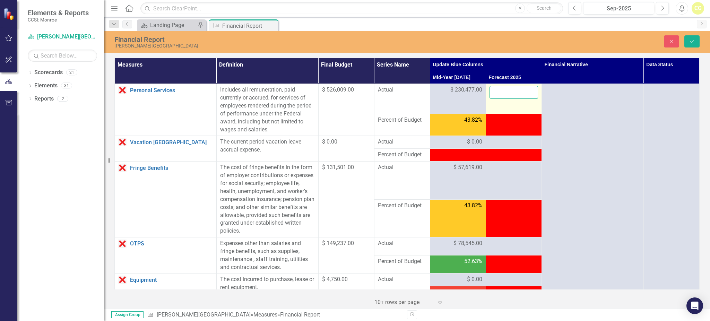
click at [504, 92] on input "number" at bounding box center [514, 92] width 49 height 13
type input "467927"
click at [495, 139] on div at bounding box center [514, 142] width 49 height 8
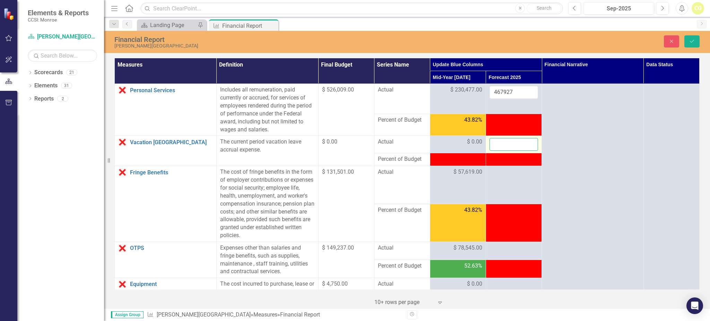
click at [495, 139] on input "number" at bounding box center [514, 144] width 49 height 13
click at [515, 179] on td at bounding box center [514, 185] width 56 height 38
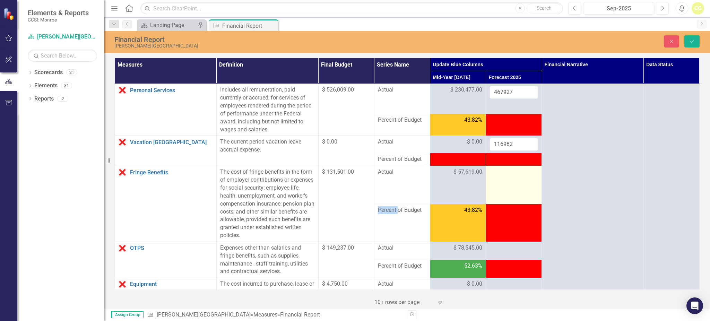
click at [515, 179] on td at bounding box center [514, 185] width 56 height 38
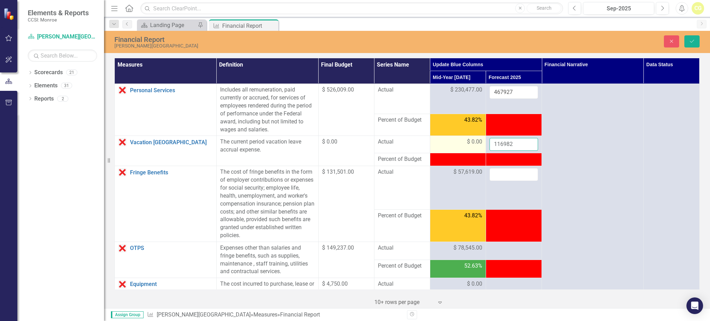
drag, startPoint x: 516, startPoint y: 142, endPoint x: 475, endPoint y: 141, distance: 40.9
click at [475, 140] on tr "Vacation Accruals Link Open Element The current period vacation leave accrual e…" at bounding box center [407, 144] width 585 height 17
type input "0"
click button "Save" at bounding box center [692, 41] width 15 height 12
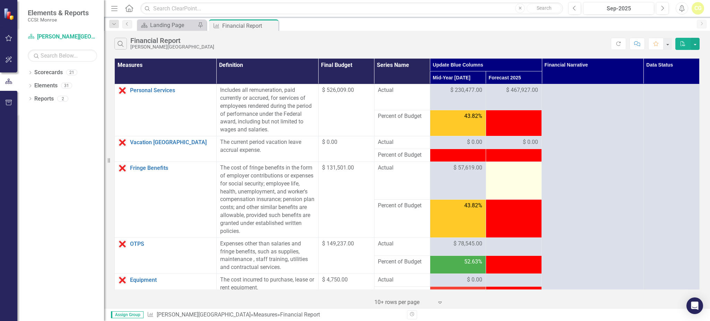
click at [489, 182] on td at bounding box center [514, 181] width 56 height 38
click at [493, 176] on td at bounding box center [514, 181] width 56 height 38
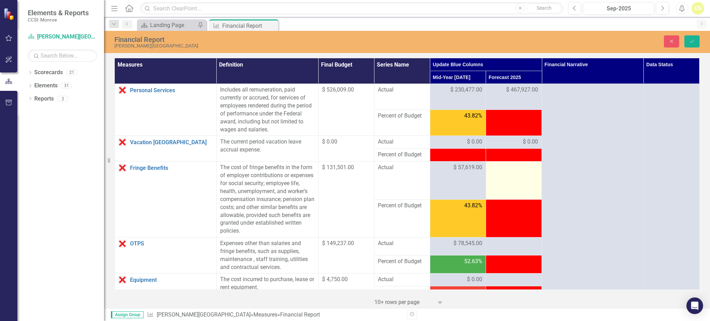
click at [494, 171] on div at bounding box center [514, 168] width 49 height 8
click at [496, 166] on div at bounding box center [514, 168] width 49 height 8
click at [496, 167] on div at bounding box center [514, 168] width 49 height 8
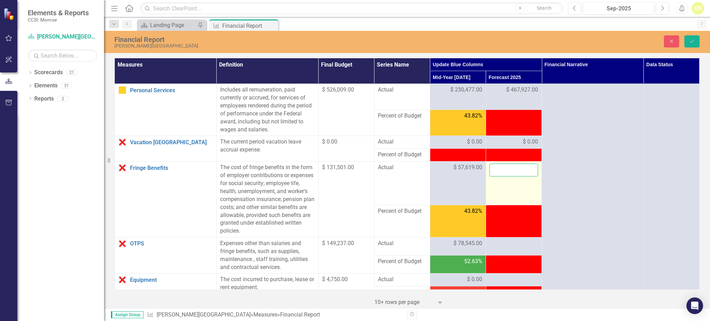
click at [497, 170] on input "number" at bounding box center [514, 170] width 49 height 13
type input "116982"
click button "Save" at bounding box center [692, 41] width 15 height 12
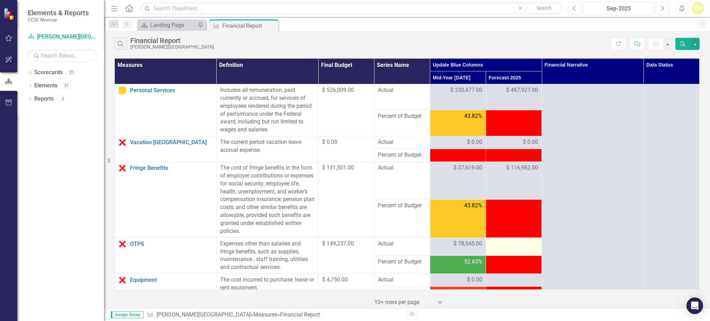
click at [515, 248] on td at bounding box center [514, 247] width 56 height 18
click at [514, 246] on div at bounding box center [514, 244] width 49 height 8
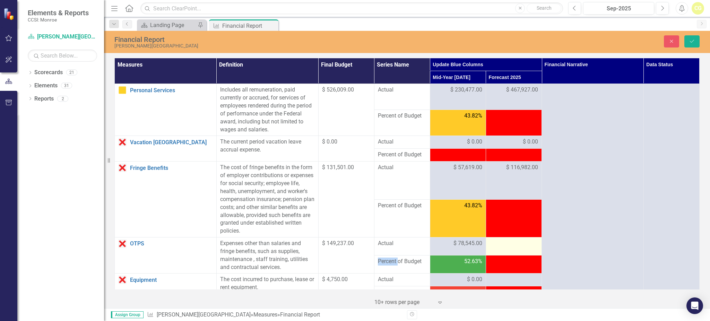
click at [510, 244] on div at bounding box center [514, 244] width 49 height 8
click at [497, 242] on div at bounding box center [514, 244] width 49 height 8
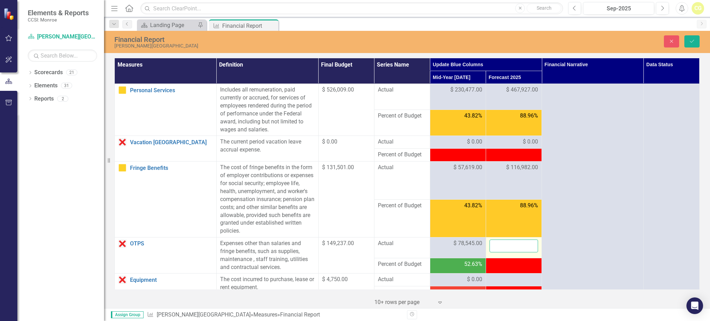
click at [497, 242] on input "number" at bounding box center [514, 246] width 49 height 13
type input "136"
type input "539"
click button "Save" at bounding box center [692, 41] width 15 height 12
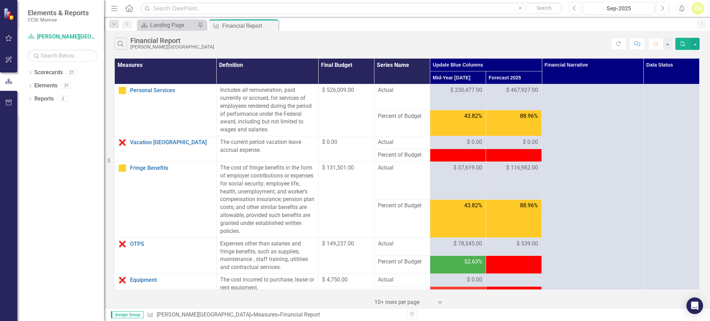
click at [497, 242] on div "$ 539.00" at bounding box center [514, 244] width 49 height 8
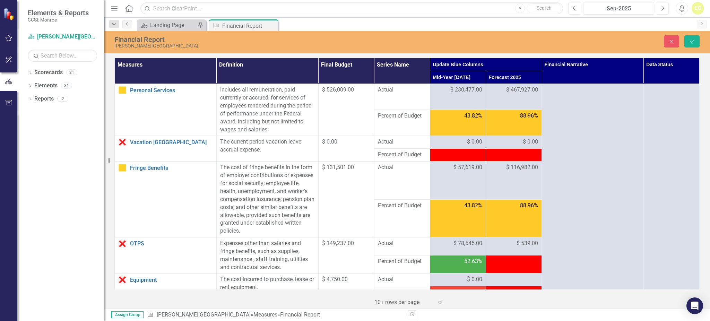
click at [497, 242] on div "$ 539.00" at bounding box center [514, 244] width 49 height 8
click at [503, 240] on div "$ 539.00" at bounding box center [514, 244] width 49 height 8
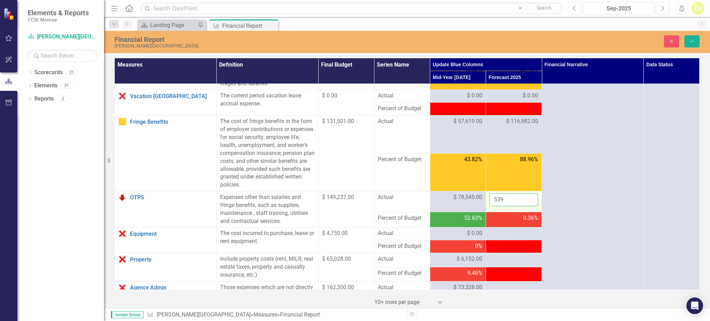
click at [504, 194] on input "539" at bounding box center [514, 200] width 49 height 13
drag, startPoint x: 505, startPoint y: 198, endPoint x: 451, endPoint y: 199, distance: 54.1
click at [452, 199] on tr "OTPS Link Open Element Expenses other than salaries and fringe benefits, such a…" at bounding box center [407, 202] width 585 height 21
type input "136539"
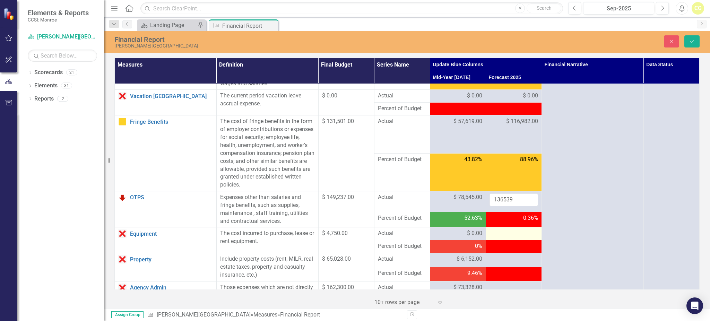
click at [504, 231] on div at bounding box center [514, 234] width 49 height 8
click at [506, 231] on div at bounding box center [514, 234] width 49 height 8
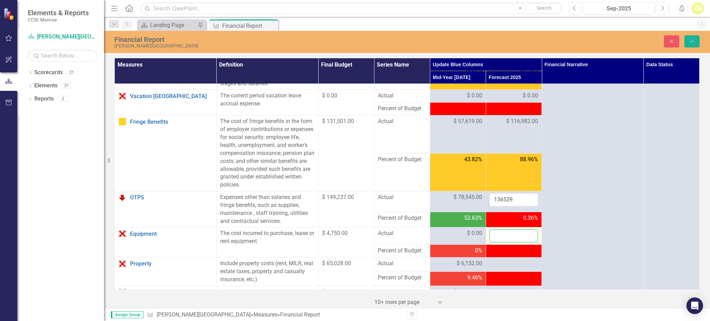
click at [503, 238] on input "number" at bounding box center [514, 236] width 49 height 13
click at [501, 236] on input "number" at bounding box center [514, 236] width 49 height 13
type input "9205"
click button "Save" at bounding box center [692, 41] width 15 height 12
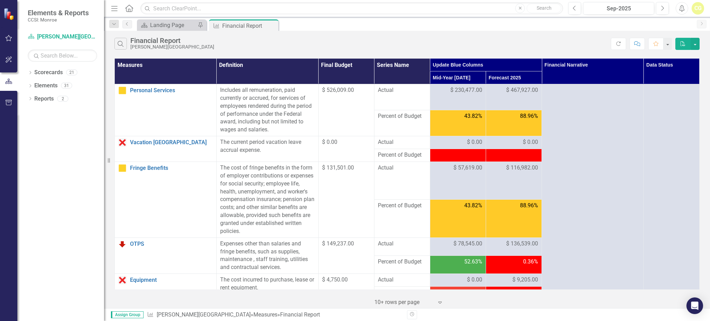
scroll to position [139, 0]
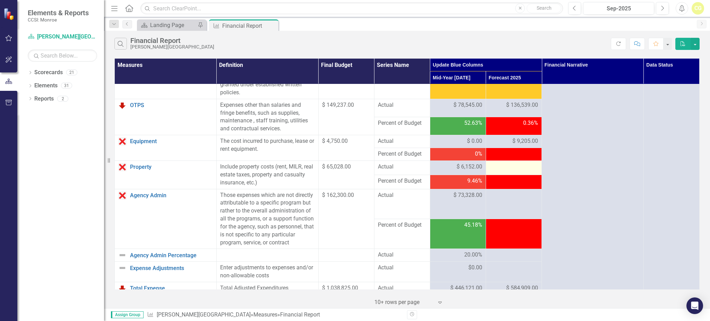
click at [504, 168] on div at bounding box center [514, 167] width 49 height 8
click at [504, 166] on div at bounding box center [514, 167] width 49 height 8
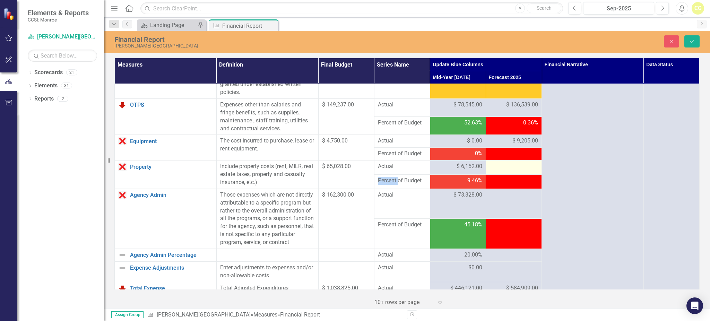
click at [504, 166] on div at bounding box center [514, 167] width 49 height 8
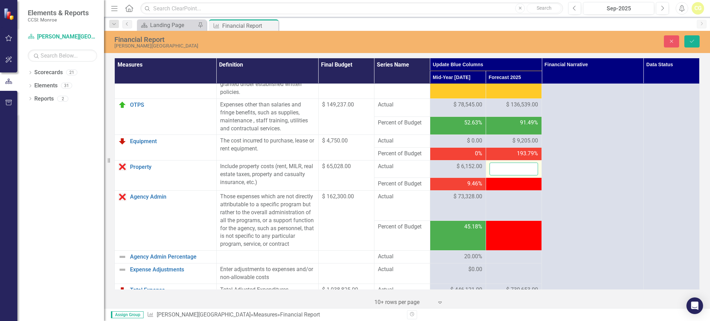
click at [504, 166] on input "number" at bounding box center [514, 169] width 49 height 13
type input "226105"
click button "Save" at bounding box center [692, 41] width 15 height 12
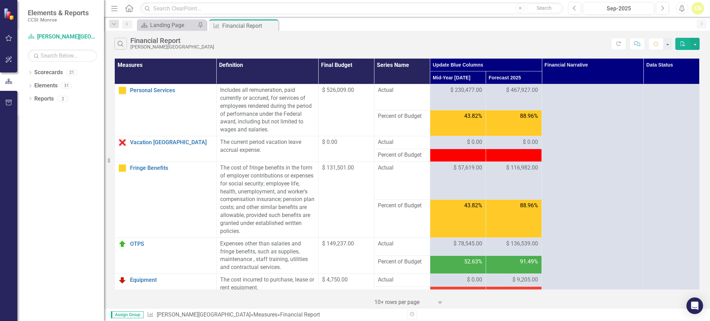
scroll to position [185, 0]
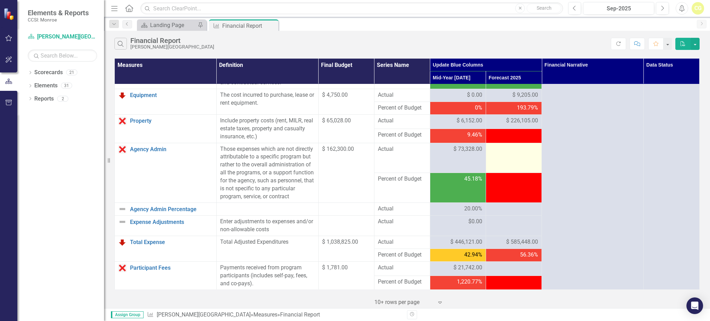
click at [504, 152] on div at bounding box center [514, 149] width 49 height 8
click at [504, 148] on div at bounding box center [514, 149] width 49 height 8
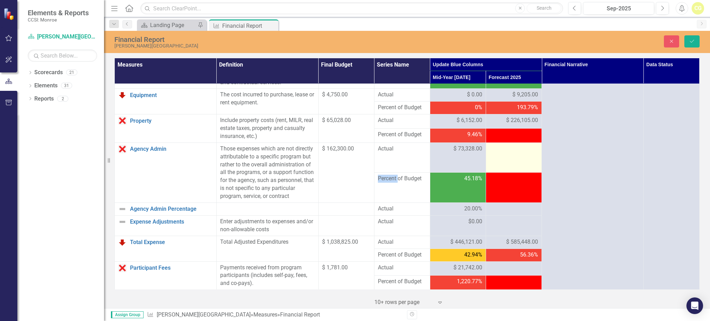
click at [504, 148] on div at bounding box center [514, 149] width 49 height 8
click at [495, 150] on div at bounding box center [514, 149] width 49 height 8
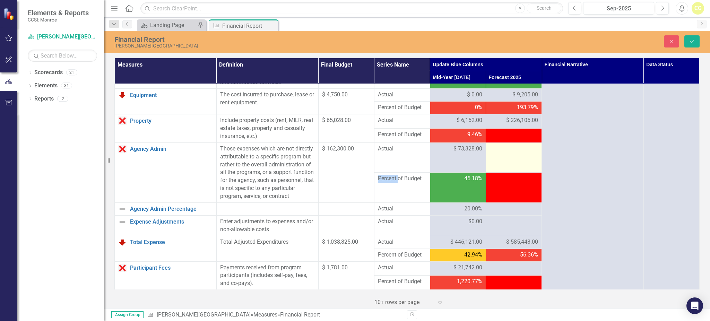
click at [495, 150] on div at bounding box center [514, 149] width 49 height 8
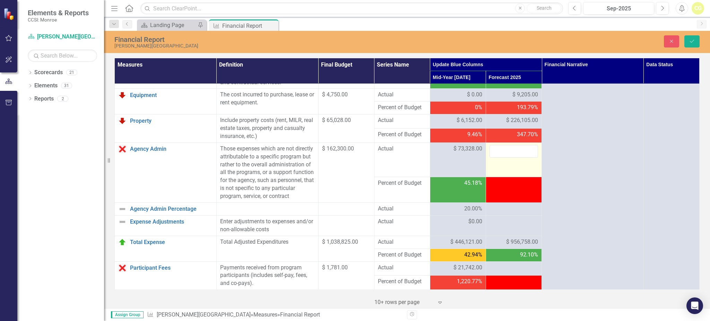
click at [495, 150] on div at bounding box center [514, 151] width 49 height 13
click at [495, 149] on input "number" at bounding box center [514, 151] width 49 height 13
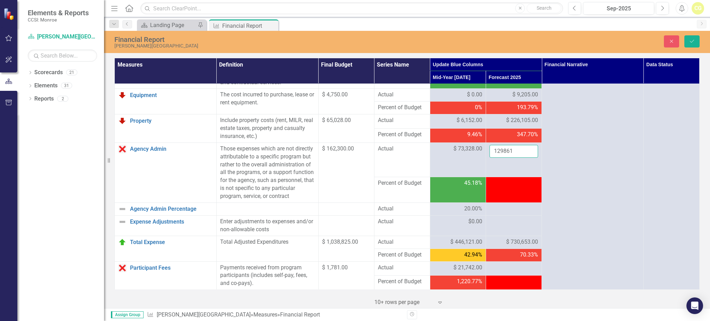
type input "129861"
click at [496, 213] on div at bounding box center [514, 209] width 49 height 8
click at [498, 226] on div at bounding box center [514, 222] width 49 height 8
click at [498, 231] on input "number" at bounding box center [514, 224] width 49 height 13
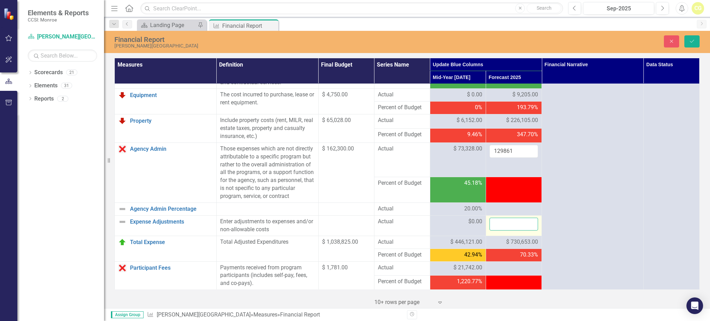
click at [498, 231] on input "number" at bounding box center [514, 224] width 49 height 13
type input "0"
click button "Save" at bounding box center [692, 41] width 15 height 12
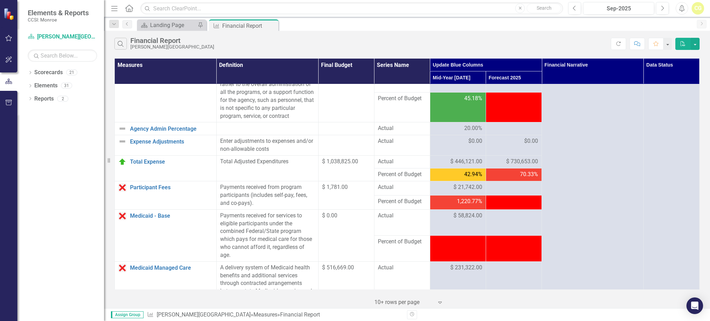
scroll to position [278, 0]
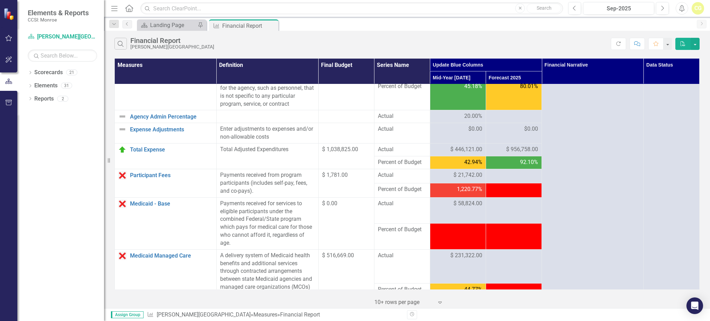
click at [494, 121] on div at bounding box center [514, 116] width 49 height 8
click at [509, 91] on div "80.01%" at bounding box center [514, 87] width 49 height 8
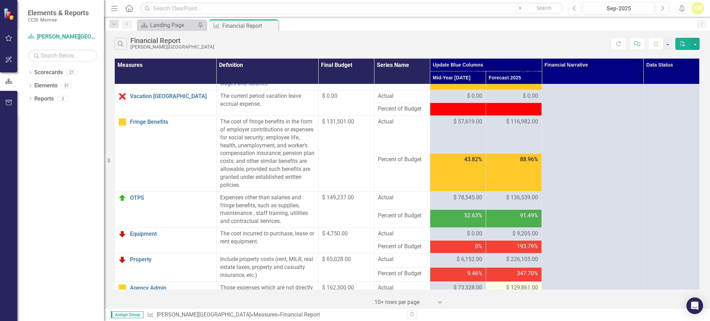
scroll to position [0, 0]
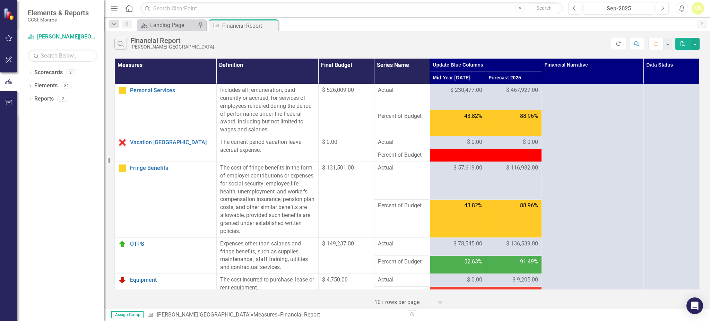
click at [619, 44] on icon "Refresh" at bounding box center [619, 43] width 6 height 5
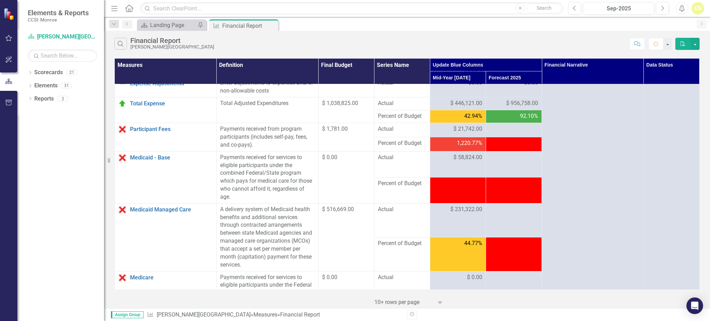
click at [486, 108] on td "$ 956,758.00" at bounding box center [514, 103] width 56 height 13
click at [503, 134] on div at bounding box center [514, 129] width 49 height 8
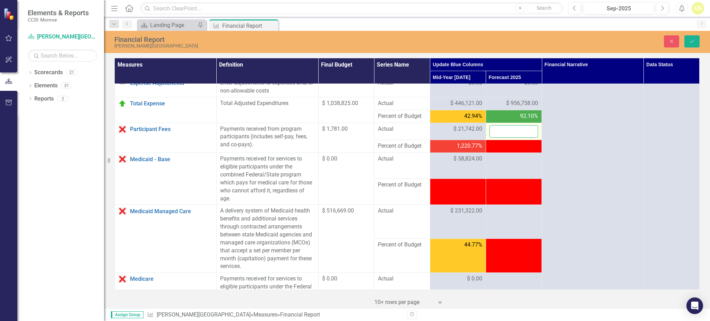
click at [503, 138] on input "number" at bounding box center [514, 131] width 49 height 13
type input "144853"
click button "Save" at bounding box center [692, 41] width 15 height 12
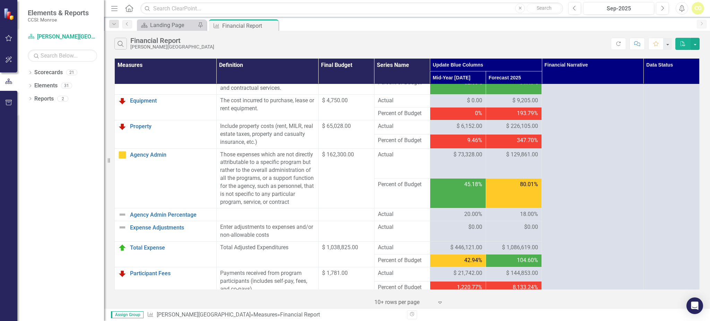
scroll to position [185, 0]
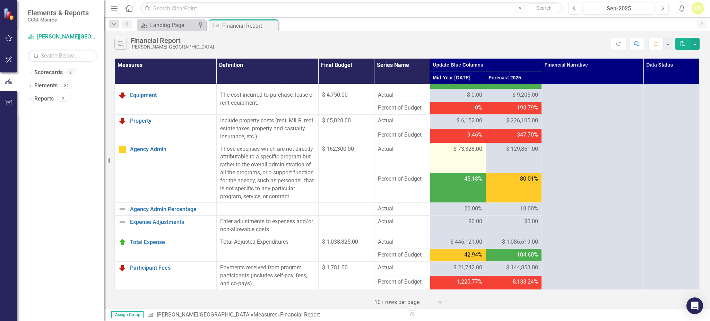
click at [478, 172] on td "$ 73,328.00" at bounding box center [458, 158] width 56 height 30
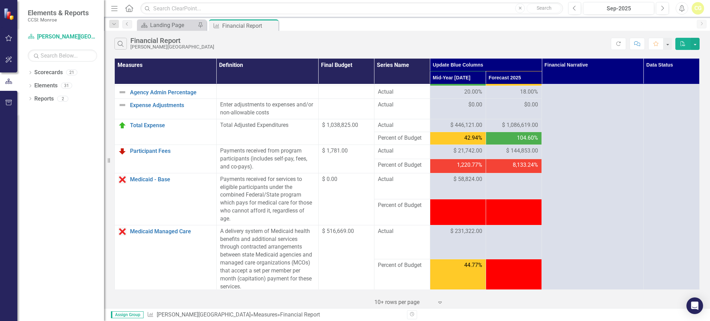
scroll to position [324, 0]
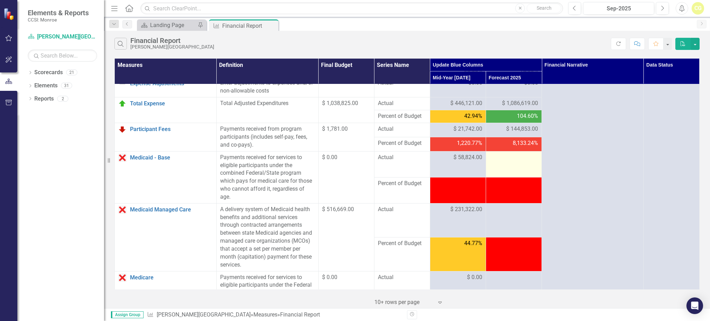
click at [518, 162] on div at bounding box center [514, 158] width 49 height 8
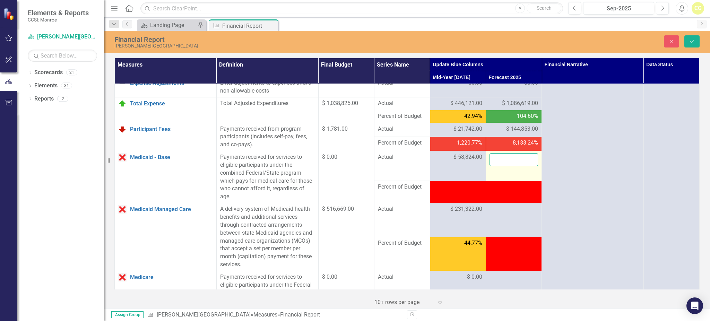
click at [497, 164] on input "number" at bounding box center [514, 159] width 49 height 13
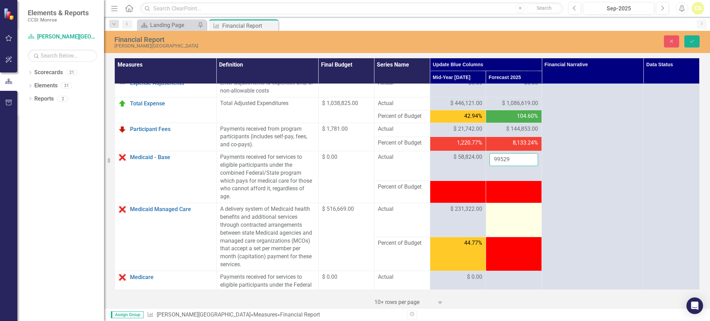
type input "99529"
click at [502, 232] on td at bounding box center [514, 220] width 56 height 34
click at [501, 222] on td at bounding box center [514, 220] width 56 height 34
click at [500, 218] on input "number" at bounding box center [514, 211] width 49 height 13
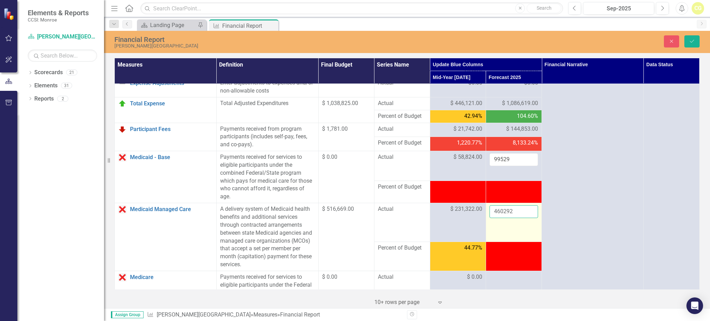
type input "460292"
click button "Save" at bounding box center [692, 41] width 15 height 12
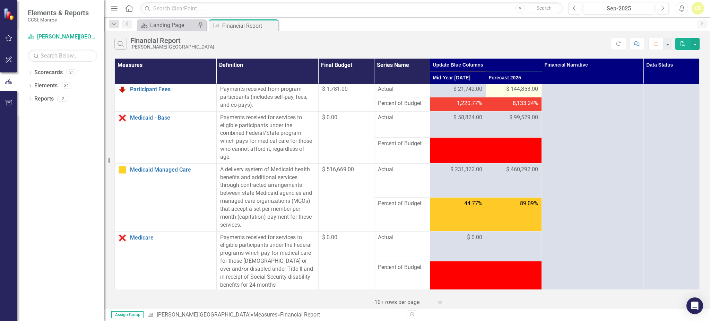
scroll to position [416, 0]
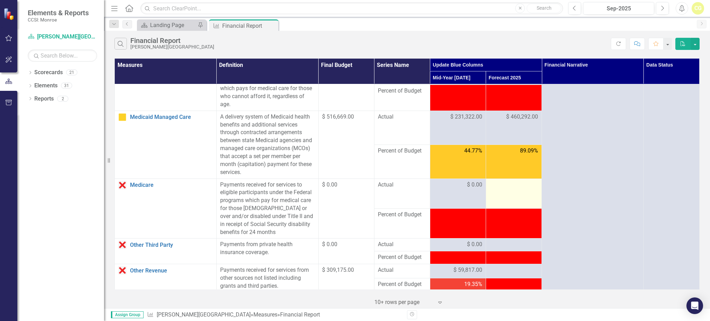
click at [504, 207] on td at bounding box center [514, 194] width 56 height 30
click at [504, 201] on td at bounding box center [514, 194] width 56 height 30
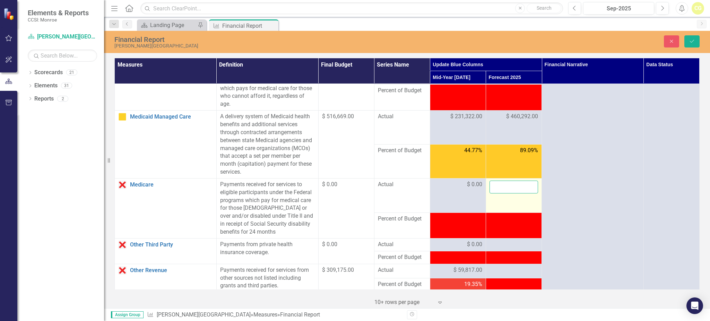
click at [504, 194] on input "number" at bounding box center [514, 187] width 49 height 13
type input "0"
click at [503, 205] on td "0" at bounding box center [514, 195] width 56 height 34
click at [505, 239] on td at bounding box center [514, 226] width 56 height 26
click at [501, 249] on div at bounding box center [514, 245] width 49 height 8
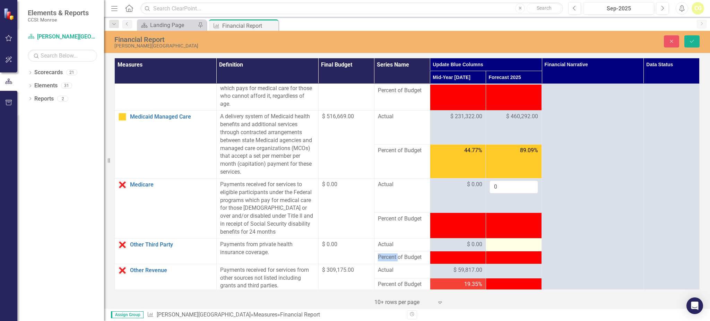
click at [501, 249] on div at bounding box center [514, 245] width 49 height 8
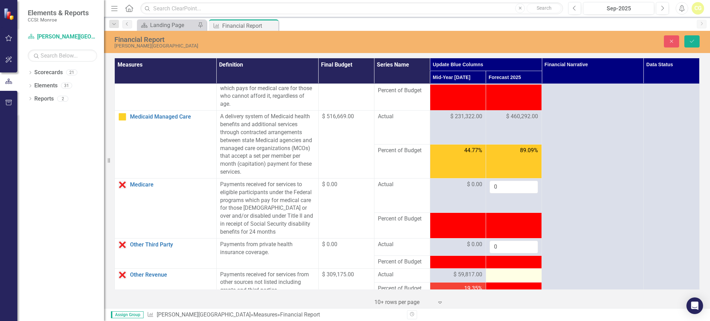
type input "0"
click at [498, 279] on div at bounding box center [514, 275] width 49 height 8
click at [498, 282] on input "number" at bounding box center [514, 277] width 49 height 13
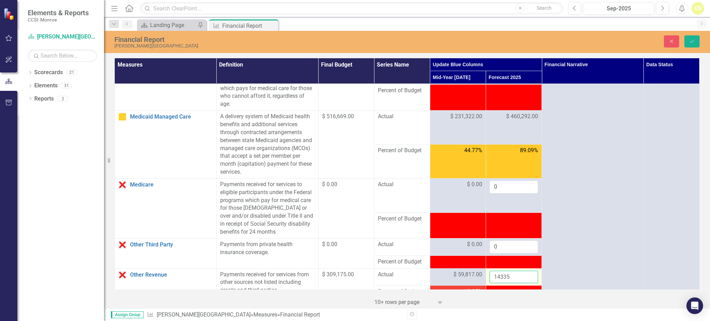
type input "14335"
click button "Save" at bounding box center [692, 41] width 15 height 12
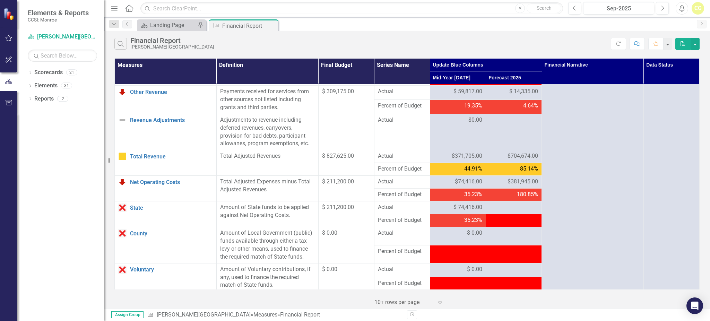
scroll to position [601, 0]
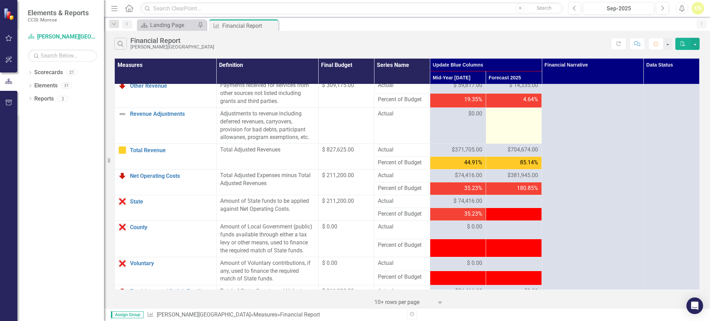
click at [512, 118] on div at bounding box center [514, 114] width 49 height 8
click at [510, 118] on div at bounding box center [514, 114] width 49 height 8
click at [501, 140] on td at bounding box center [514, 126] width 56 height 36
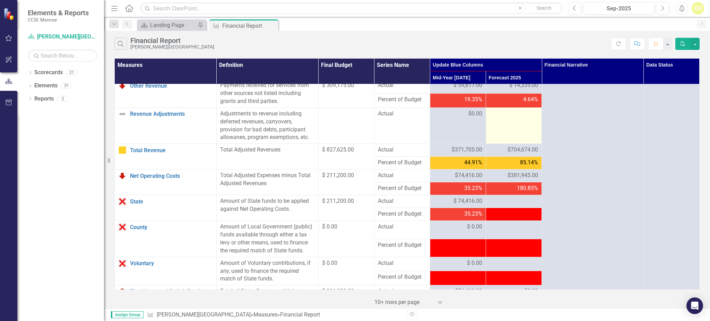
click at [502, 130] on td at bounding box center [514, 126] width 56 height 36
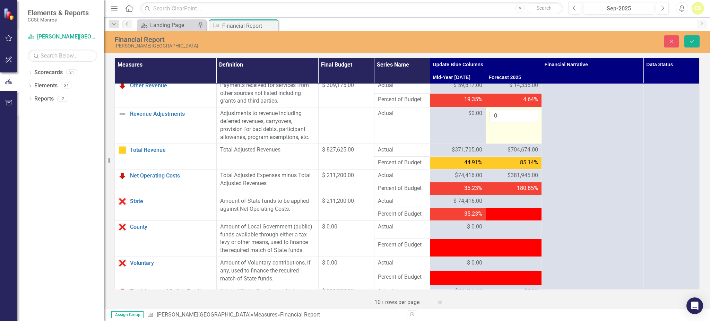
type input "0"
click button "Save" at bounding box center [692, 41] width 15 height 12
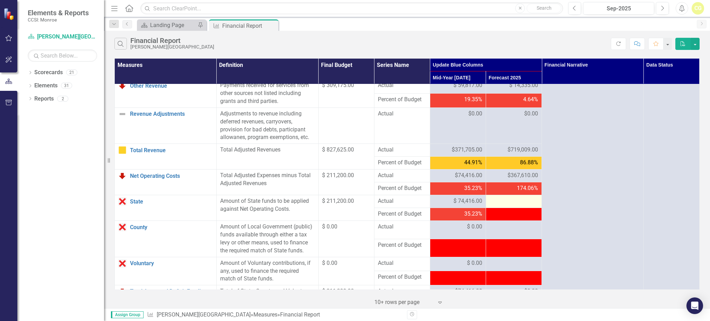
click at [497, 206] on div at bounding box center [514, 201] width 49 height 8
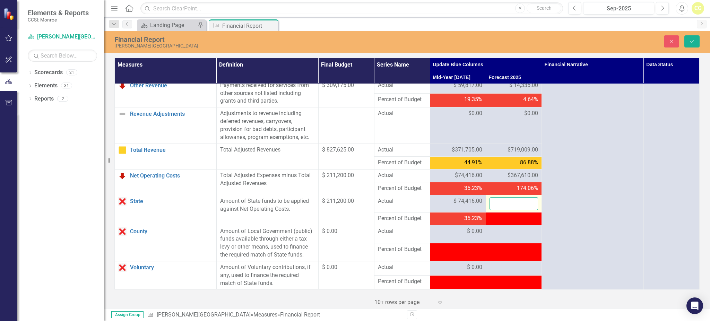
click at [497, 210] on input "number" at bounding box center [514, 203] width 49 height 13
click at [506, 210] on input "number" at bounding box center [514, 203] width 49 height 13
type input "242739"
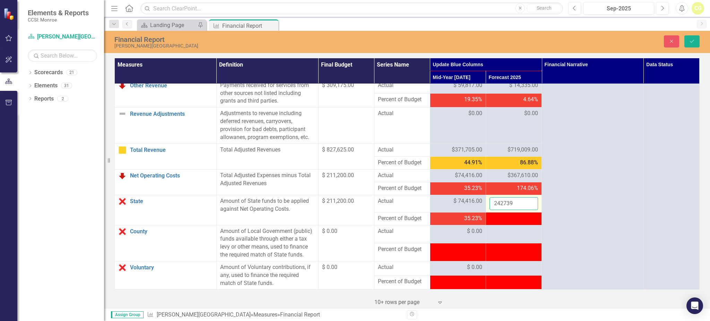
click button "Save" at bounding box center [692, 41] width 15 height 12
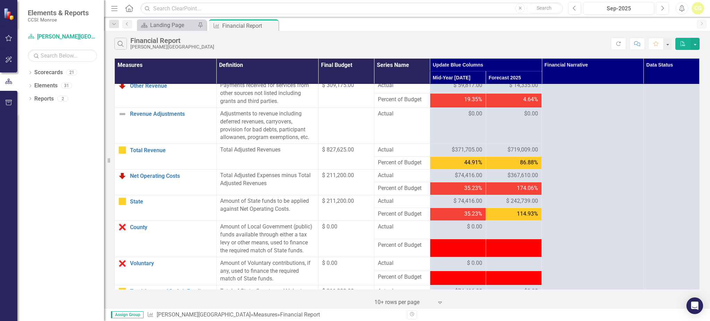
scroll to position [647, 0]
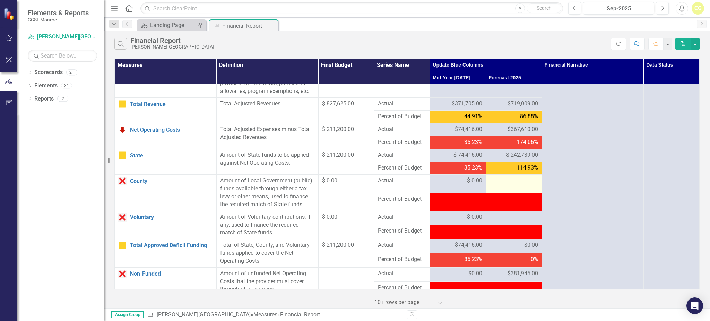
click at [505, 193] on td at bounding box center [514, 184] width 56 height 18
click at [505, 185] on div at bounding box center [514, 181] width 49 height 8
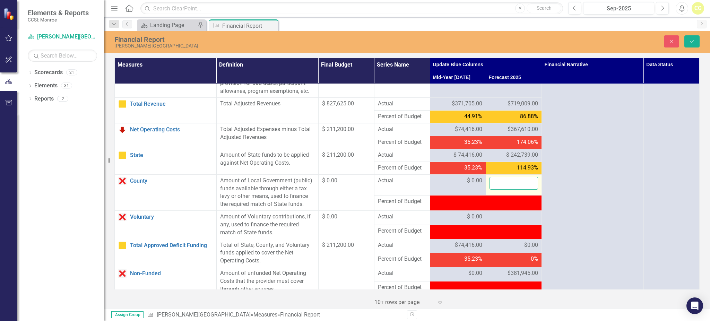
click at [505, 190] on input "number" at bounding box center [514, 183] width 49 height 13
type input "0"
click button "Save" at bounding box center [692, 41] width 15 height 12
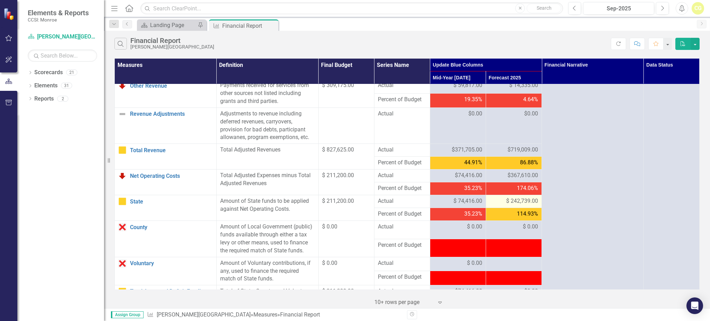
scroll to position [740, 0]
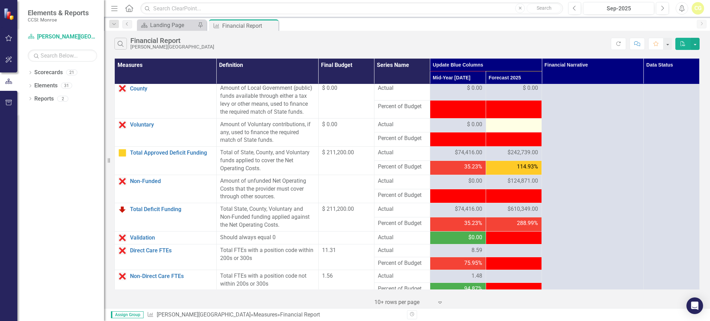
click at [500, 129] on div at bounding box center [514, 125] width 49 height 8
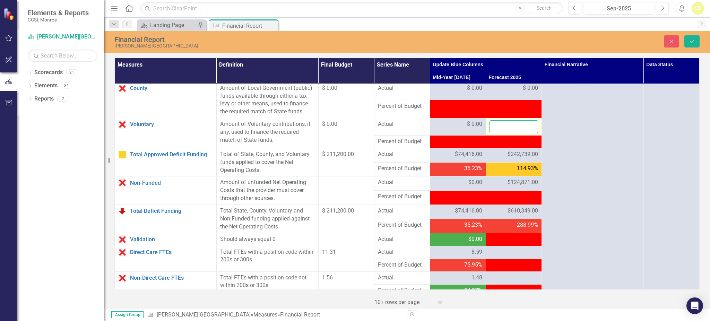
click at [500, 132] on input "number" at bounding box center [514, 126] width 49 height 13
type input "00"
click button "Save" at bounding box center [692, 41] width 15 height 12
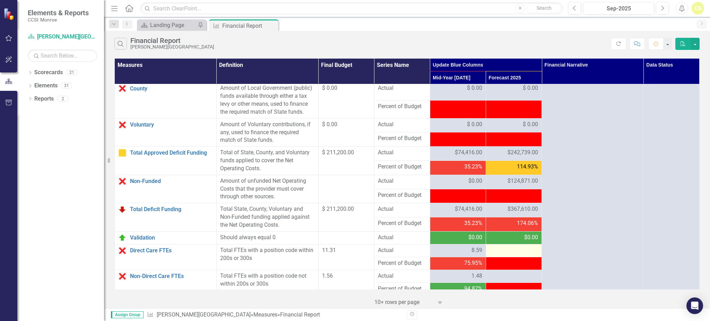
click at [499, 255] on div at bounding box center [514, 251] width 49 height 8
click at [506, 255] on div at bounding box center [514, 251] width 49 height 8
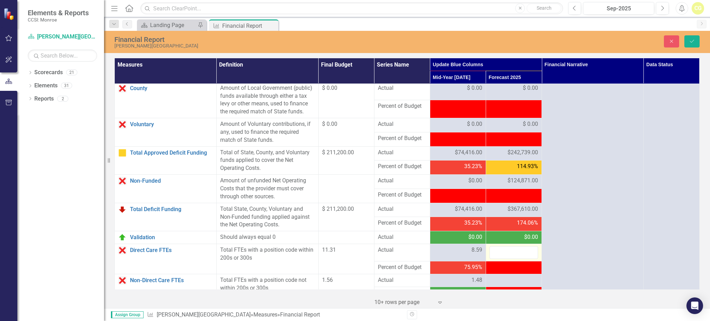
click at [506, 259] on input "number" at bounding box center [514, 252] width 49 height 13
type input "8.82"
click button "Save" at bounding box center [692, 41] width 15 height 12
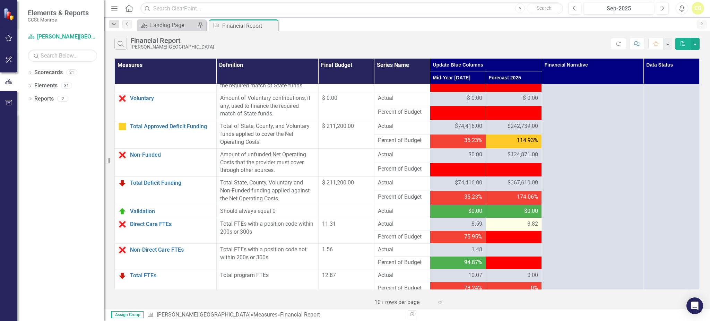
scroll to position [781, 0]
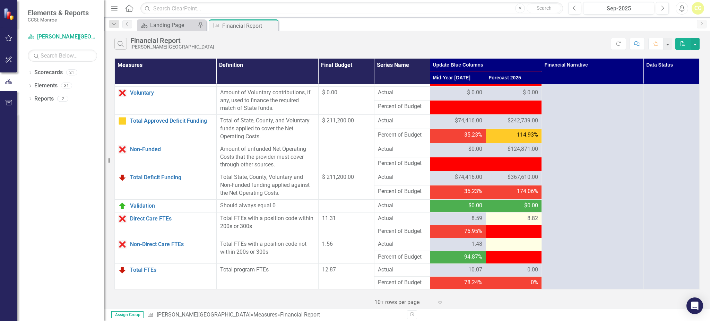
click at [495, 244] on div at bounding box center [514, 244] width 49 height 8
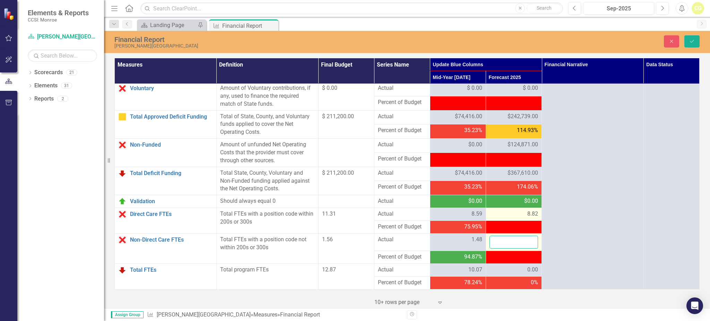
click at [495, 244] on input "number" at bounding box center [514, 242] width 49 height 13
type input "1.52"
click button "Save" at bounding box center [692, 41] width 15 height 12
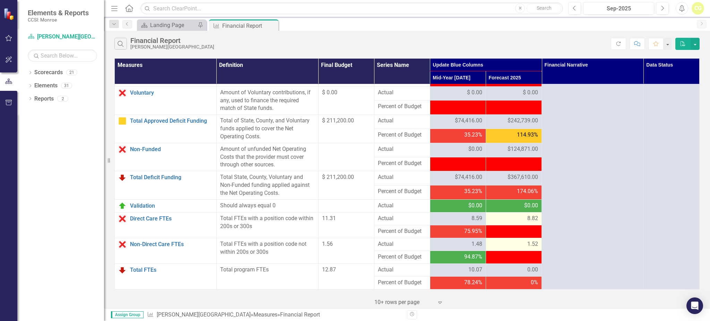
click at [495, 244] on div "1.52" at bounding box center [514, 244] width 49 height 8
click at [500, 243] on div "1.52" at bounding box center [514, 244] width 49 height 8
click at [500, 242] on div "1.52" at bounding box center [514, 244] width 49 height 8
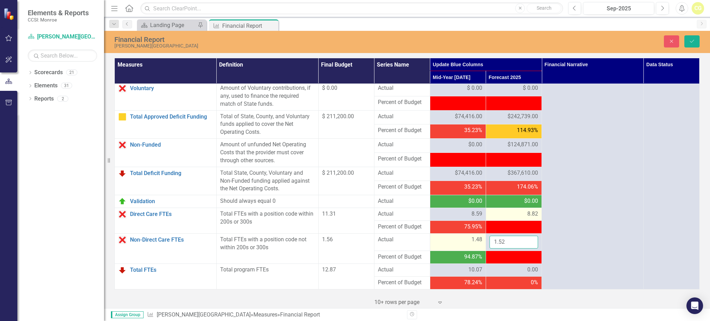
drag, startPoint x: 507, startPoint y: 245, endPoint x: 472, endPoint y: 252, distance: 35.5
click at [472, 251] on tr "Non-Direct Care FTEs Link Open Element Total FTEs with a position code not with…" at bounding box center [407, 242] width 585 height 17
type input "1.56"
click button "Save" at bounding box center [692, 41] width 15 height 12
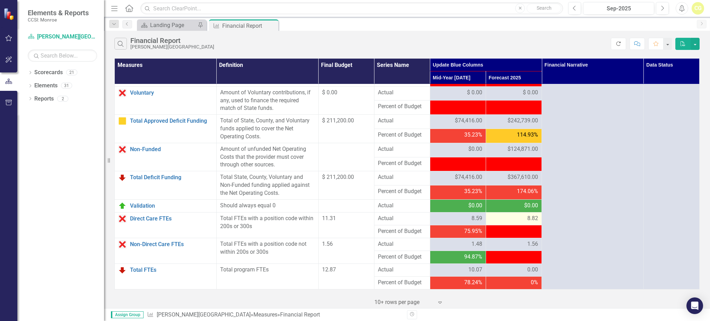
click at [620, 43] on icon "Refresh" at bounding box center [619, 43] width 6 height 5
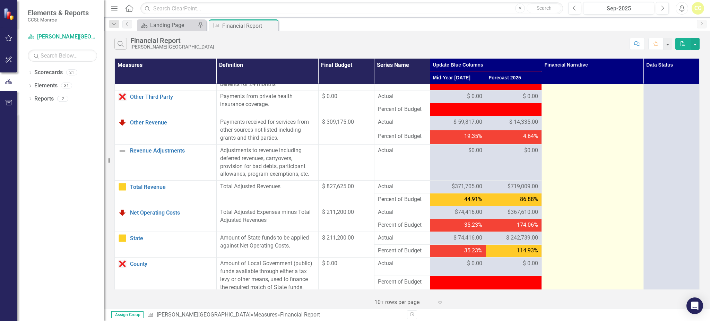
scroll to position [550, 0]
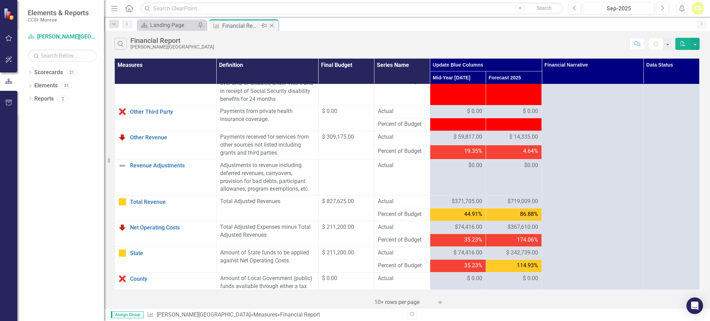
click at [271, 26] on icon at bounding box center [272, 26] width 4 height 4
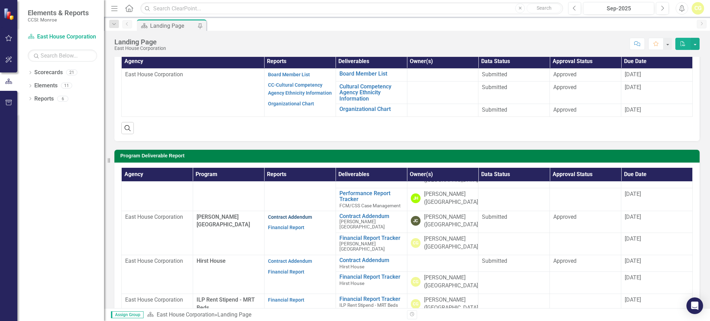
scroll to position [92, 0]
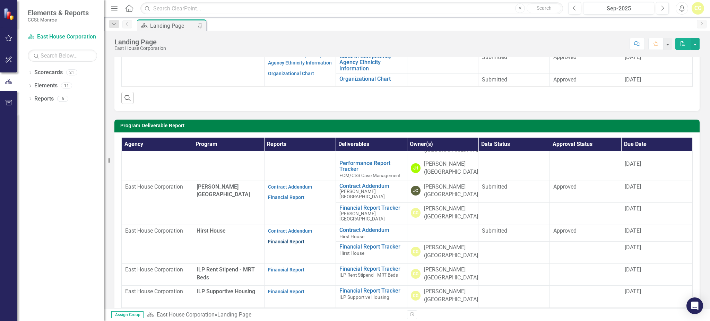
click at [288, 239] on link "Financial Report" at bounding box center [286, 242] width 36 height 6
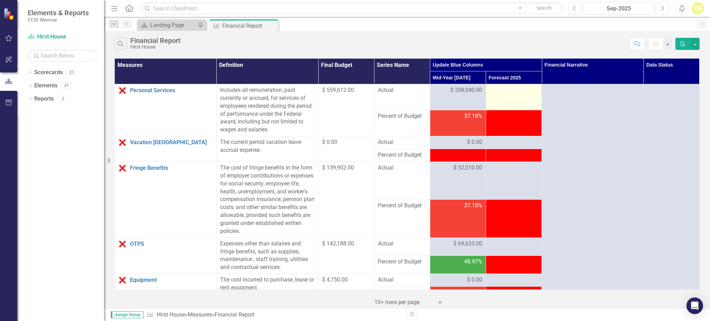
click at [502, 93] on div at bounding box center [514, 90] width 49 height 8
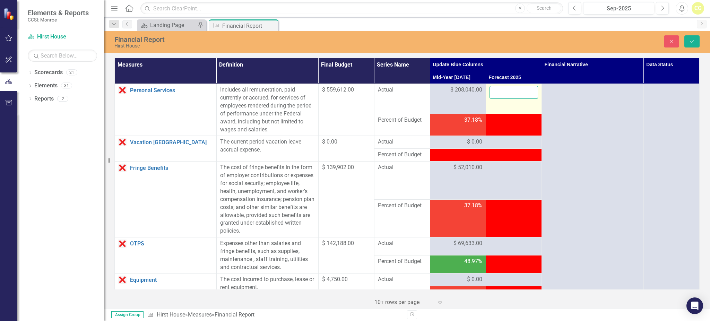
click at [497, 90] on input "number" at bounding box center [514, 92] width 49 height 13
type input "410290"
click button "Save" at bounding box center [692, 41] width 15 height 12
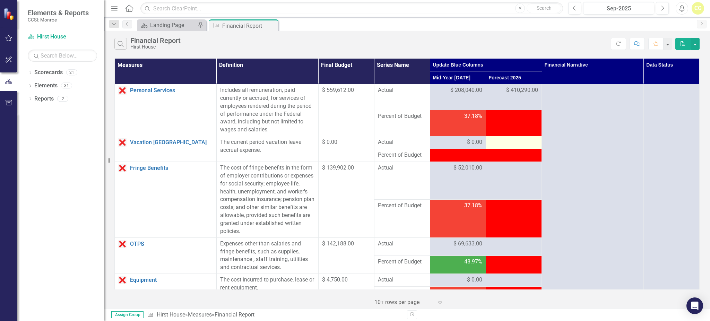
click at [504, 143] on div at bounding box center [514, 142] width 49 height 8
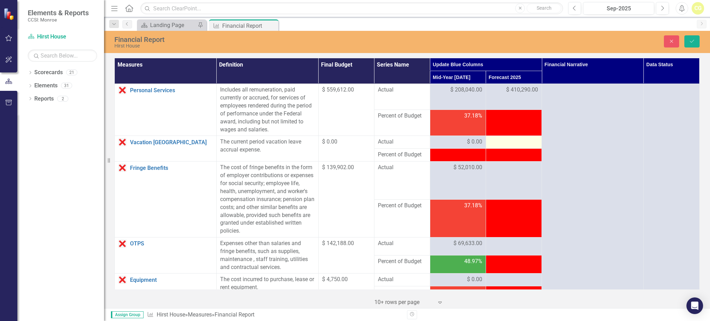
click at [504, 143] on div at bounding box center [514, 142] width 49 height 8
click at [502, 143] on div at bounding box center [514, 142] width 49 height 8
click at [500, 143] on div at bounding box center [514, 142] width 49 height 8
click at [498, 143] on div at bounding box center [514, 142] width 49 height 8
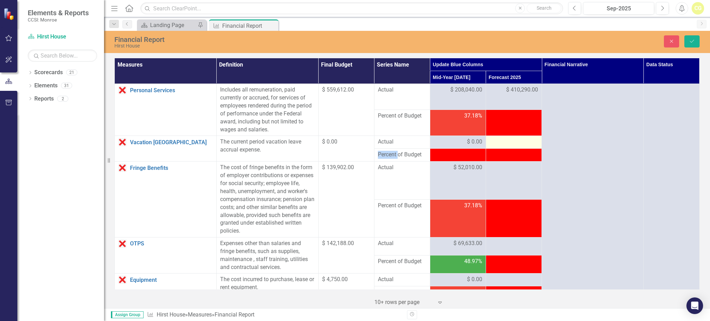
click at [490, 144] on div at bounding box center [514, 142] width 49 height 8
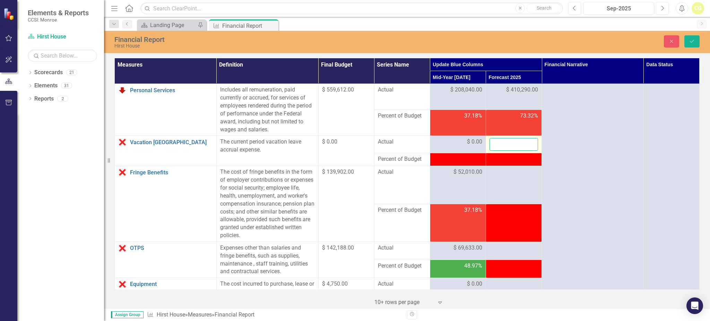
click at [491, 142] on input "number" at bounding box center [514, 144] width 49 height 13
type input "20"
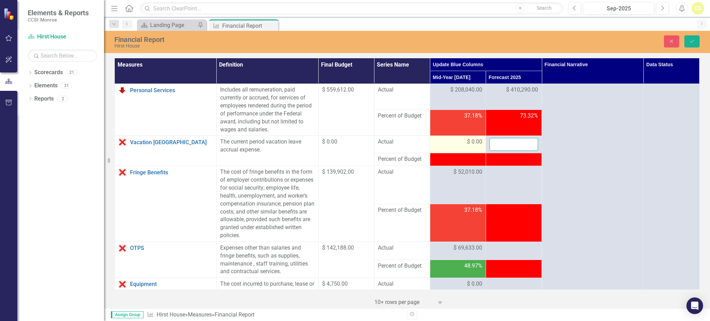
drag, startPoint x: 496, startPoint y: 142, endPoint x: 473, endPoint y: 147, distance: 23.9
click at [473, 147] on tr "Vacation Accruals Link Open Element The current period vacation leave accrual e…" at bounding box center [407, 144] width 585 height 17
type input "0"
click button "Save" at bounding box center [692, 41] width 15 height 12
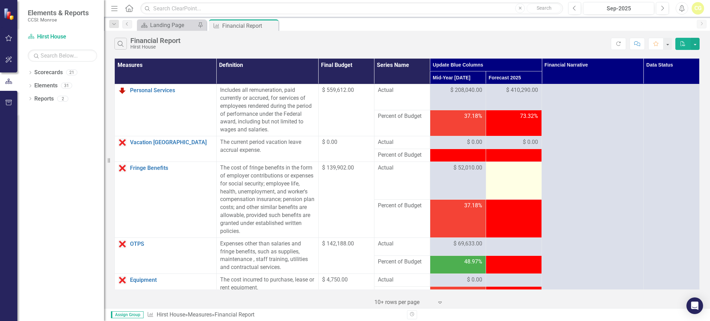
click at [490, 170] on div at bounding box center [514, 168] width 49 height 8
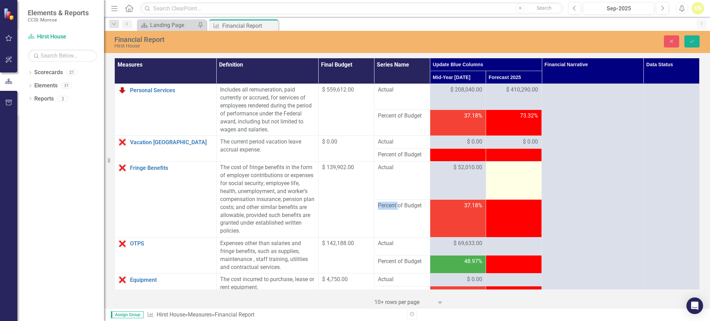
click at [490, 170] on div at bounding box center [514, 168] width 49 height 8
click at [496, 169] on div at bounding box center [514, 168] width 49 height 8
click at [499, 167] on div at bounding box center [514, 168] width 49 height 8
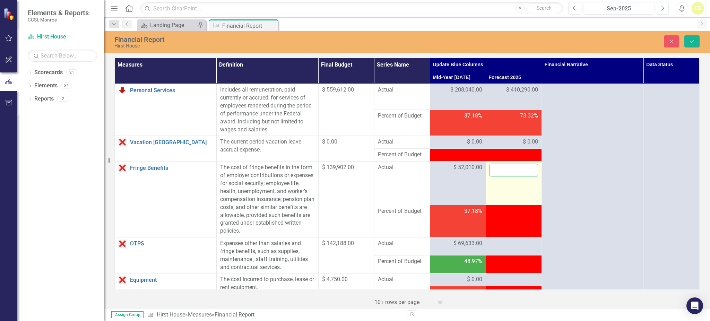
click at [509, 171] on input "number" at bounding box center [514, 170] width 49 height 13
type input "102572"
click button "Save" at bounding box center [692, 41] width 15 height 12
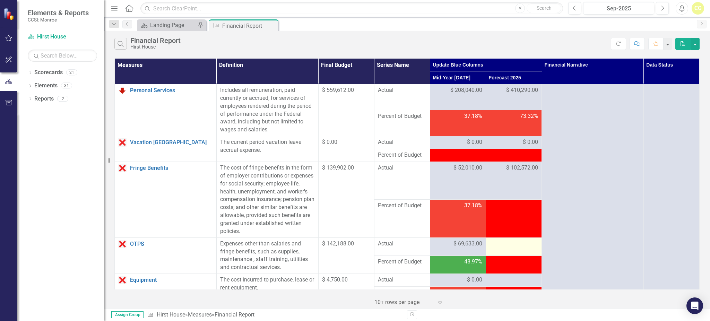
click at [508, 253] on td at bounding box center [514, 247] width 56 height 18
click at [504, 247] on div at bounding box center [514, 244] width 49 height 8
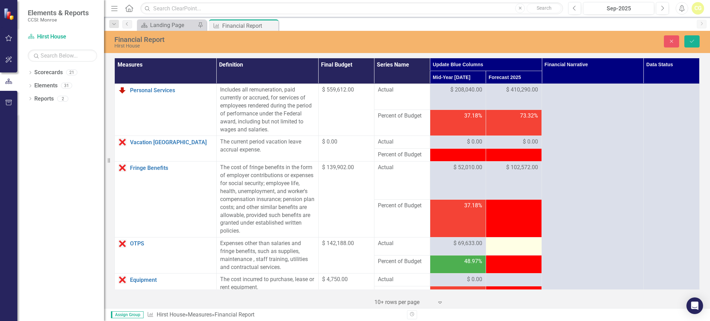
click at [504, 247] on div at bounding box center [514, 244] width 49 height 8
click at [505, 244] on div at bounding box center [514, 244] width 49 height 8
click at [503, 242] on div at bounding box center [514, 244] width 49 height 8
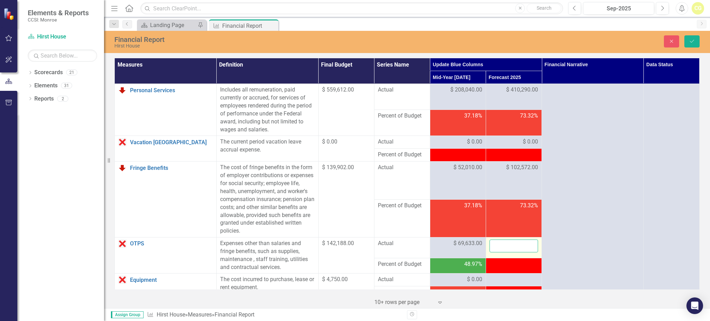
click at [503, 242] on input "number" at bounding box center [514, 246] width 49 height 13
type input "0"
click button "Save" at bounding box center [692, 41] width 15 height 12
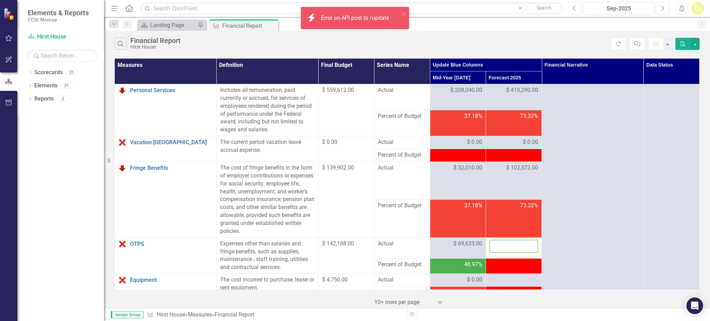
type input "-1"
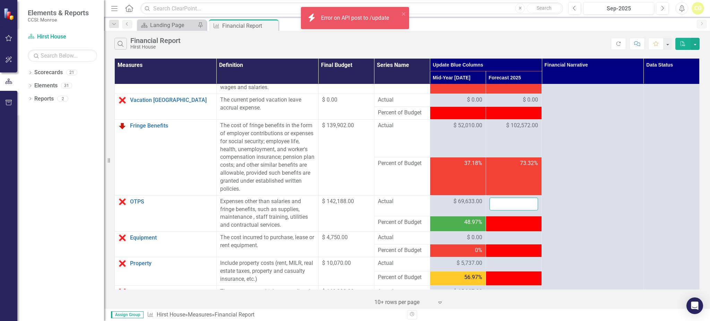
scroll to position [92, 0]
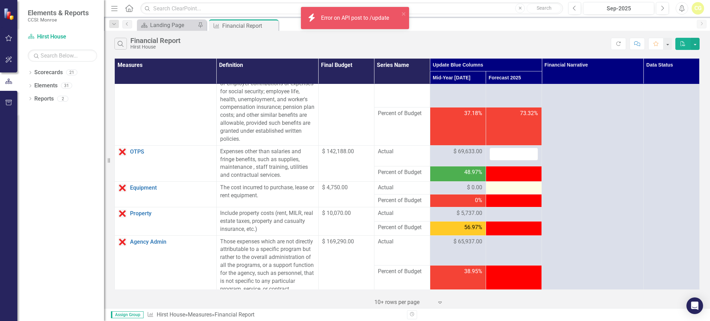
click at [500, 184] on div at bounding box center [514, 188] width 49 height 8
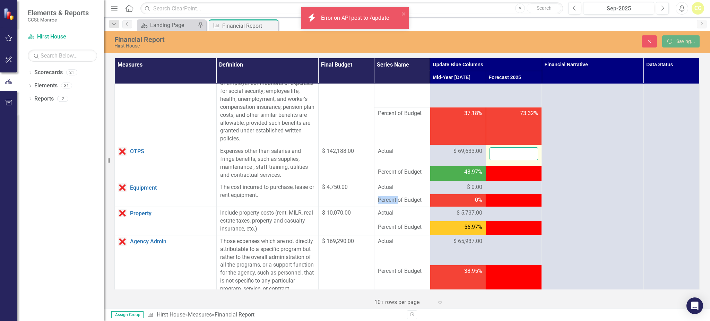
click at [501, 150] on input "number" at bounding box center [514, 153] width 49 height 13
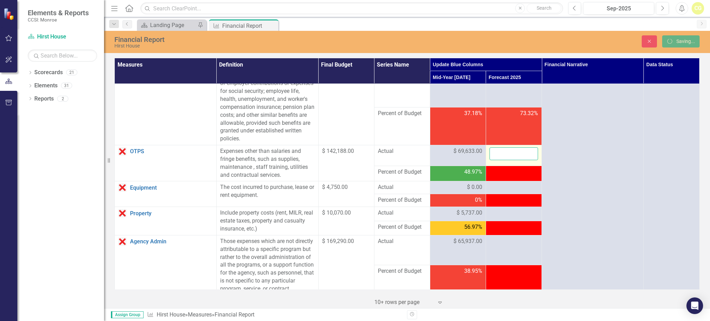
click at [501, 150] on input "number" at bounding box center [514, 153] width 49 height 13
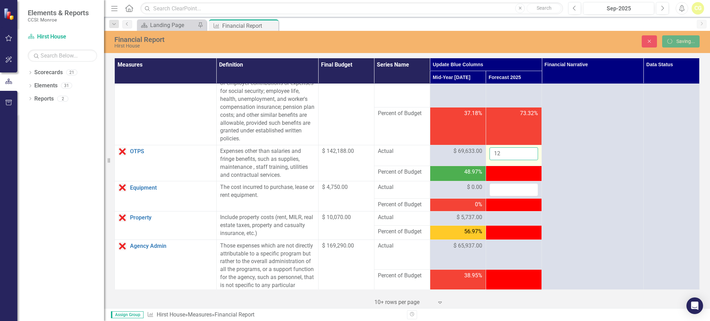
type input "125"
click at [504, 189] on input "number" at bounding box center [514, 190] width 49 height 13
click at [514, 150] on input "256" at bounding box center [514, 153] width 49 height 13
drag, startPoint x: 514, startPoint y: 150, endPoint x: 474, endPoint y: 155, distance: 39.9
click at [474, 155] on tr "OTPS Link Open Element Expenses other than salaries and fringe benefits, such a…" at bounding box center [407, 155] width 585 height 21
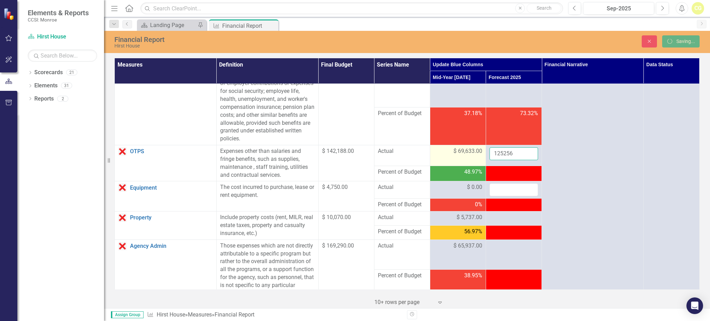
type input "125256"
click at [496, 187] on input "number" at bounding box center [514, 190] width 49 height 13
type input "0"
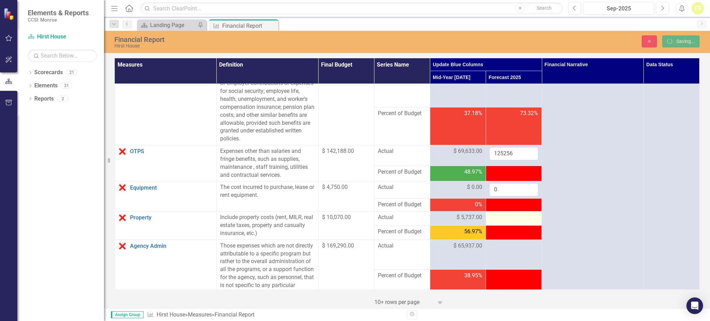
click at [502, 216] on div at bounding box center [514, 218] width 49 height 8
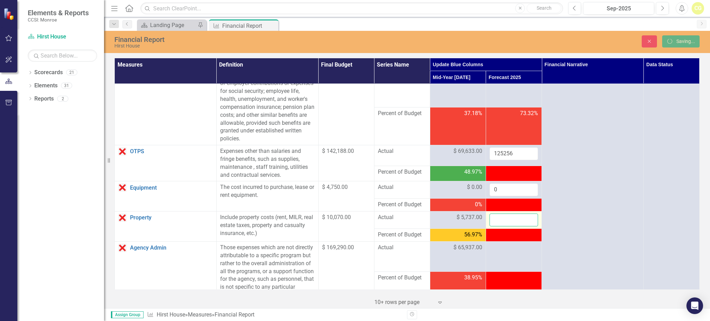
click at [502, 216] on input "number" at bounding box center [514, 220] width 49 height 13
type input "19255"
click at [512, 249] on div at bounding box center [514, 248] width 49 height 8
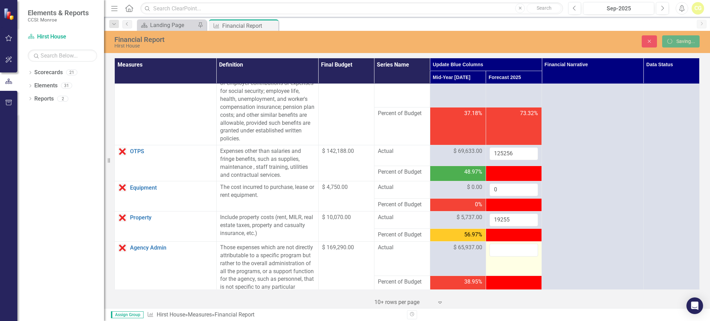
click at [500, 248] on input "number" at bounding box center [514, 250] width 49 height 13
type input "114861"
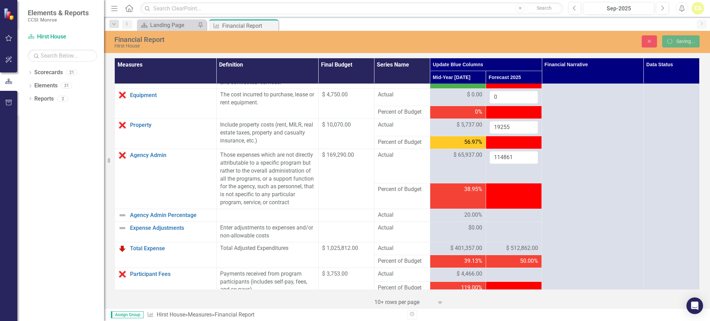
click at [497, 220] on div at bounding box center [514, 215] width 49 height 8
click at [495, 232] on div at bounding box center [514, 228] width 49 height 8
click at [495, 233] on input "number" at bounding box center [514, 230] width 49 height 13
click at [495, 234] on input "number" at bounding box center [514, 230] width 49 height 13
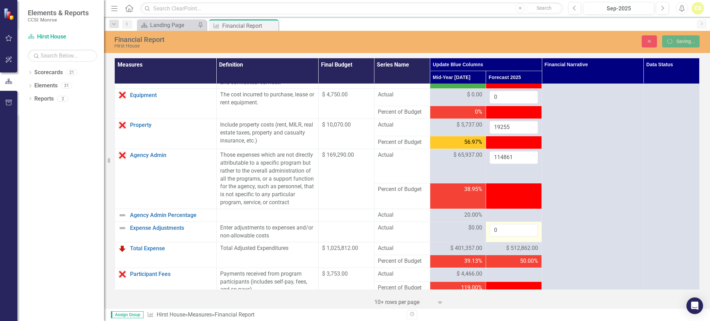
type input "0"
click at [509, 255] on td "$ 512,862.00" at bounding box center [514, 248] width 56 height 13
click at [503, 236] on input "0" at bounding box center [514, 230] width 49 height 13
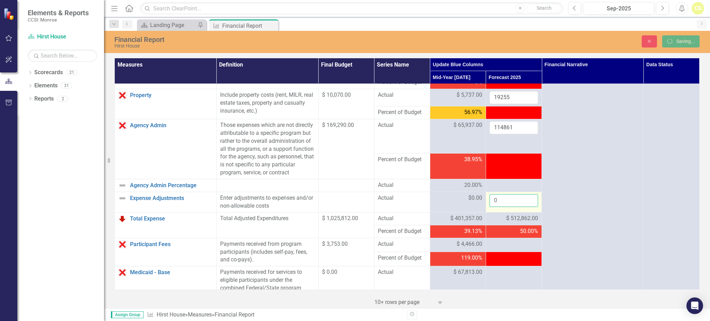
scroll to position [231, 0]
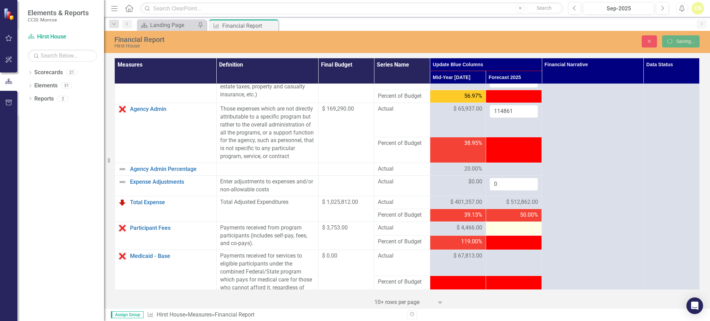
click at [505, 232] on div at bounding box center [514, 228] width 49 height 8
drag, startPoint x: 494, startPoint y: 210, endPoint x: 500, endPoint y: 208, distance: 6.6
click at [493, 206] on div "$ 512,862.00" at bounding box center [514, 202] width 49 height 8
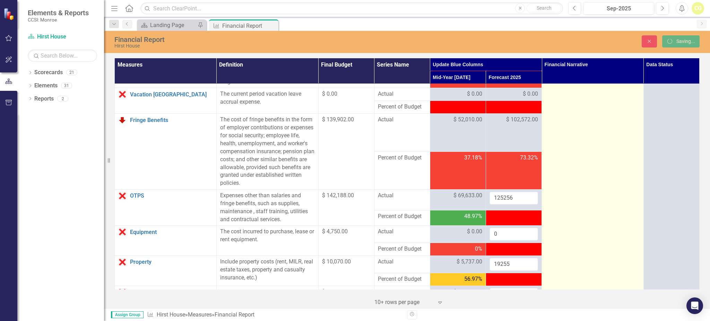
scroll to position [46, 0]
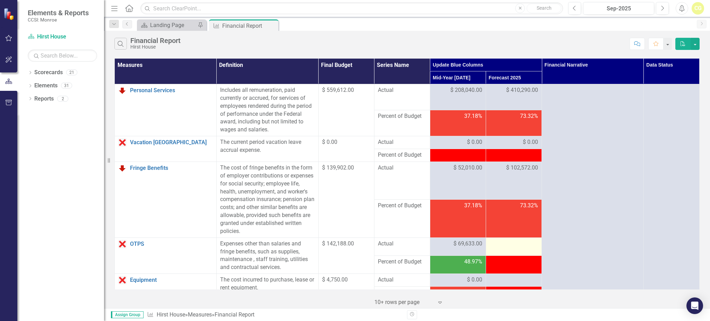
click at [519, 242] on div at bounding box center [514, 244] width 49 height 8
click at [512, 243] on div at bounding box center [514, 244] width 49 height 8
click at [508, 244] on div at bounding box center [514, 244] width 49 height 8
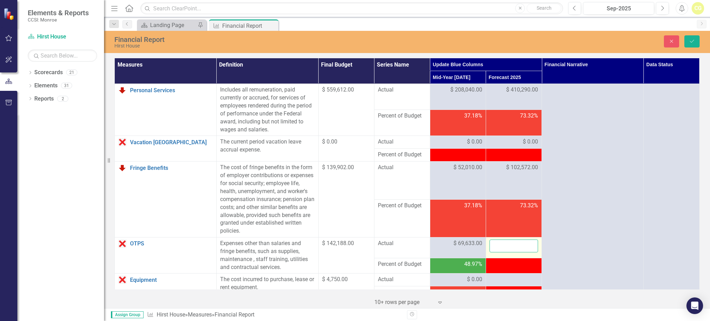
click at [508, 244] on input "number" at bounding box center [514, 246] width 49 height 13
type input "125256"
click button "Save" at bounding box center [692, 41] width 15 height 12
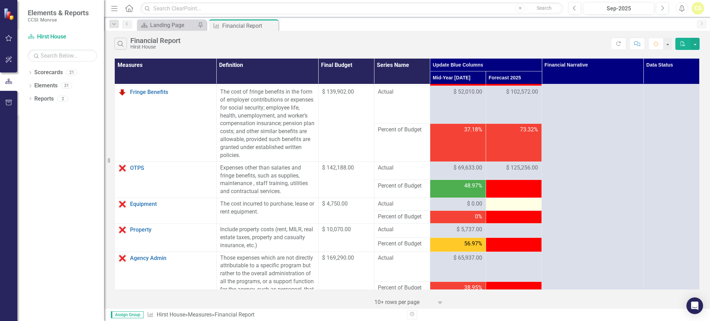
scroll to position [92, 0]
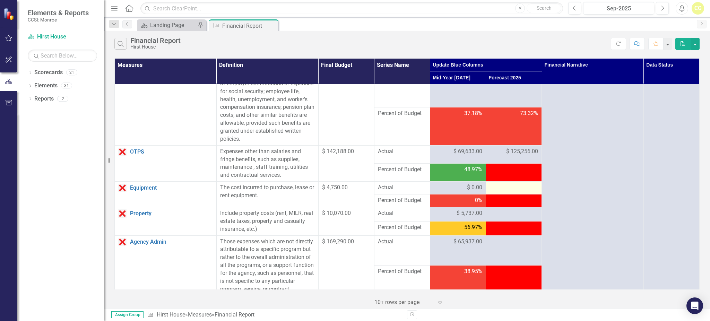
click at [505, 186] on div at bounding box center [514, 188] width 49 height 8
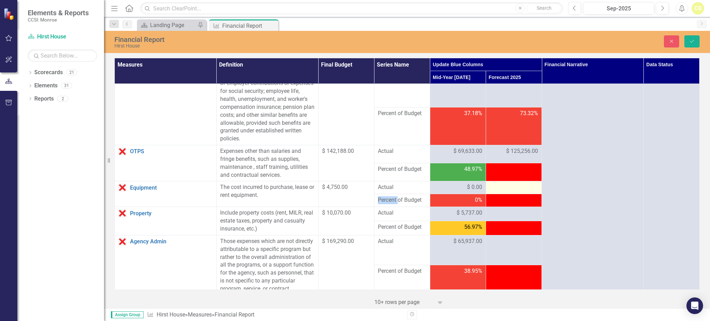
click at [505, 186] on div at bounding box center [514, 188] width 49 height 8
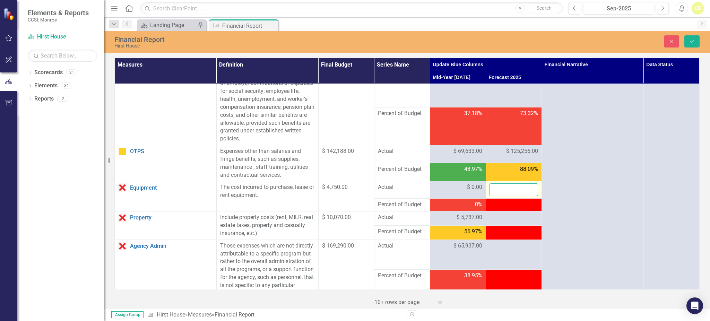
click at [504, 188] on input "number" at bounding box center [514, 190] width 49 height 13
type input "0"
click button "Save" at bounding box center [692, 41] width 15 height 12
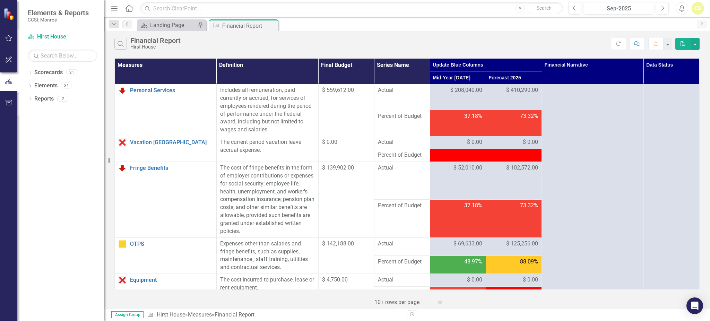
scroll to position [139, 0]
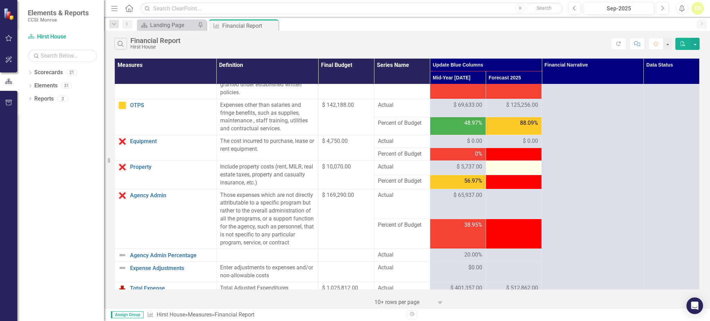
click at [504, 168] on div at bounding box center [514, 167] width 49 height 8
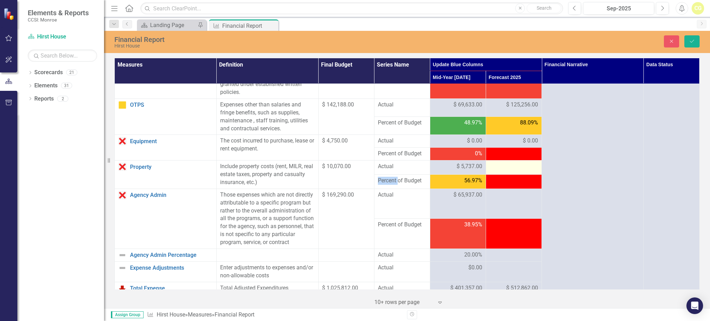
click at [504, 168] on div at bounding box center [514, 167] width 49 height 8
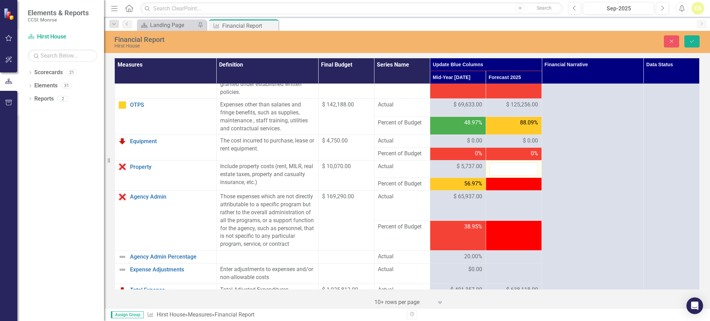
click at [504, 168] on div at bounding box center [514, 169] width 49 height 13
click at [504, 168] on input "number" at bounding box center [514, 169] width 49 height 13
type input "19255"
click button "Save" at bounding box center [692, 41] width 15 height 12
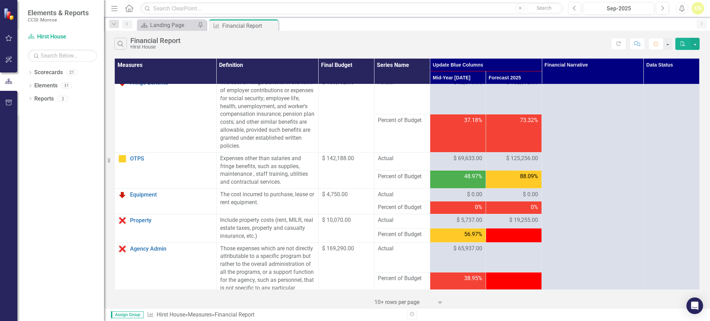
scroll to position [185, 0]
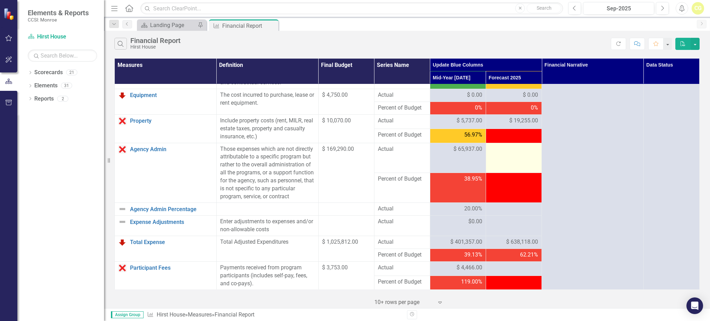
click at [504, 150] on div at bounding box center [514, 149] width 49 height 8
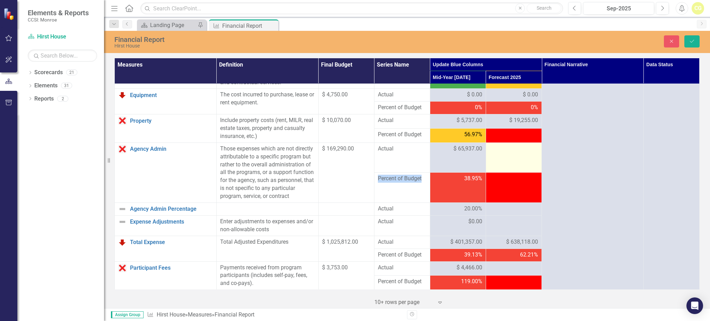
click at [504, 150] on div at bounding box center [514, 149] width 49 height 8
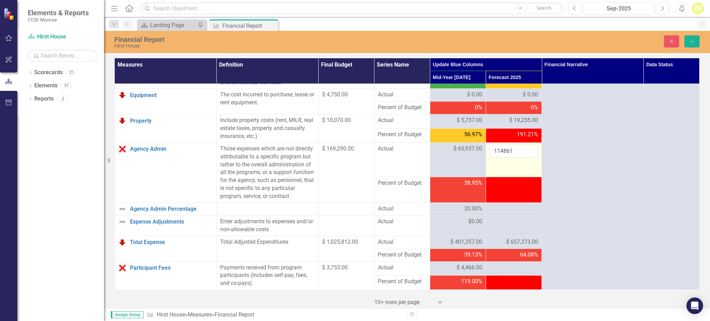
type input "114861"
click button "Save" at bounding box center [692, 41] width 15 height 12
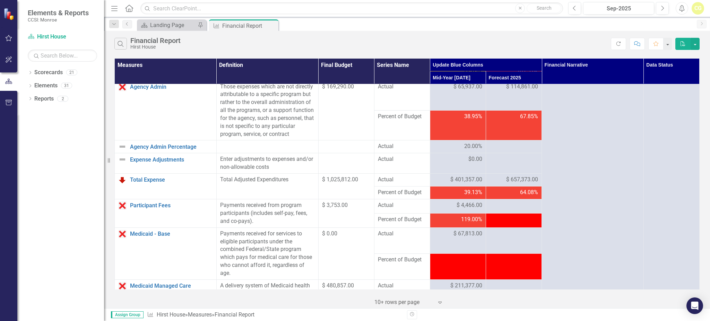
scroll to position [278, 0]
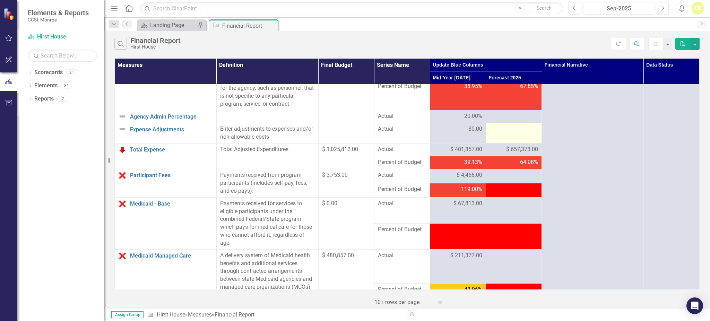
click at [510, 134] on div at bounding box center [514, 129] width 49 height 8
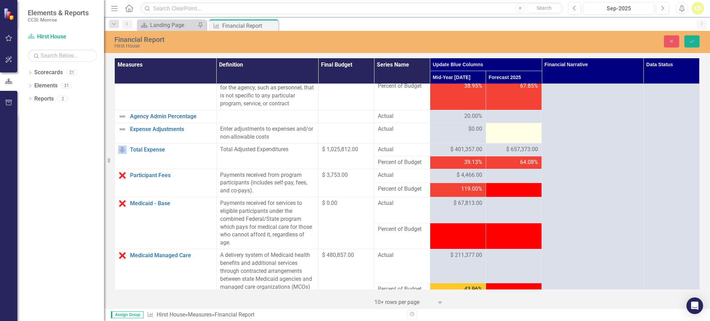
click at [510, 134] on div at bounding box center [514, 129] width 49 height 8
click at [508, 142] on td at bounding box center [514, 133] width 56 height 20
click at [509, 134] on div at bounding box center [514, 129] width 49 height 8
click at [506, 138] on div at bounding box center [514, 131] width 49 height 13
click at [506, 138] on input "number" at bounding box center [514, 131] width 49 height 13
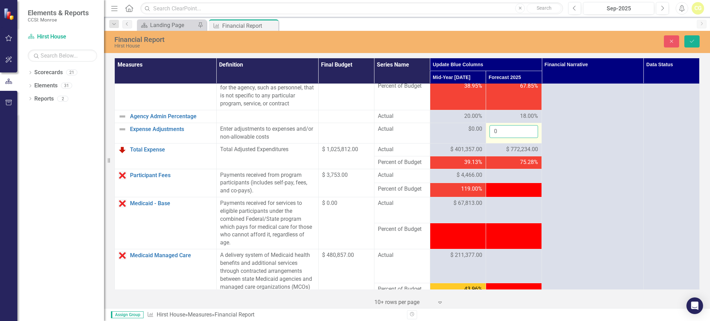
type input "0"
click button "Save" at bounding box center [692, 41] width 15 height 12
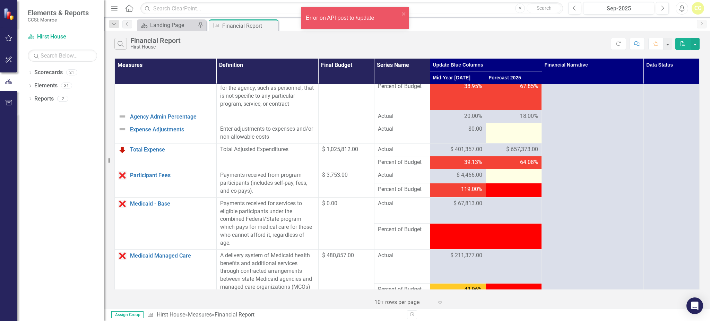
click at [501, 180] on div at bounding box center [514, 175] width 49 height 8
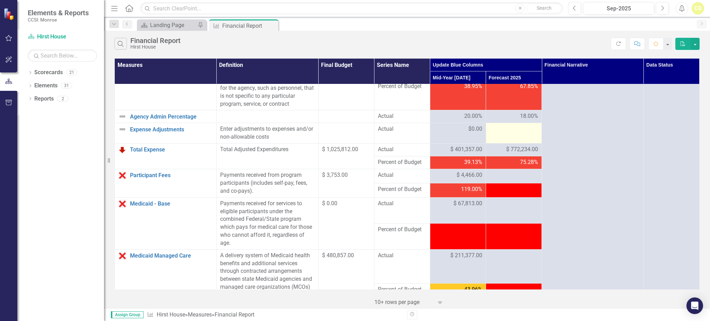
click at [504, 134] on div at bounding box center [514, 129] width 49 height 8
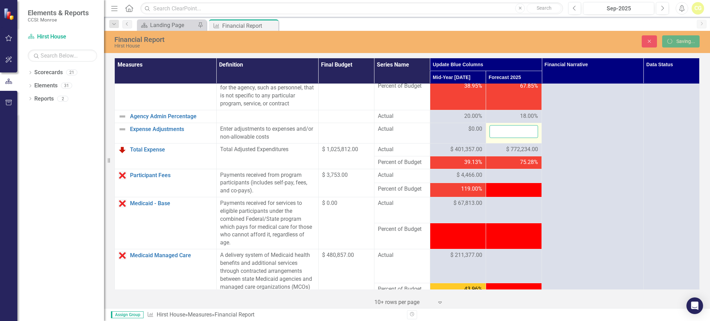
click at [504, 136] on input "number" at bounding box center [514, 131] width 49 height 13
type input "0"
click at [517, 180] on div at bounding box center [514, 175] width 49 height 8
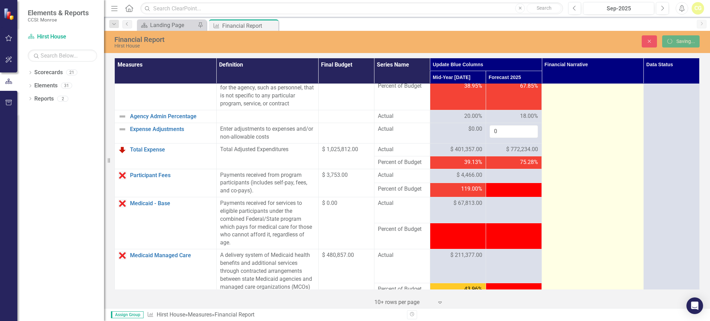
scroll to position [324, 0]
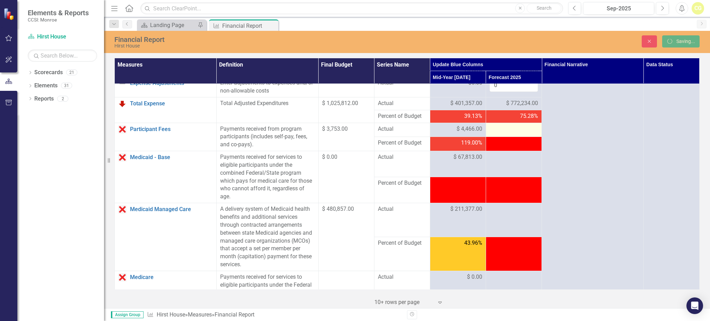
click at [525, 134] on div at bounding box center [514, 129] width 49 height 8
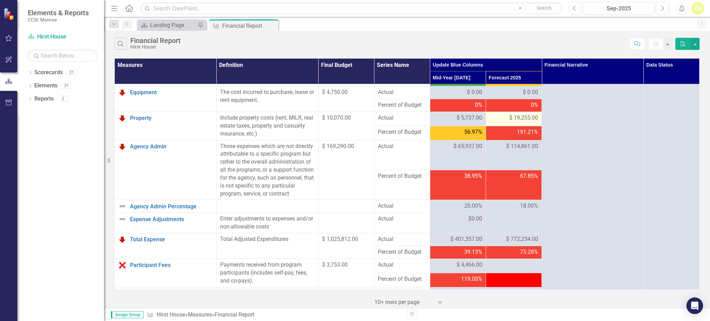
scroll to position [231, 0]
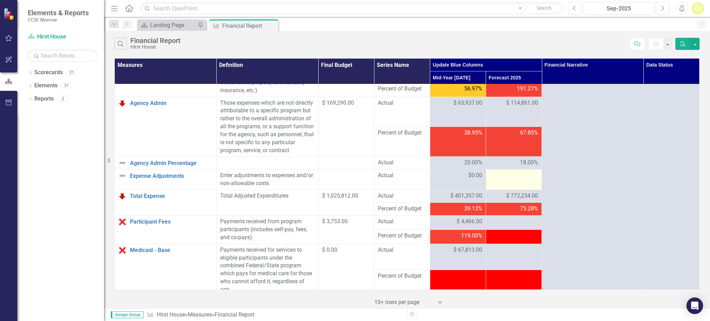
click at [509, 180] on div at bounding box center [514, 176] width 49 height 8
click at [507, 180] on div at bounding box center [514, 176] width 49 height 8
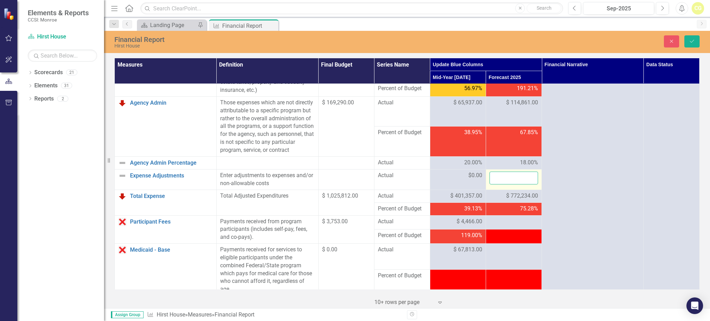
click at [507, 185] on input "number" at bounding box center [514, 178] width 49 height 13
type input "0"
click at [498, 226] on div at bounding box center [514, 222] width 49 height 8
click at [514, 226] on div at bounding box center [514, 222] width 49 height 8
click at [508, 226] on div at bounding box center [514, 222] width 49 height 8
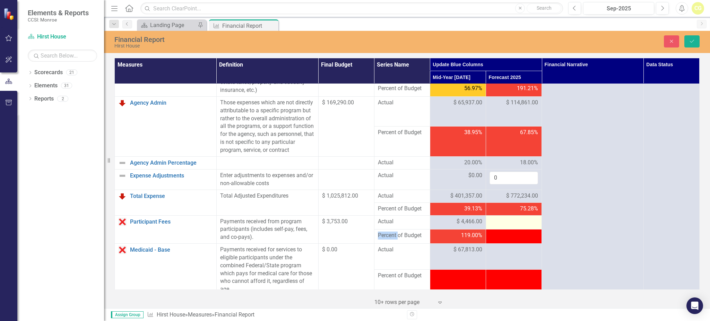
click at [508, 226] on div at bounding box center [514, 222] width 49 height 8
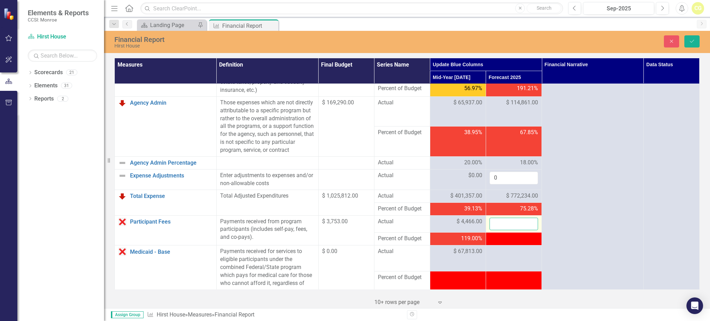
click at [505, 230] on input "number" at bounding box center [514, 224] width 49 height 13
type input "138332"
click at [518, 256] on div at bounding box center [514, 252] width 49 height 8
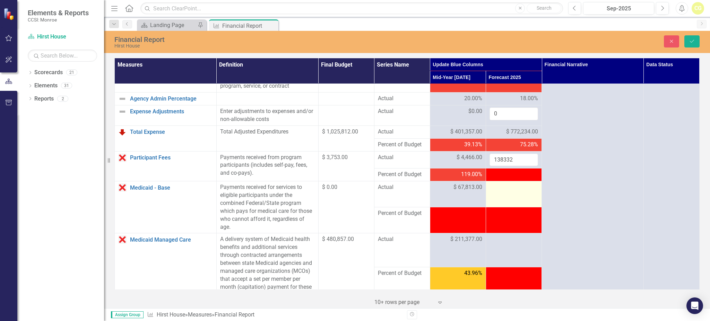
scroll to position [324, 0]
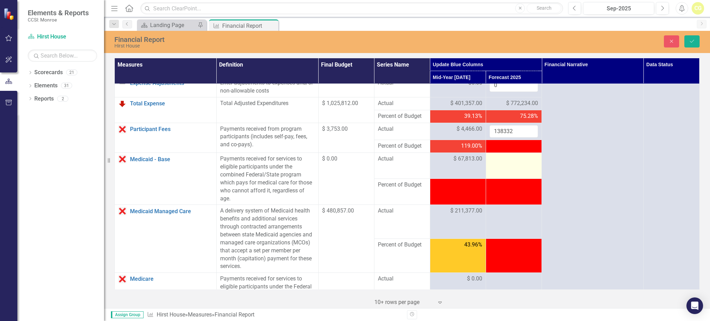
click at [496, 172] on td at bounding box center [514, 166] width 56 height 26
click at [497, 163] on div at bounding box center [514, 159] width 49 height 8
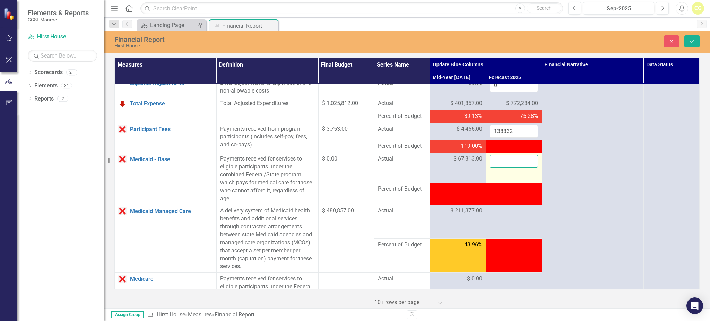
click at [497, 166] on input "number" at bounding box center [514, 161] width 49 height 13
click at [519, 167] on input "number" at bounding box center [514, 161] width 49 height 13
click at [510, 168] on input "number" at bounding box center [514, 161] width 49 height 13
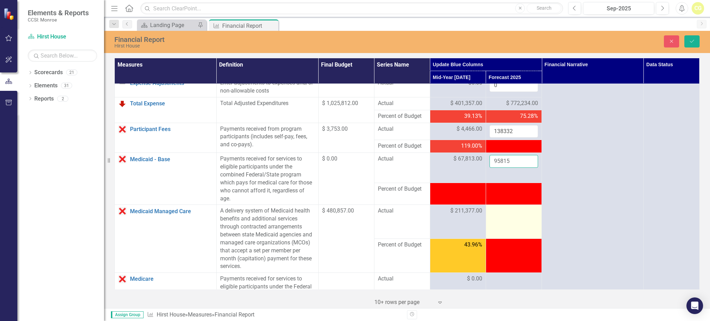
type input "95815"
click at [501, 215] on div at bounding box center [514, 211] width 49 height 8
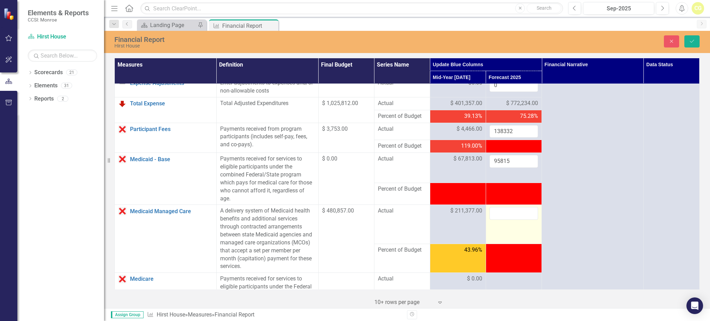
click at [501, 220] on input "number" at bounding box center [514, 213] width 49 height 13
type input "428448"
click button "Save" at bounding box center [692, 41] width 15 height 12
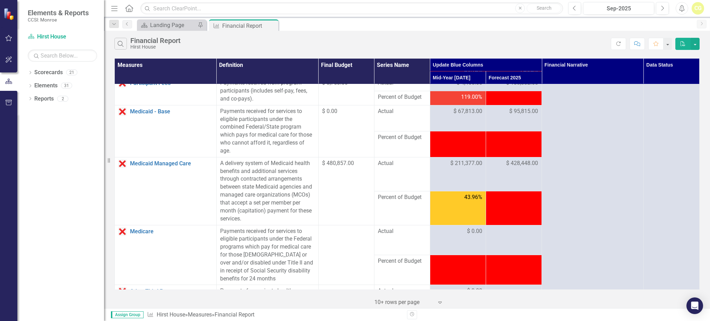
scroll to position [462, 0]
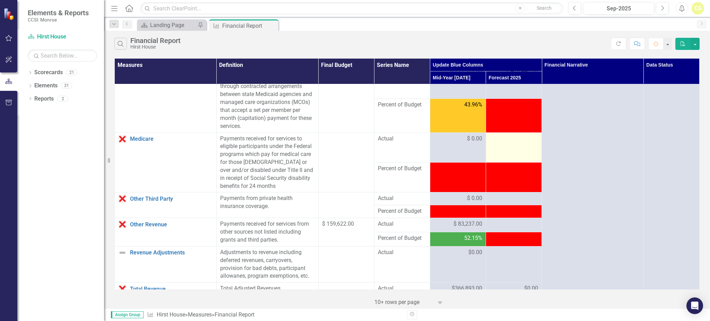
click at [503, 143] on div at bounding box center [514, 139] width 49 height 8
click at [502, 143] on div at bounding box center [514, 139] width 49 height 8
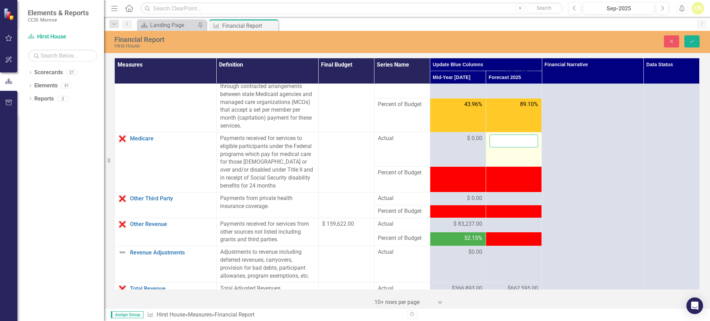
click at [501, 147] on input "number" at bounding box center [514, 141] width 49 height 13
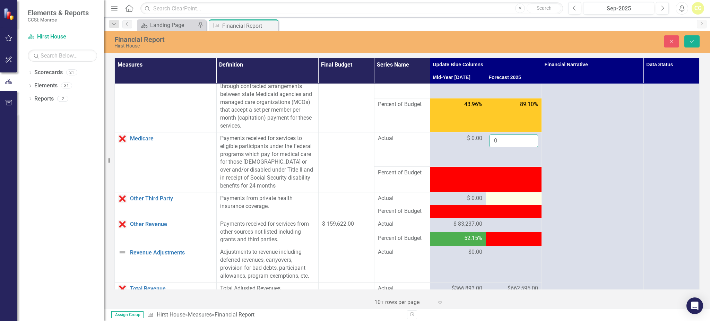
type input "0"
click at [510, 203] on div at bounding box center [514, 199] width 49 height 8
click at [501, 203] on div at bounding box center [514, 199] width 49 height 8
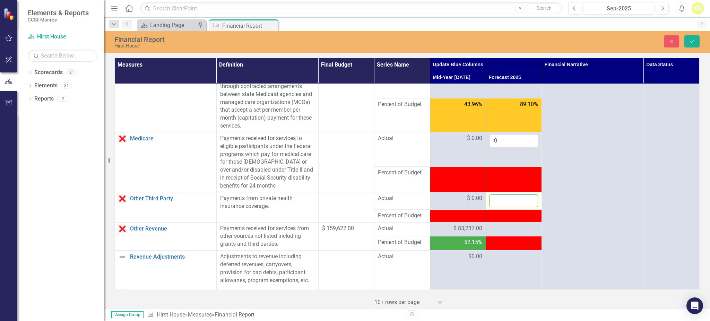
click at [501, 206] on input "number" at bounding box center [514, 201] width 49 height 13
type input "0"
click at [511, 237] on td at bounding box center [514, 229] width 56 height 14
click at [505, 233] on div at bounding box center [514, 229] width 49 height 8
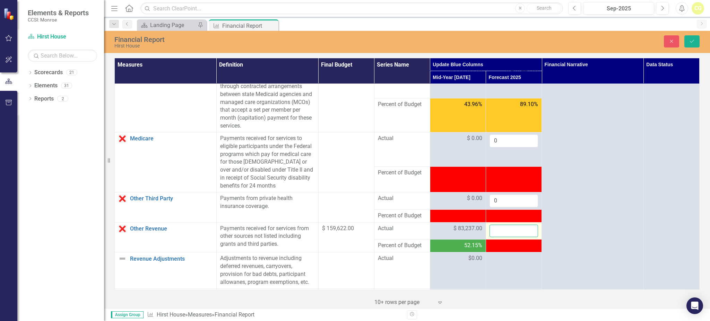
click at [503, 235] on input "number" at bounding box center [514, 231] width 49 height 13
type input "84369"
click at [503, 263] on div at bounding box center [514, 259] width 49 height 8
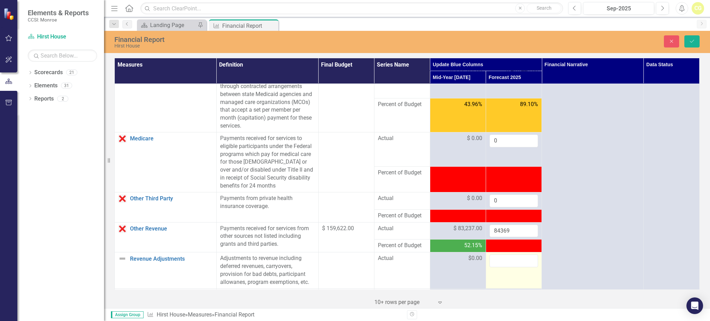
click at [503, 267] on input "number" at bounding box center [514, 261] width 49 height 13
type input "0"
click button "Save" at bounding box center [692, 41] width 15 height 12
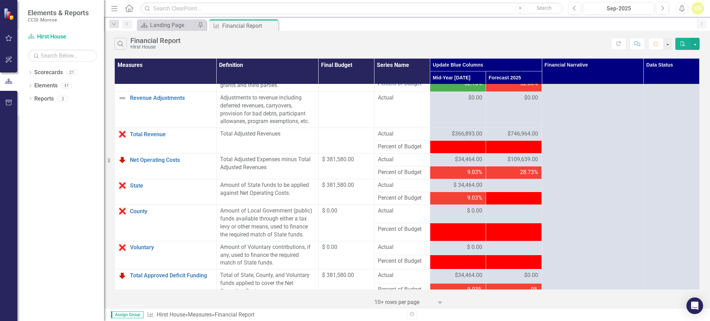
scroll to position [601, 0]
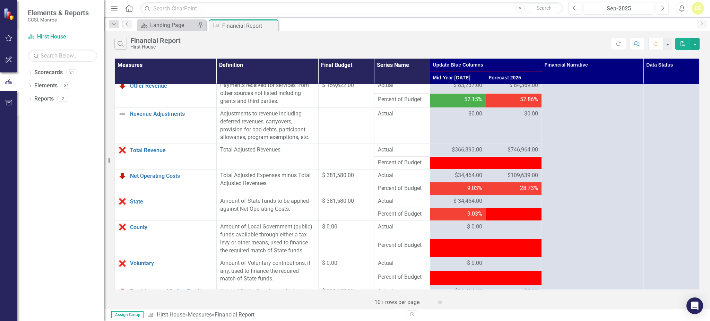
click at [513, 154] on span "$746,964.00" at bounding box center [523, 150] width 31 height 8
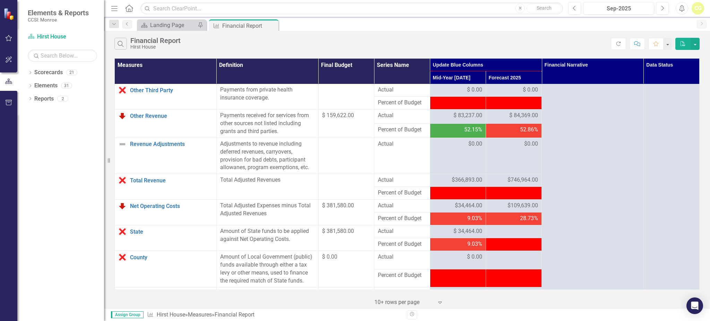
scroll to position [555, 0]
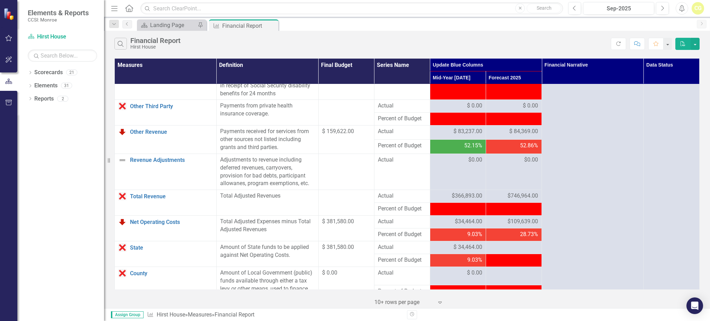
click at [523, 126] on td at bounding box center [514, 119] width 56 height 13
click at [523, 136] on span "$ 84,369.00" at bounding box center [524, 132] width 29 height 8
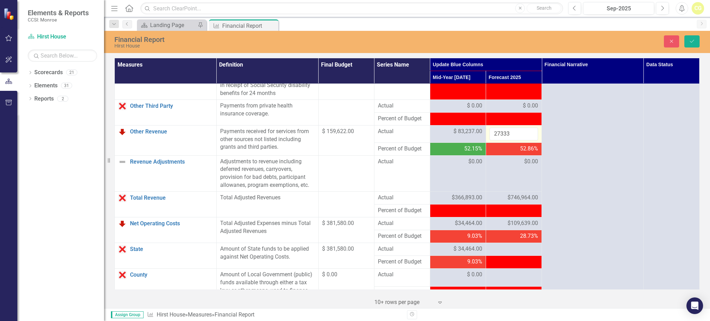
type input "27333"
click at [502, 213] on td at bounding box center [514, 211] width 56 height 13
click at [690, 41] on icon "Save" at bounding box center [692, 41] width 6 height 5
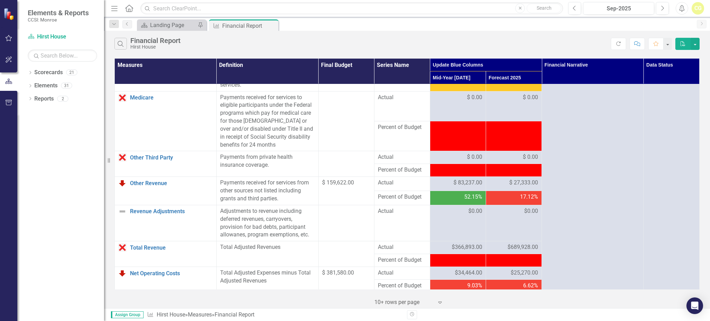
scroll to position [509, 0]
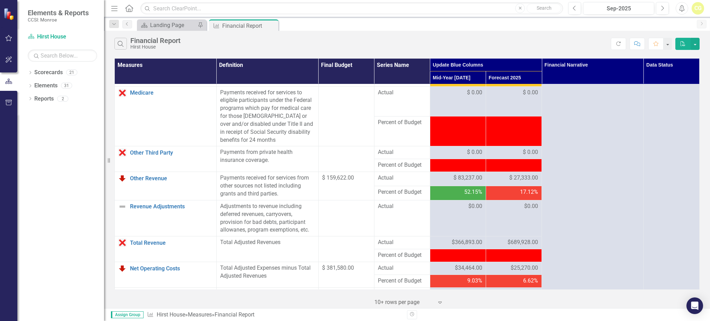
click at [502, 197] on div "17.12%" at bounding box center [514, 192] width 49 height 8
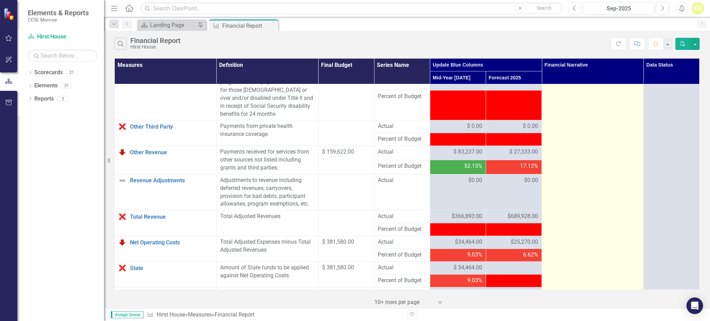
scroll to position [601, 0]
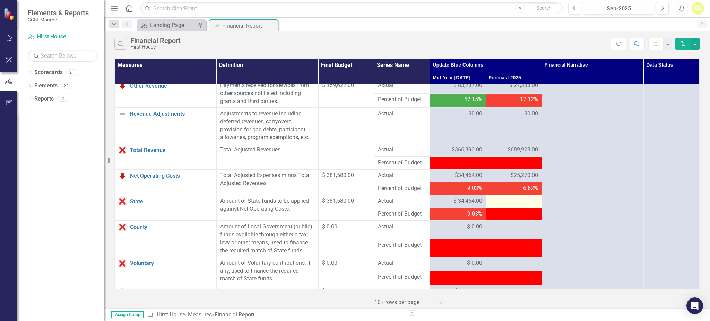
click at [496, 206] on div at bounding box center [514, 201] width 49 height 8
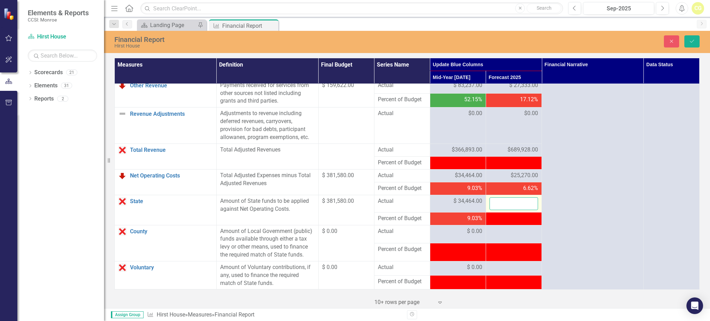
click at [496, 209] on input "number" at bounding box center [514, 203] width 49 height 13
type input "82306"
click at [494, 225] on td at bounding box center [514, 218] width 56 height 13
click at [492, 236] on div at bounding box center [514, 232] width 49 height 8
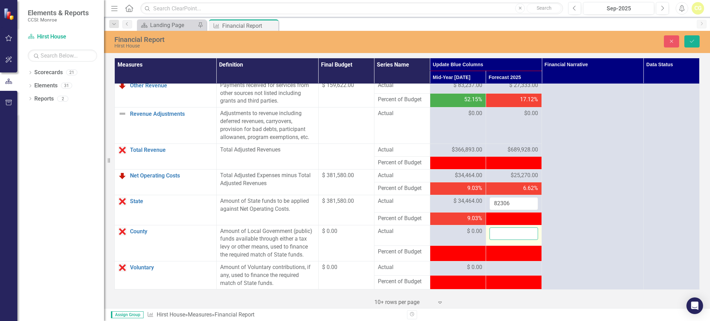
click at [499, 240] on input "number" at bounding box center [514, 234] width 49 height 13
type input "0"
click at [509, 272] on div at bounding box center [514, 268] width 49 height 8
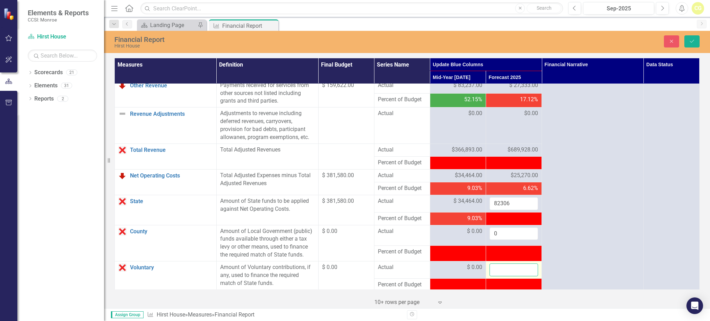
click at [509, 276] on input "number" at bounding box center [514, 270] width 49 height 13
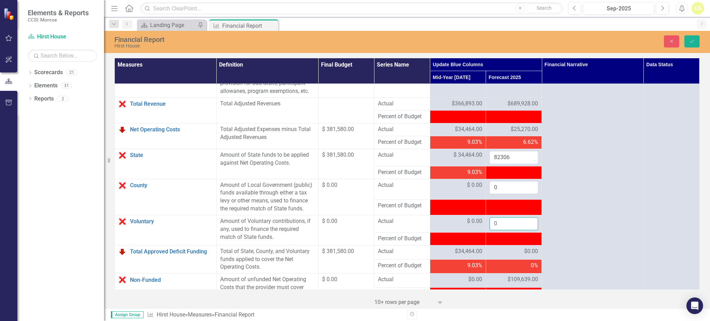
scroll to position [694, 0]
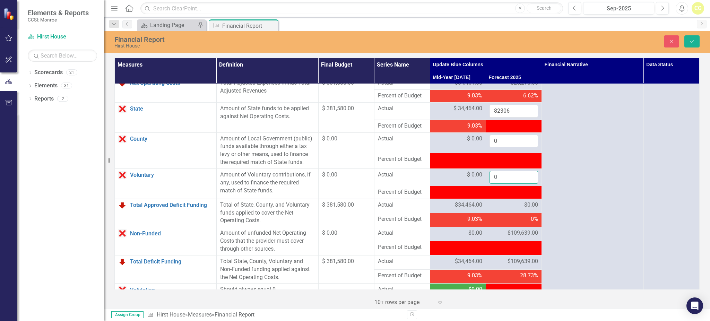
type input "0"
click at [493, 224] on div "0%" at bounding box center [514, 219] width 49 height 8
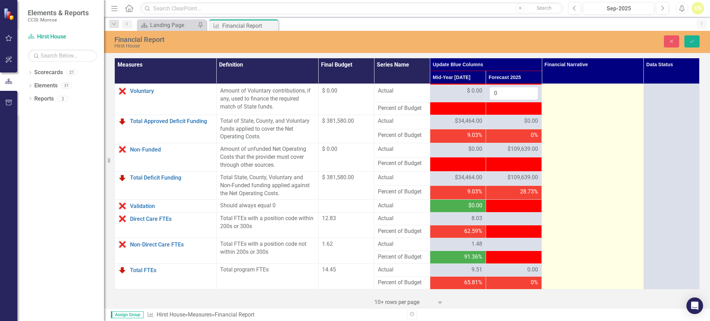
scroll to position [787, 0]
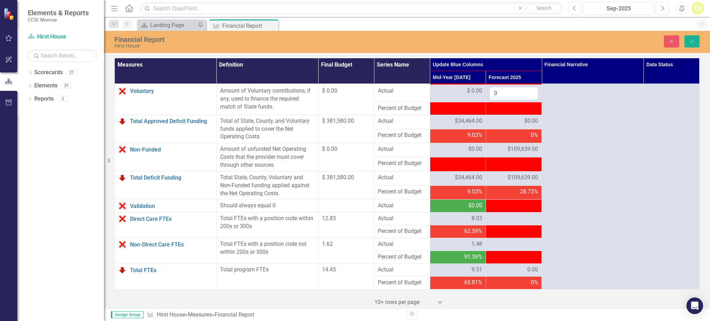
click at [497, 202] on div "-$84,369.00" at bounding box center [514, 206] width 49 height 8
click at [499, 215] on div at bounding box center [514, 219] width 49 height 8
click at [498, 216] on div at bounding box center [514, 219] width 49 height 8
click at [498, 217] on div at bounding box center [514, 219] width 49 height 8
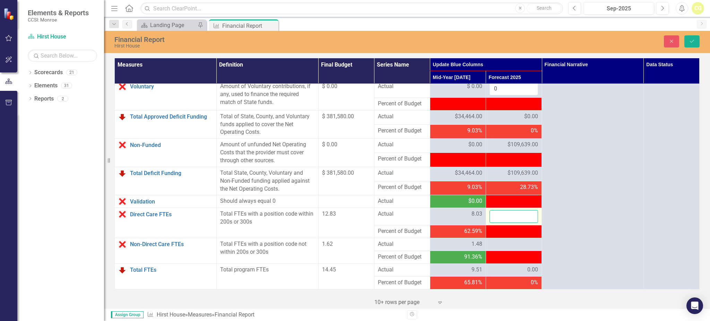
click at [497, 219] on input "number" at bounding box center [514, 216] width 49 height 13
type input "7.63"
click at [491, 247] on div at bounding box center [514, 244] width 49 height 8
click at [492, 248] on div at bounding box center [514, 244] width 49 height 8
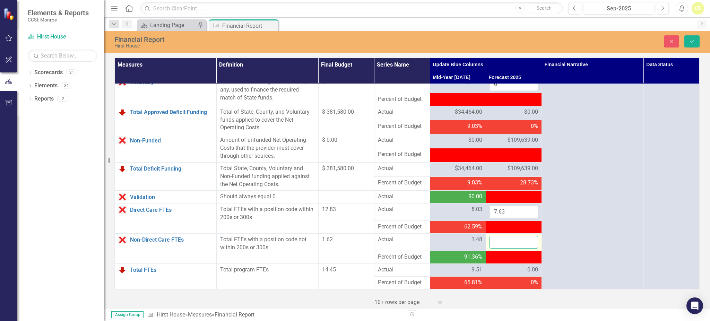
click at [495, 249] on input "number" at bounding box center [514, 242] width 49 height 13
type input "1.56"
click at [518, 274] on div "0.00" at bounding box center [514, 270] width 49 height 8
click at [691, 42] on icon "Save" at bounding box center [692, 41] width 6 height 5
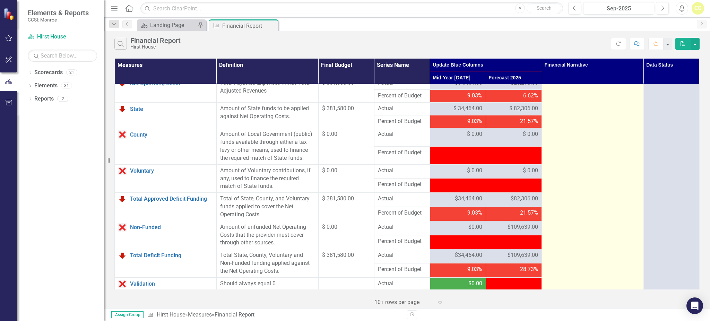
scroll to position [781, 0]
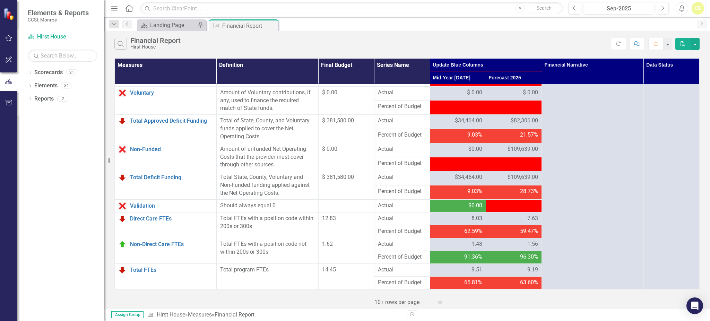
click at [508, 180] on span "$109,639.00" at bounding box center [523, 177] width 31 height 8
click at [512, 172] on td "$109,639.00" at bounding box center [514, 178] width 56 height 14
click at [521, 173] on td "$109,639.00" at bounding box center [514, 178] width 56 height 14
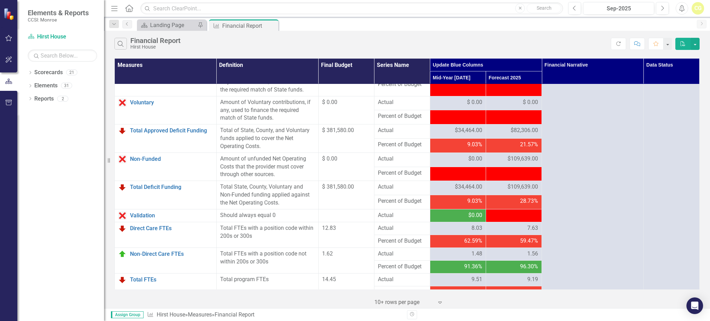
scroll to position [734, 0]
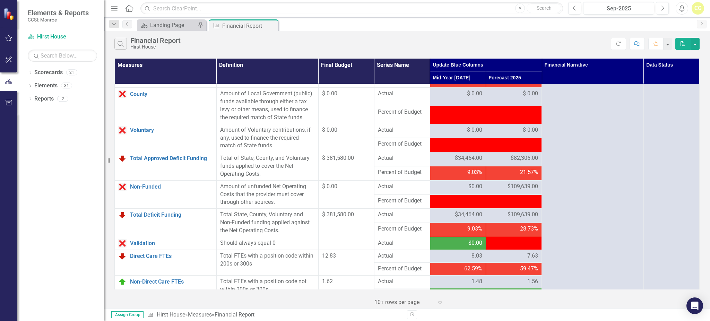
click at [517, 162] on td "$82,306.00" at bounding box center [514, 159] width 56 height 14
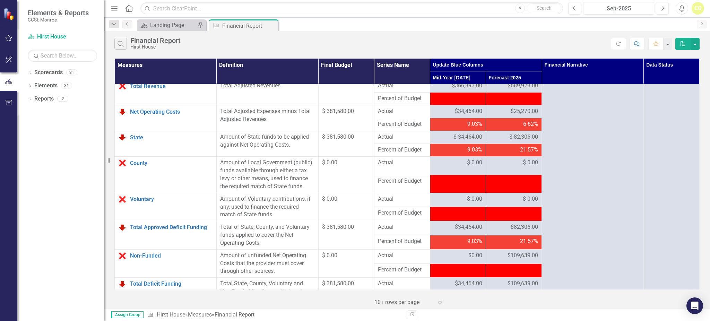
scroll to position [642, 0]
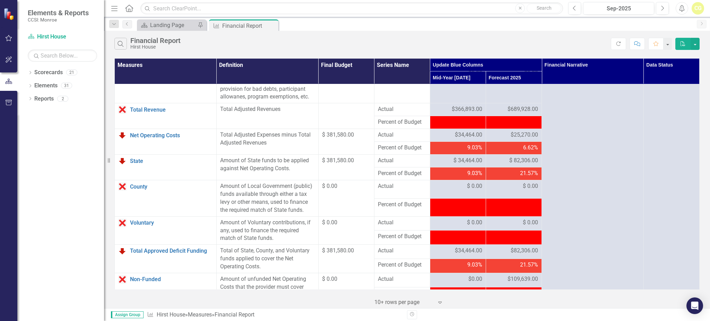
click at [511, 139] on span "$25,270.00" at bounding box center [524, 135] width 27 height 8
click at [515, 113] on span "$689,928.00" at bounding box center [523, 109] width 31 height 8
click at [512, 139] on span "$25,270.00" at bounding box center [524, 135] width 27 height 8
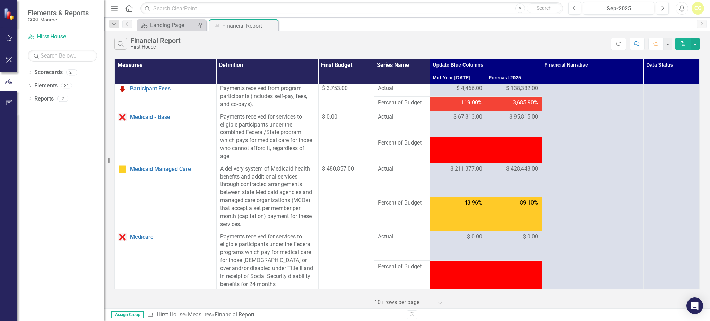
scroll to position [318, 0]
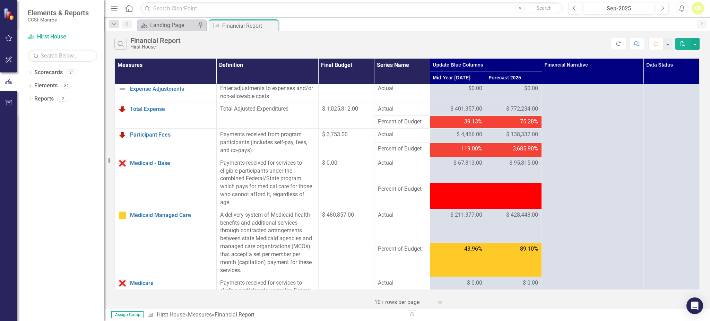
click at [618, 42] on icon "button" at bounding box center [619, 44] width 4 height 4
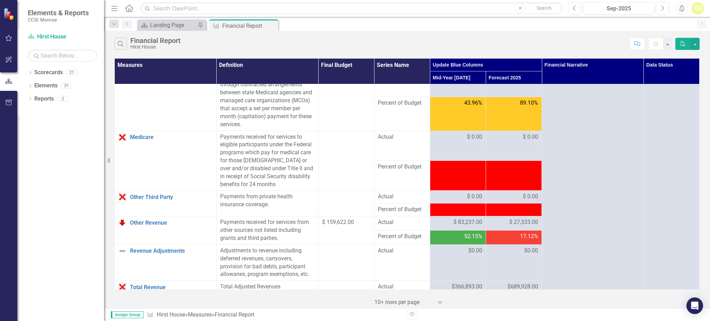
scroll to position [457, 0]
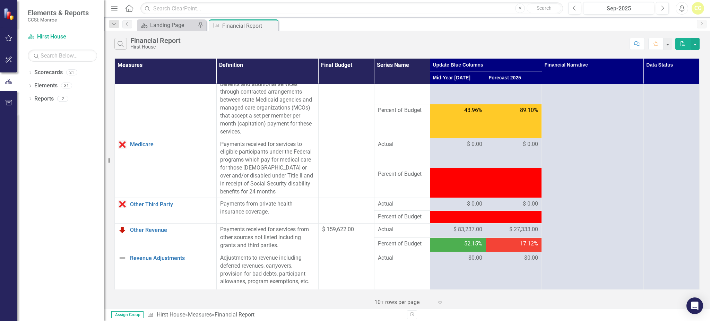
click at [639, 50] on div "Search Financial Report Hirst House Comment Favorite PDF" at bounding box center [407, 42] width 606 height 23
click at [127, 7] on icon "Home" at bounding box center [129, 8] width 9 height 7
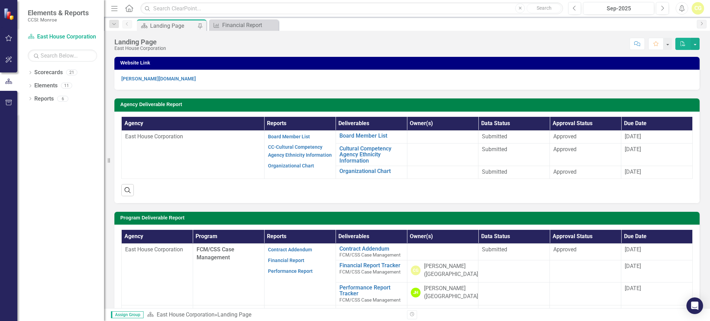
click at [697, 7] on div "CG" at bounding box center [698, 8] width 12 height 12
click at [659, 85] on icon "Logout" at bounding box center [656, 88] width 7 height 6
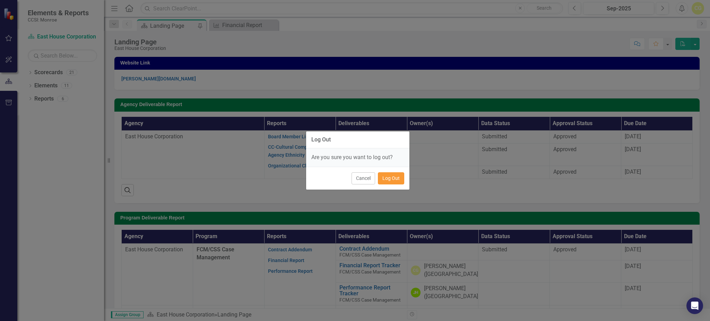
click at [387, 180] on button "Log Out" at bounding box center [391, 178] width 26 height 12
